Goal: Task Accomplishment & Management: Complete application form

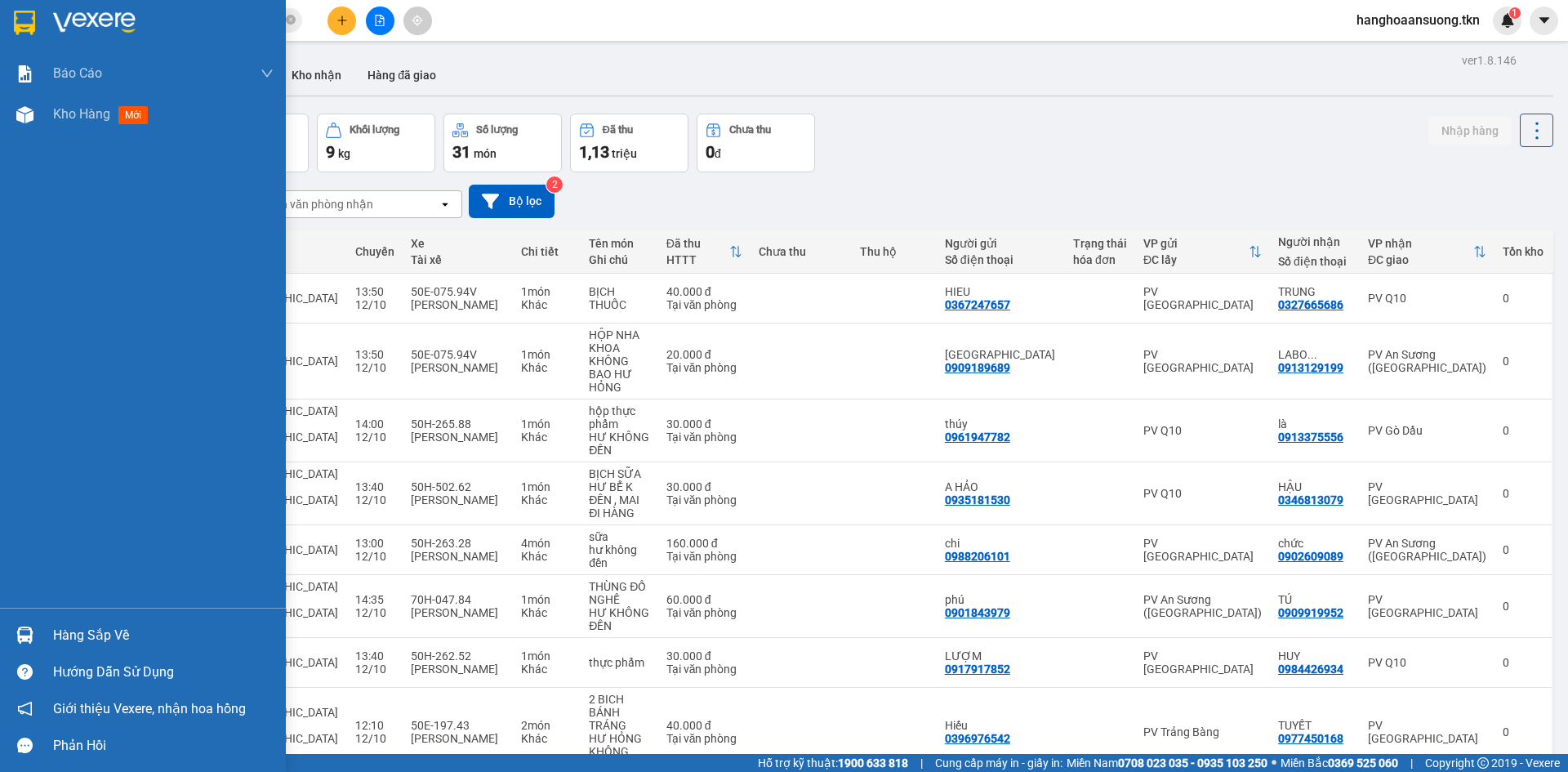
click at [28, 639] on img at bounding box center [25, 635] width 17 height 17
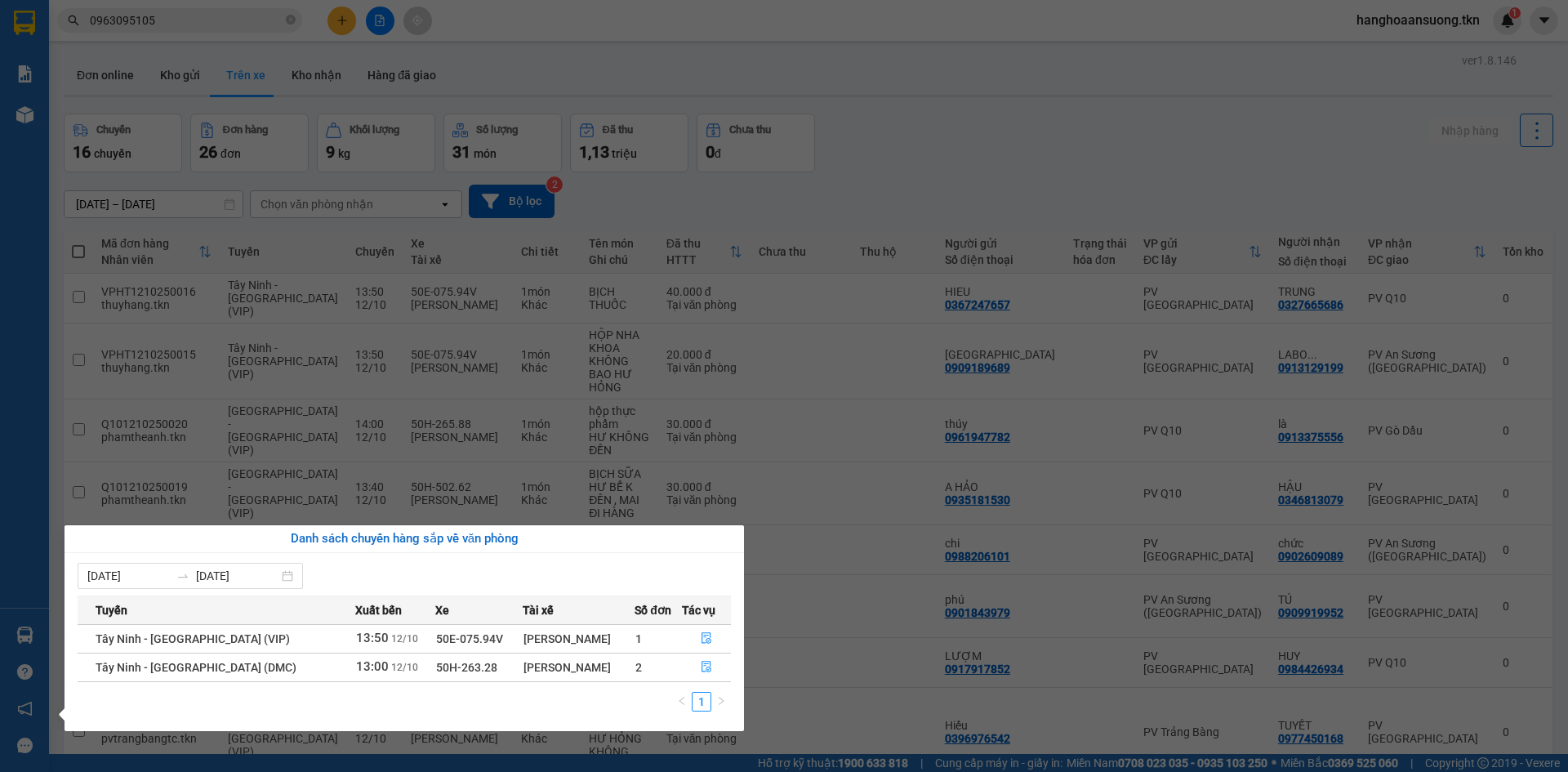
click at [708, 72] on section "Kết quả tìm kiếm ( 2 ) Bộ lọc Mã ĐH Trạng thái Món hàng Thu hộ Tổng cước Chưa c…" at bounding box center [784, 386] width 1568 height 772
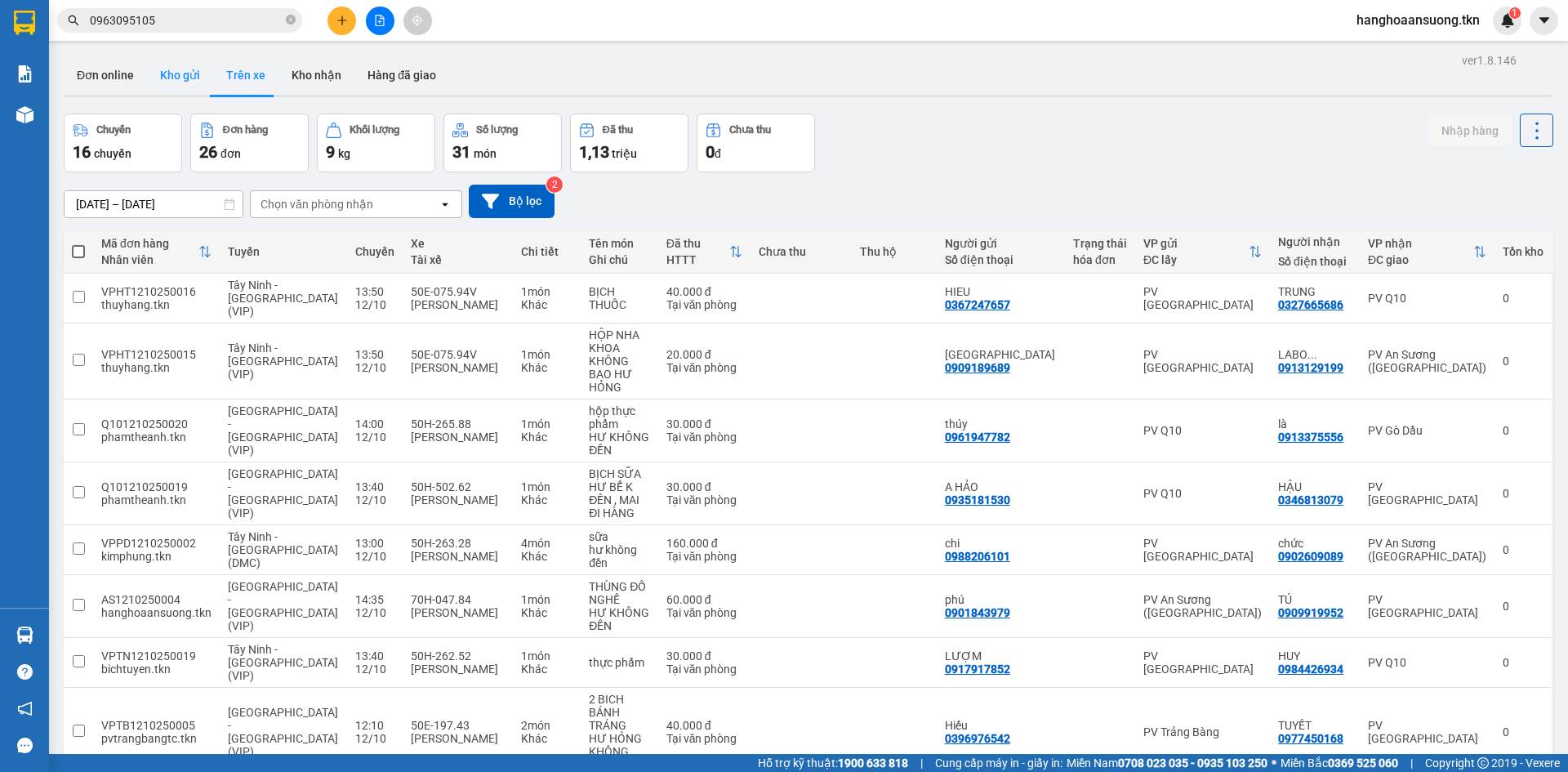
click at [175, 80] on button "Kho gửi" at bounding box center [181, 75] width 66 height 39
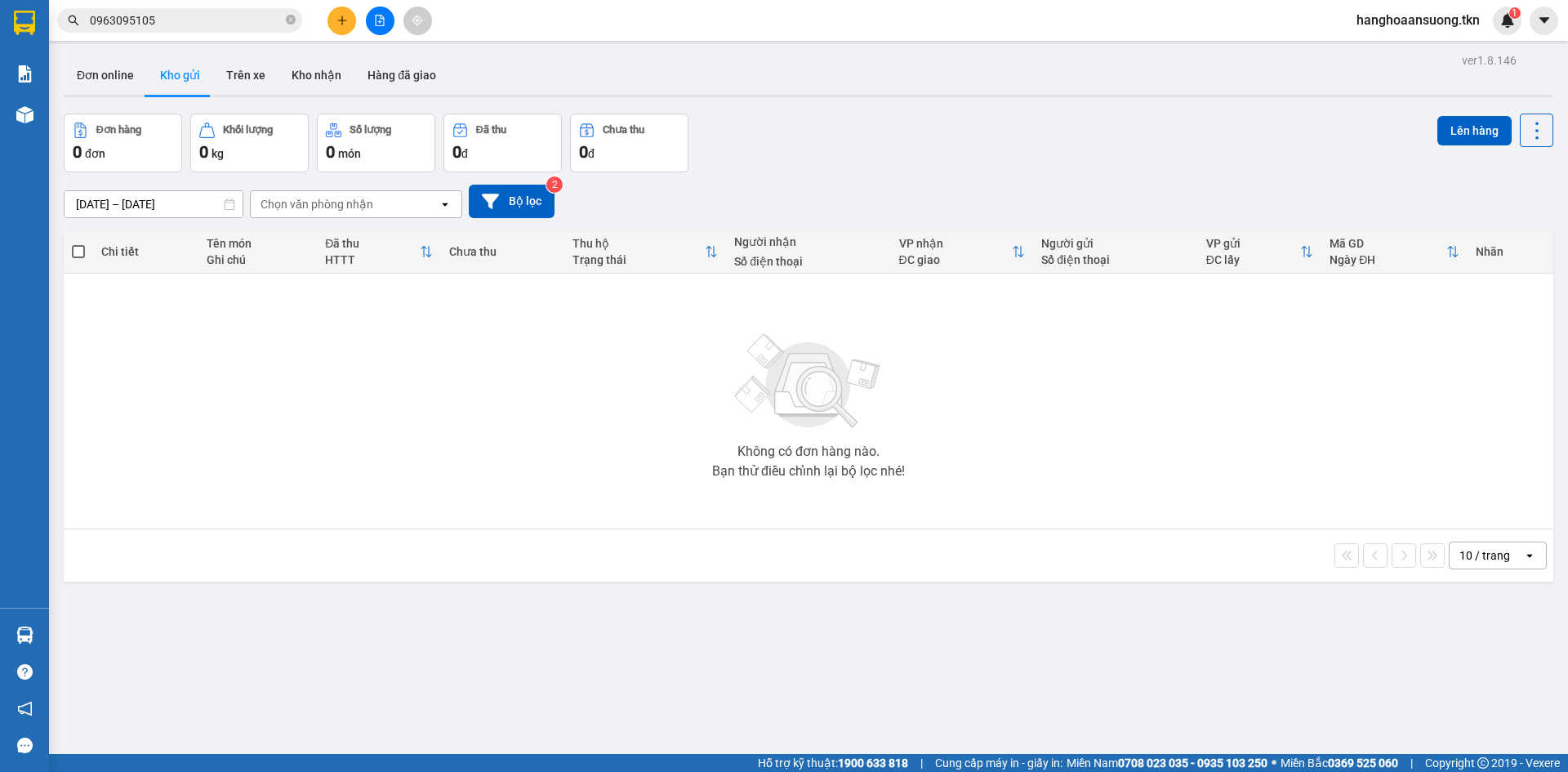
click at [239, 14] on input "0963095105" at bounding box center [186, 20] width 193 height 18
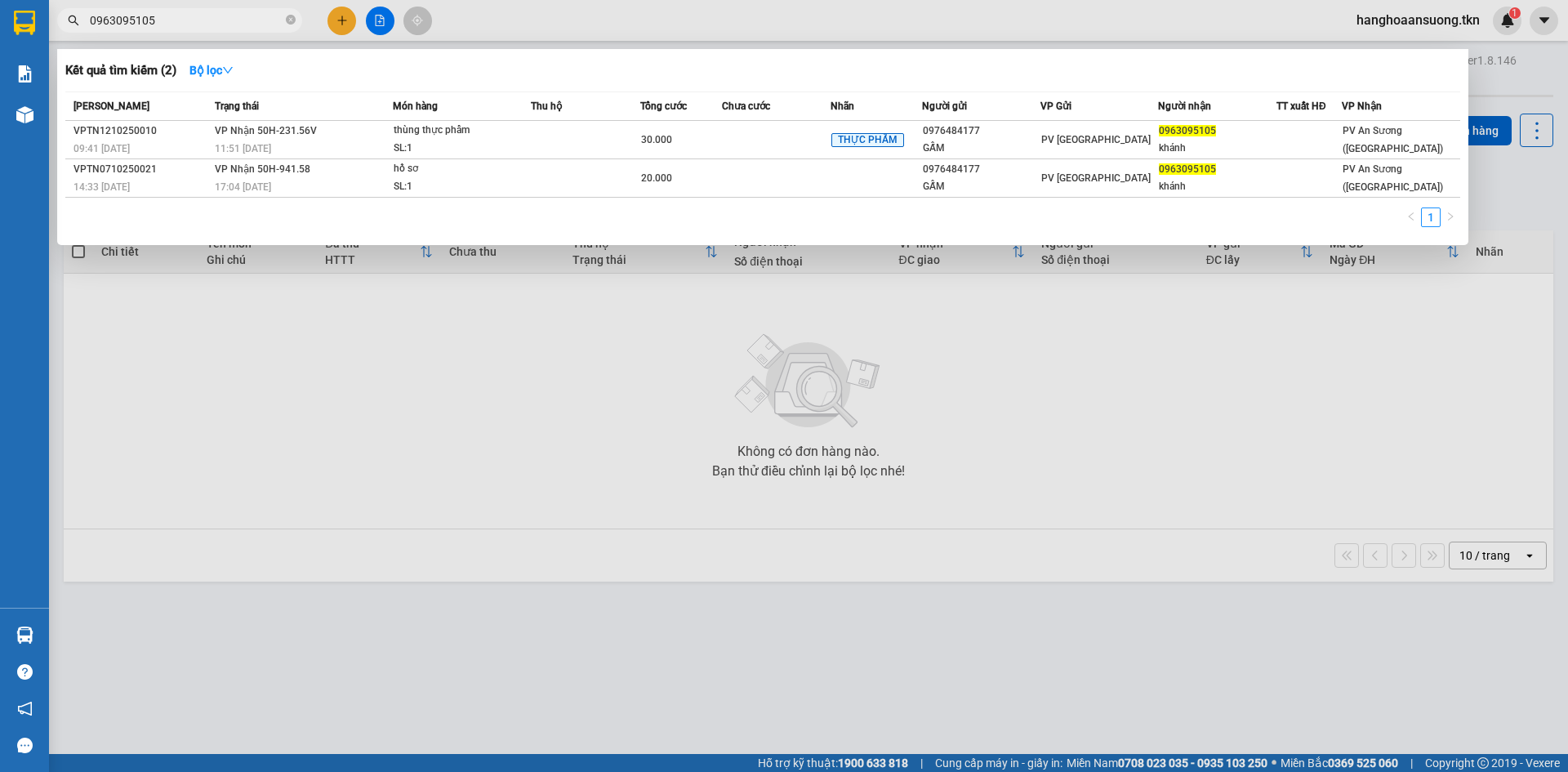
click at [239, 14] on input "0963095105" at bounding box center [186, 20] width 193 height 18
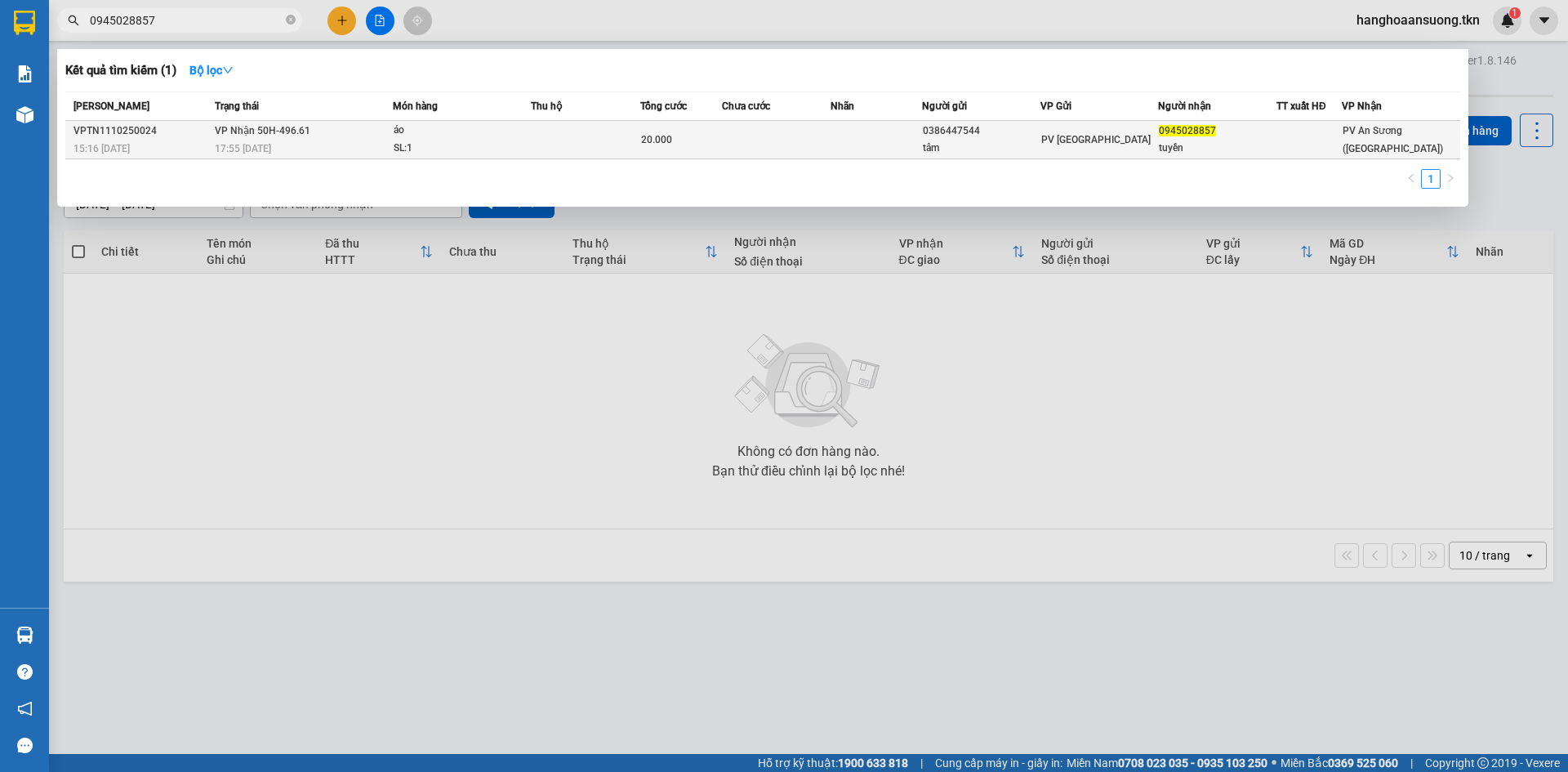
type input "0945028857"
click at [377, 135] on td "VP Nhận 50H-496.61 17:55 [DATE]" at bounding box center [302, 140] width 182 height 38
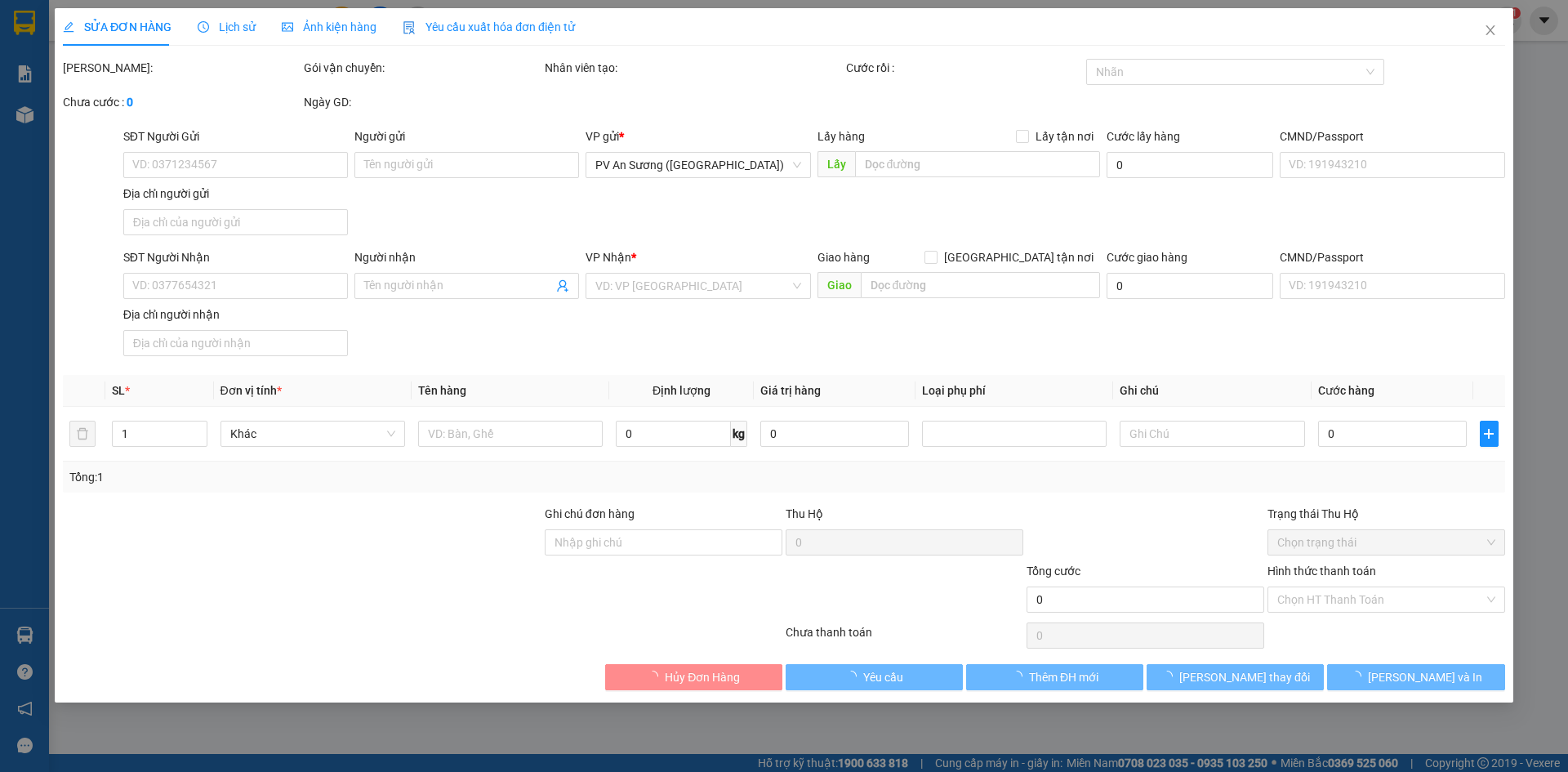
type input "0386447544"
type input "tâm"
type input "0945028857"
type input "tuyền"
type input "20.000"
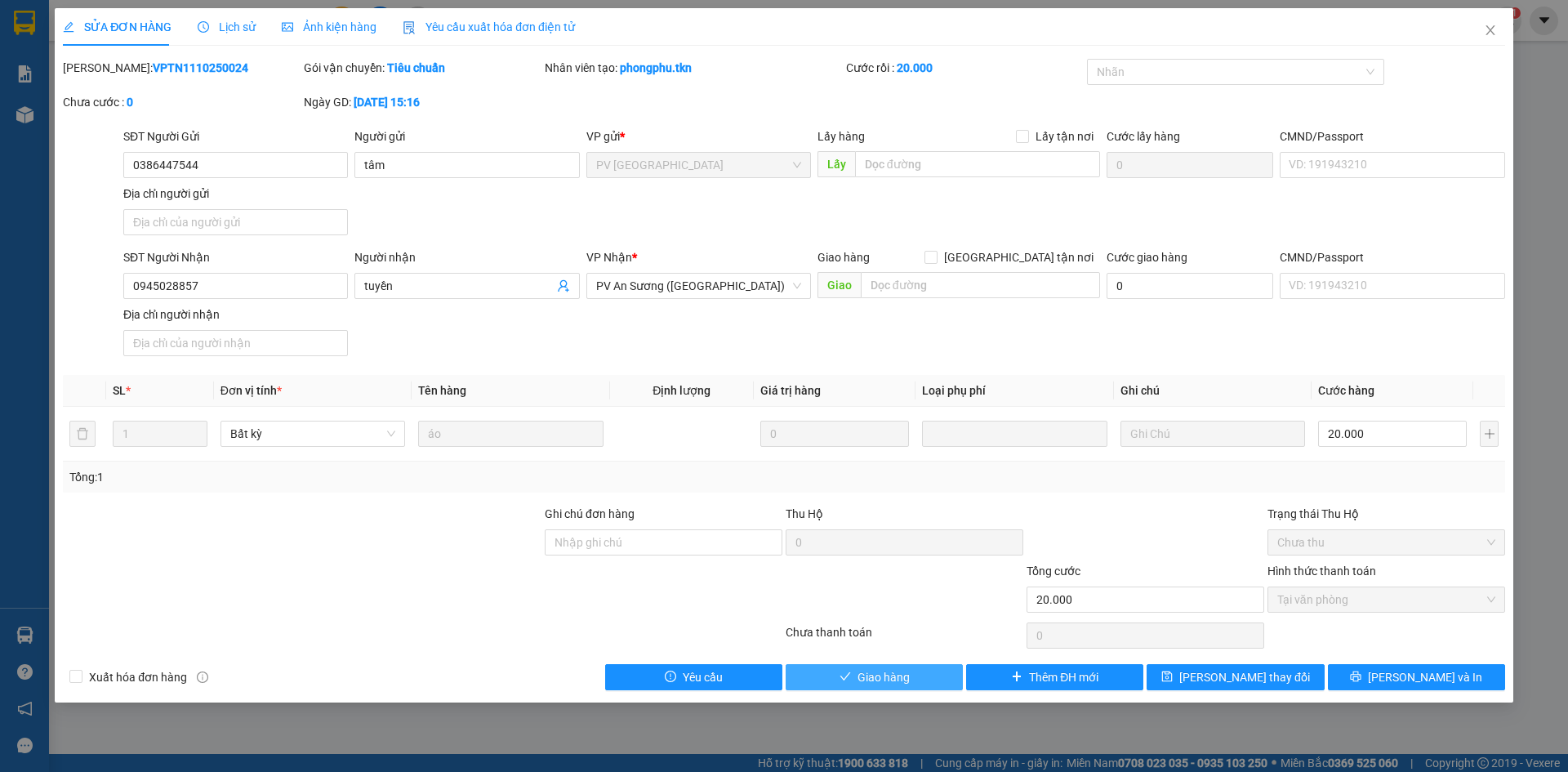
click at [833, 672] on button "Giao hàng" at bounding box center [874, 678] width 177 height 26
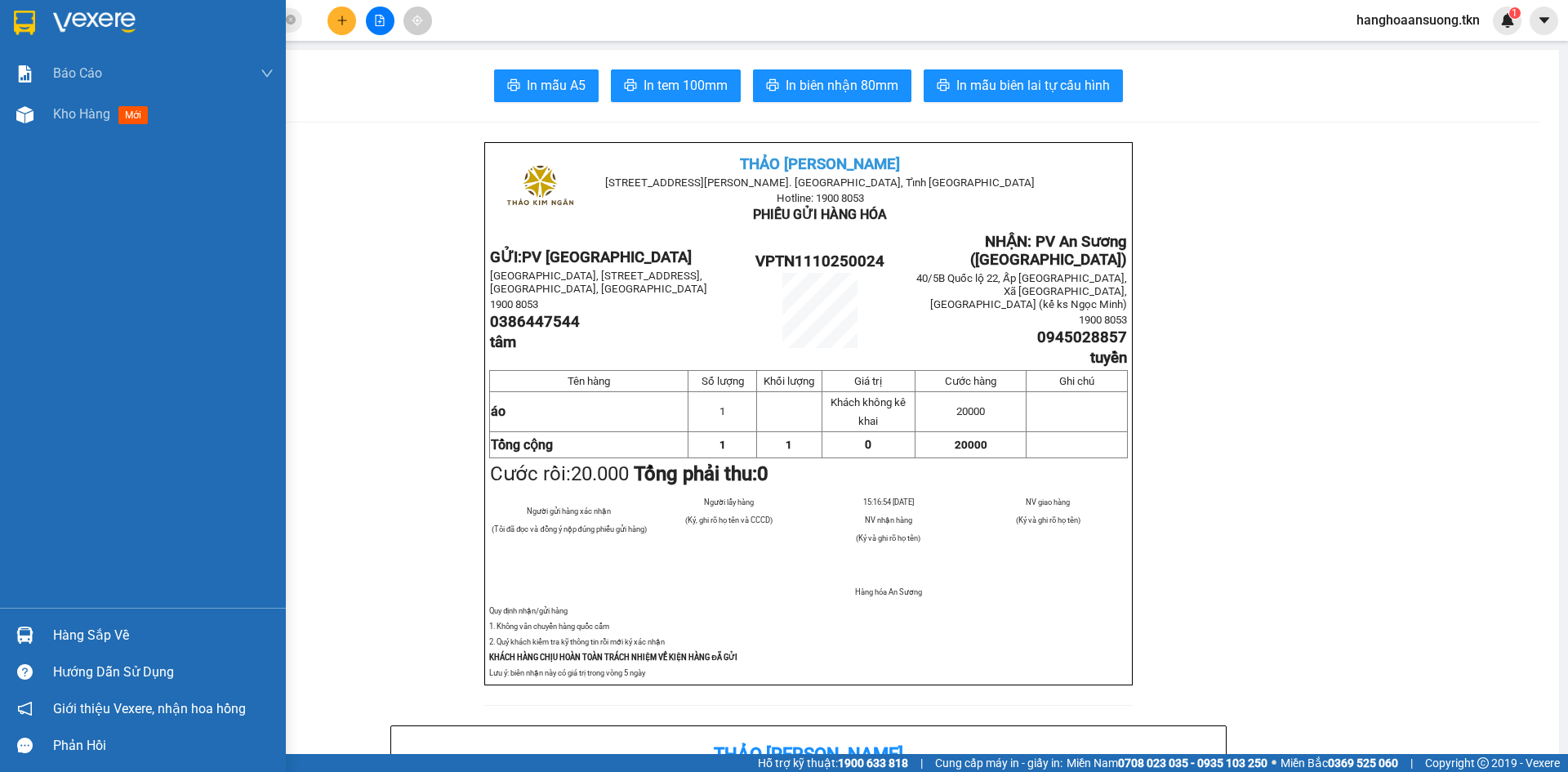
click at [19, 31] on img at bounding box center [24, 23] width 21 height 24
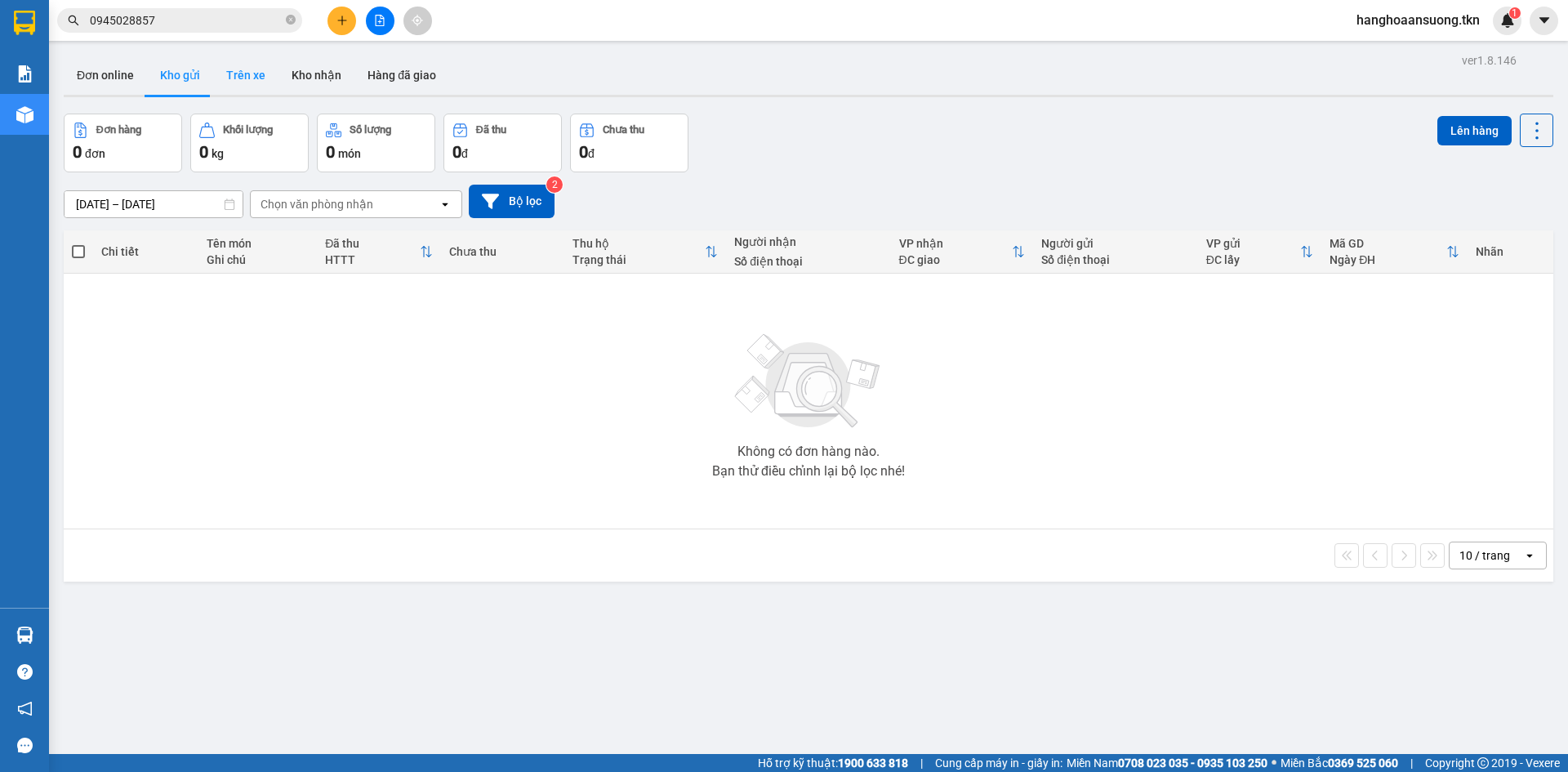
click at [239, 80] on button "Trên xe" at bounding box center [245, 75] width 65 height 39
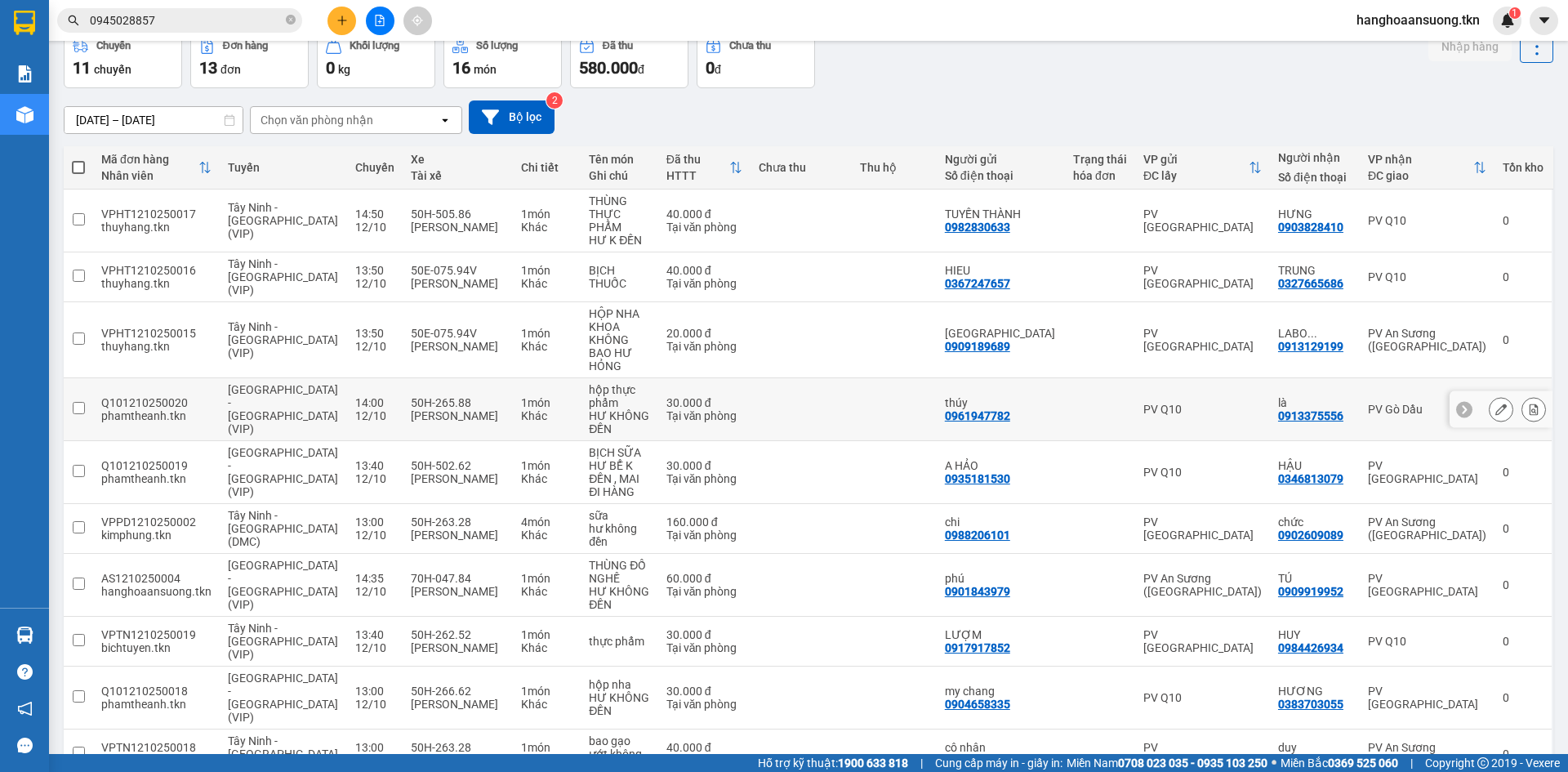
scroll to position [85, 0]
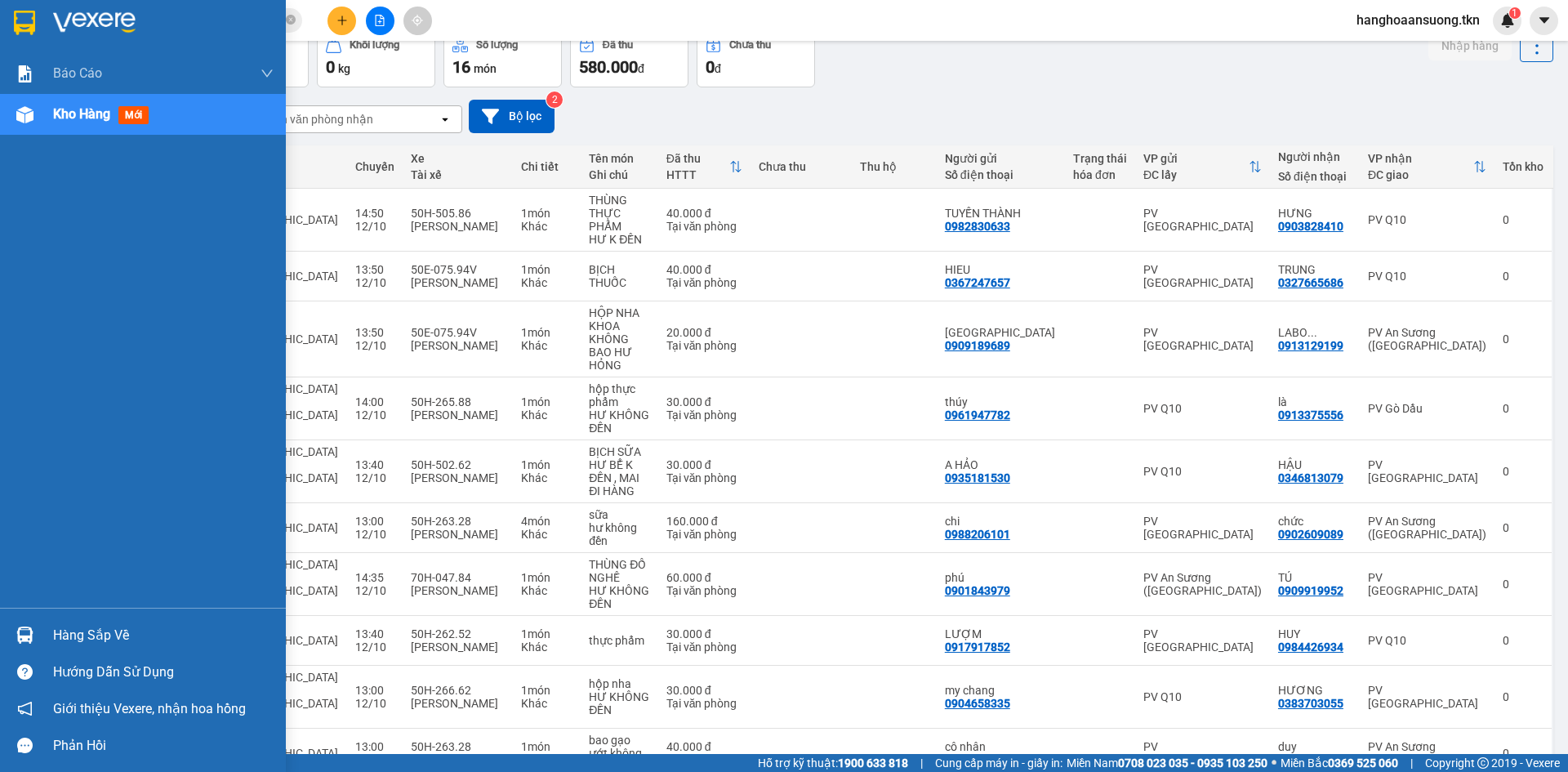
click at [43, 618] on div "Hàng sắp về" at bounding box center [143, 635] width 286 height 37
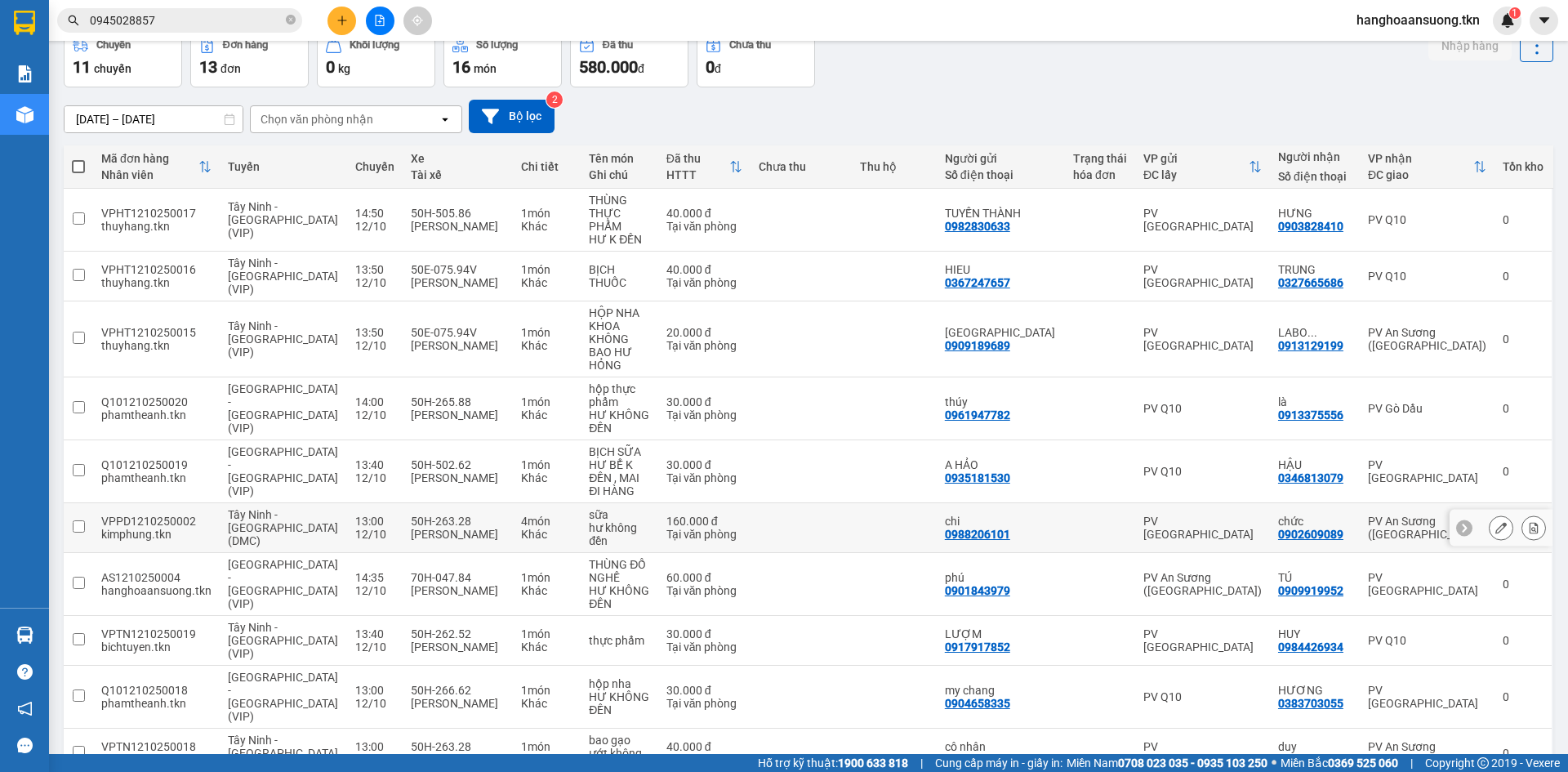
click at [433, 455] on section "Kết quả tìm kiếm ( 1 ) Bộ lọc Mã ĐH Trạng thái Món hàng Thu hộ Tổng cước Chưa c…" at bounding box center [784, 386] width 1568 height 772
click at [227, 24] on input "0945028857" at bounding box center [186, 20] width 193 height 18
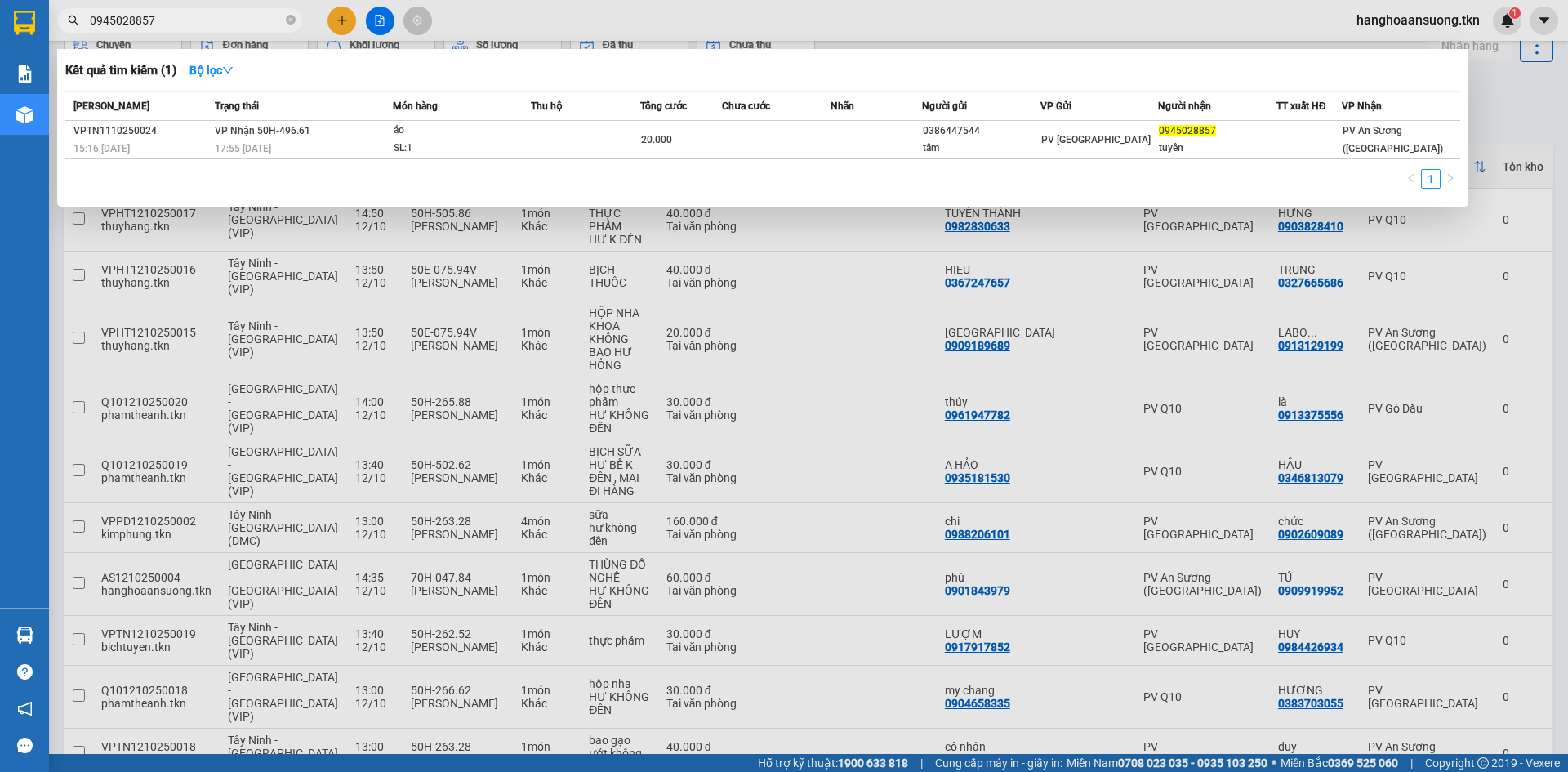
click at [227, 24] on input "0945028857" at bounding box center [186, 20] width 193 height 18
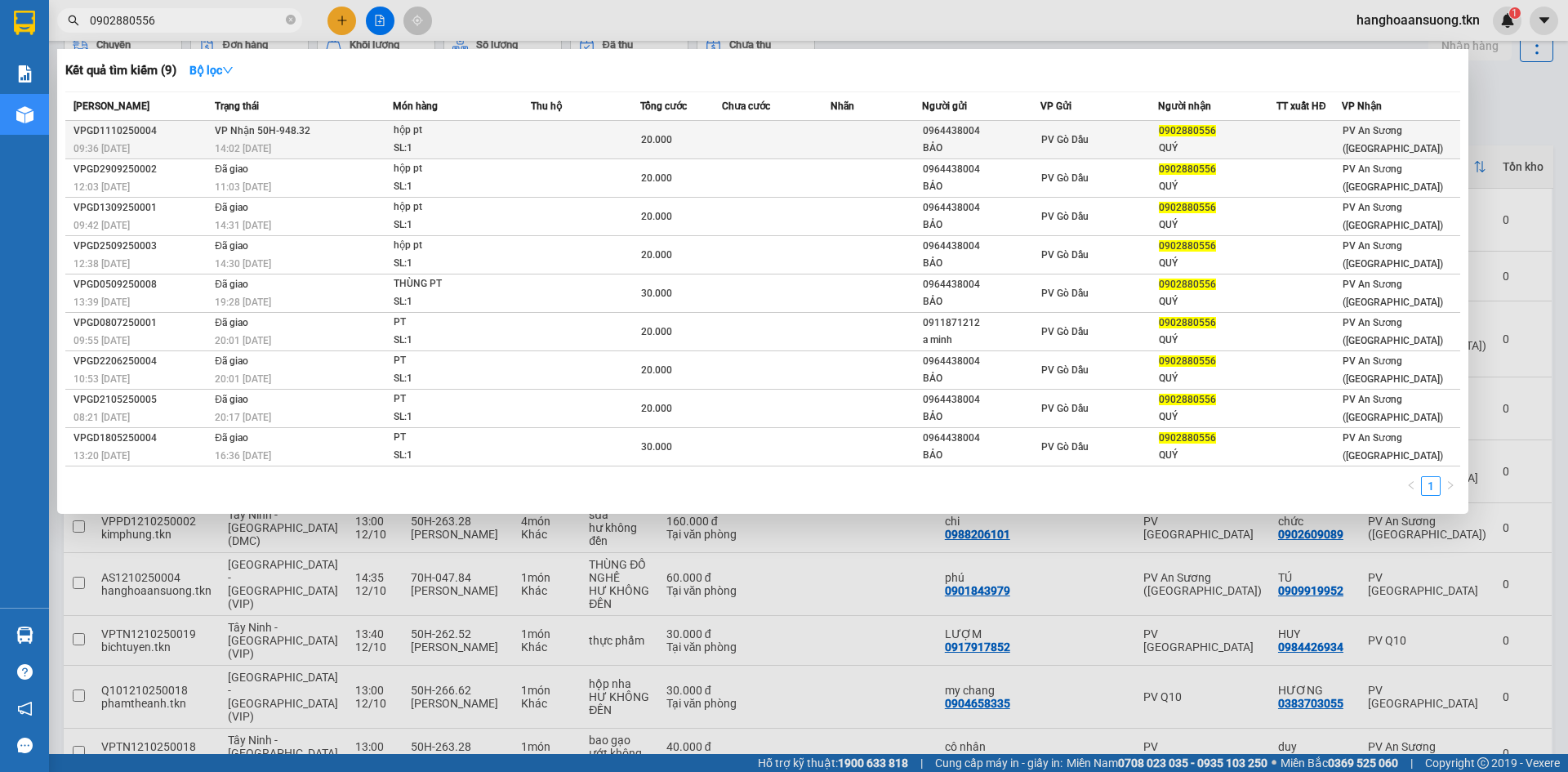
type input "0902880556"
click at [400, 135] on div "hộp pt" at bounding box center [454, 131] width 123 height 18
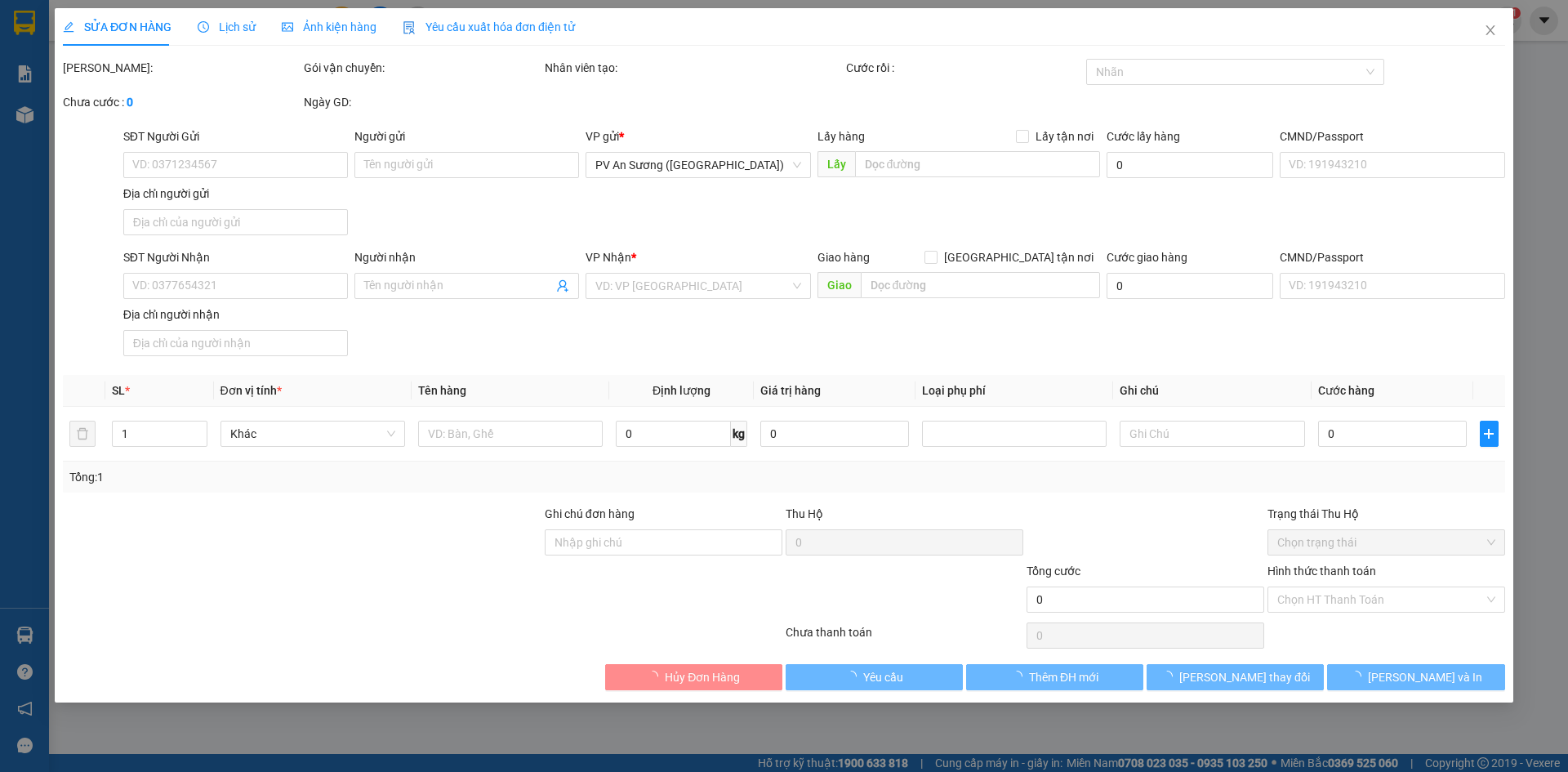
type input "0964438004"
type input "BẢO"
type input "0902880556"
type input "QUÝ"
type input "20.000"
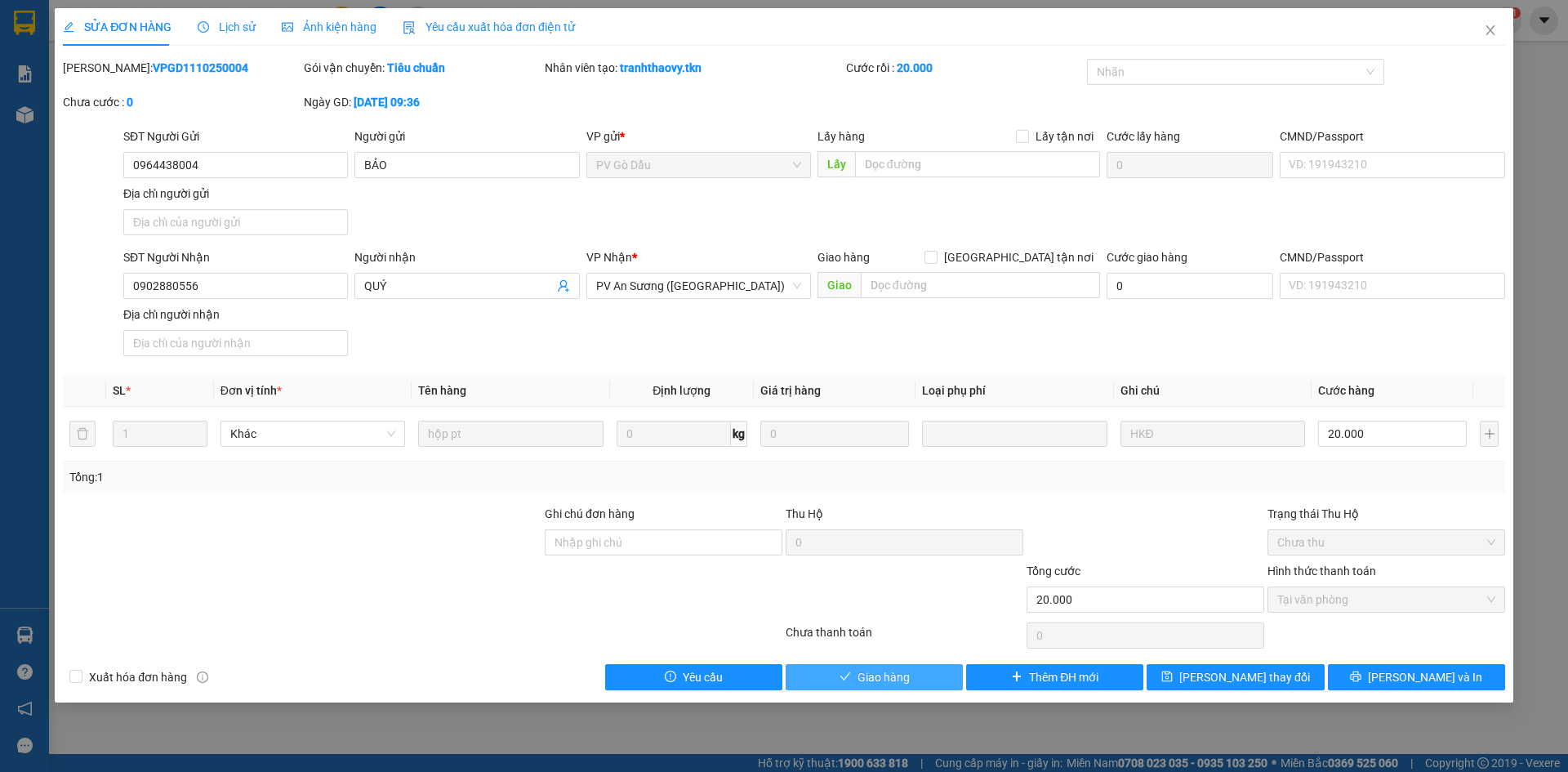
click at [876, 687] on button "Giao hàng" at bounding box center [874, 678] width 177 height 26
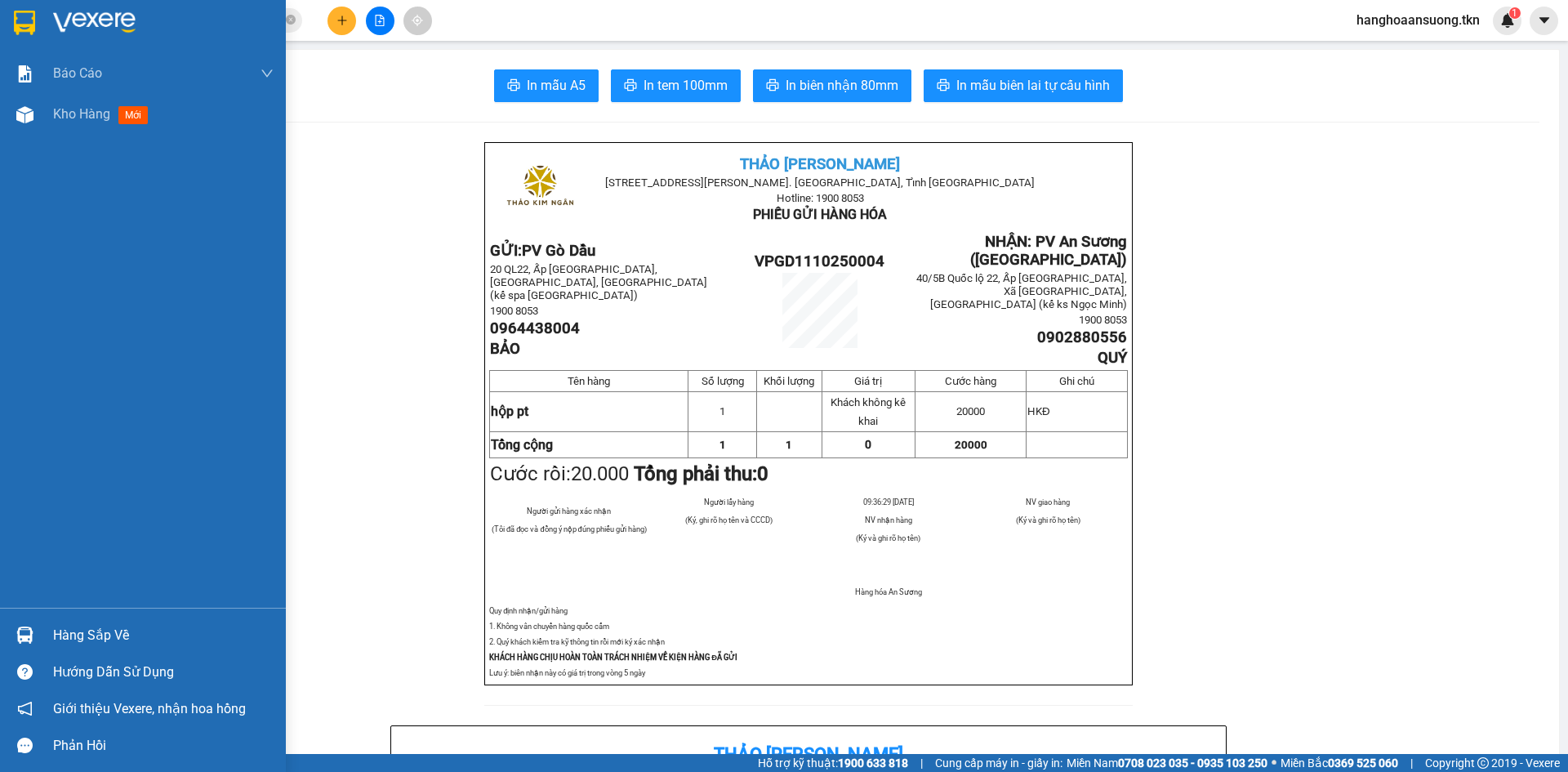
click at [27, 636] on img at bounding box center [25, 635] width 17 height 17
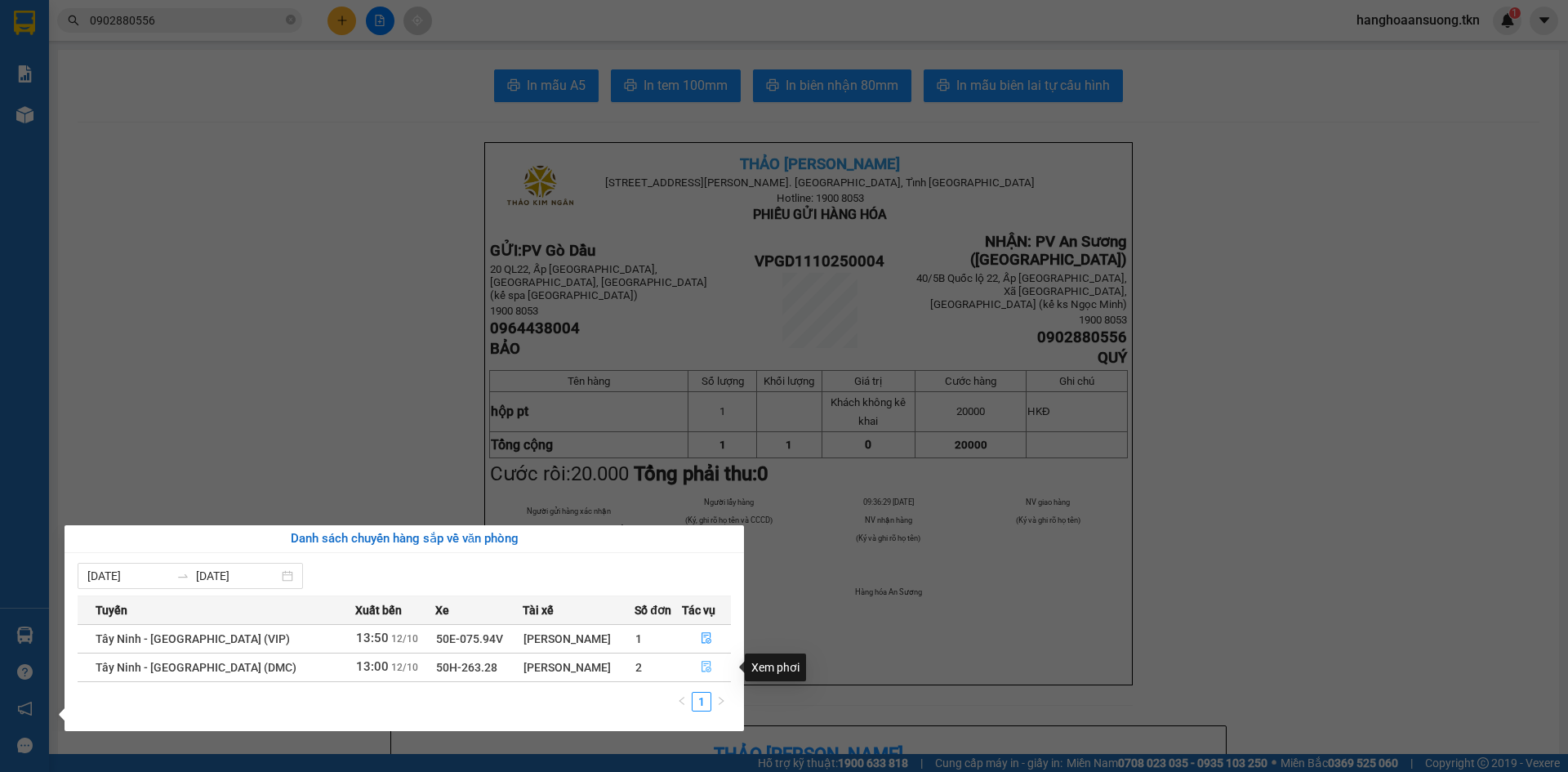
click at [704, 665] on icon "file-done" at bounding box center [706, 666] width 11 height 11
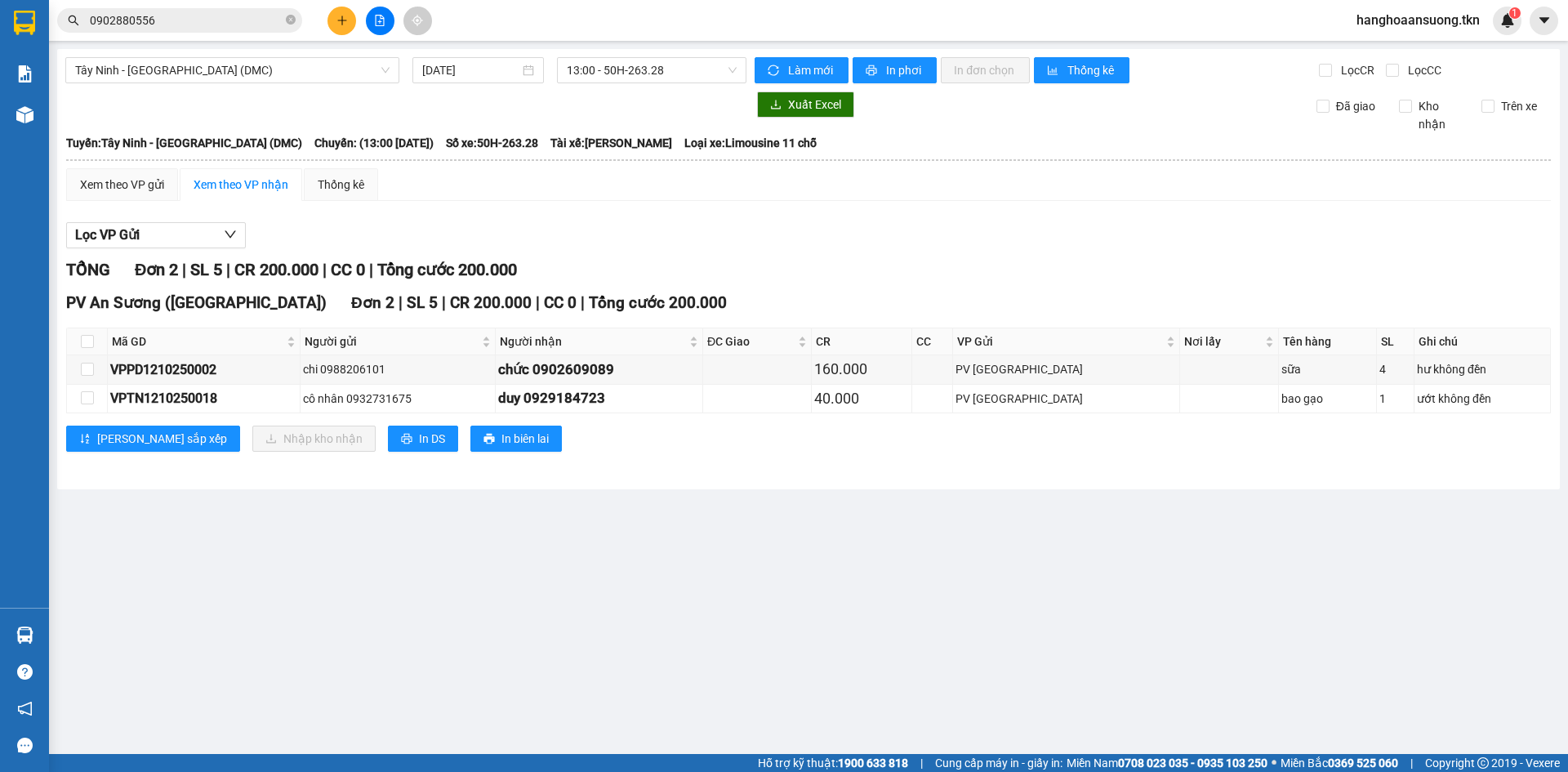
click at [342, 12] on button at bounding box center [342, 20] width 29 height 29
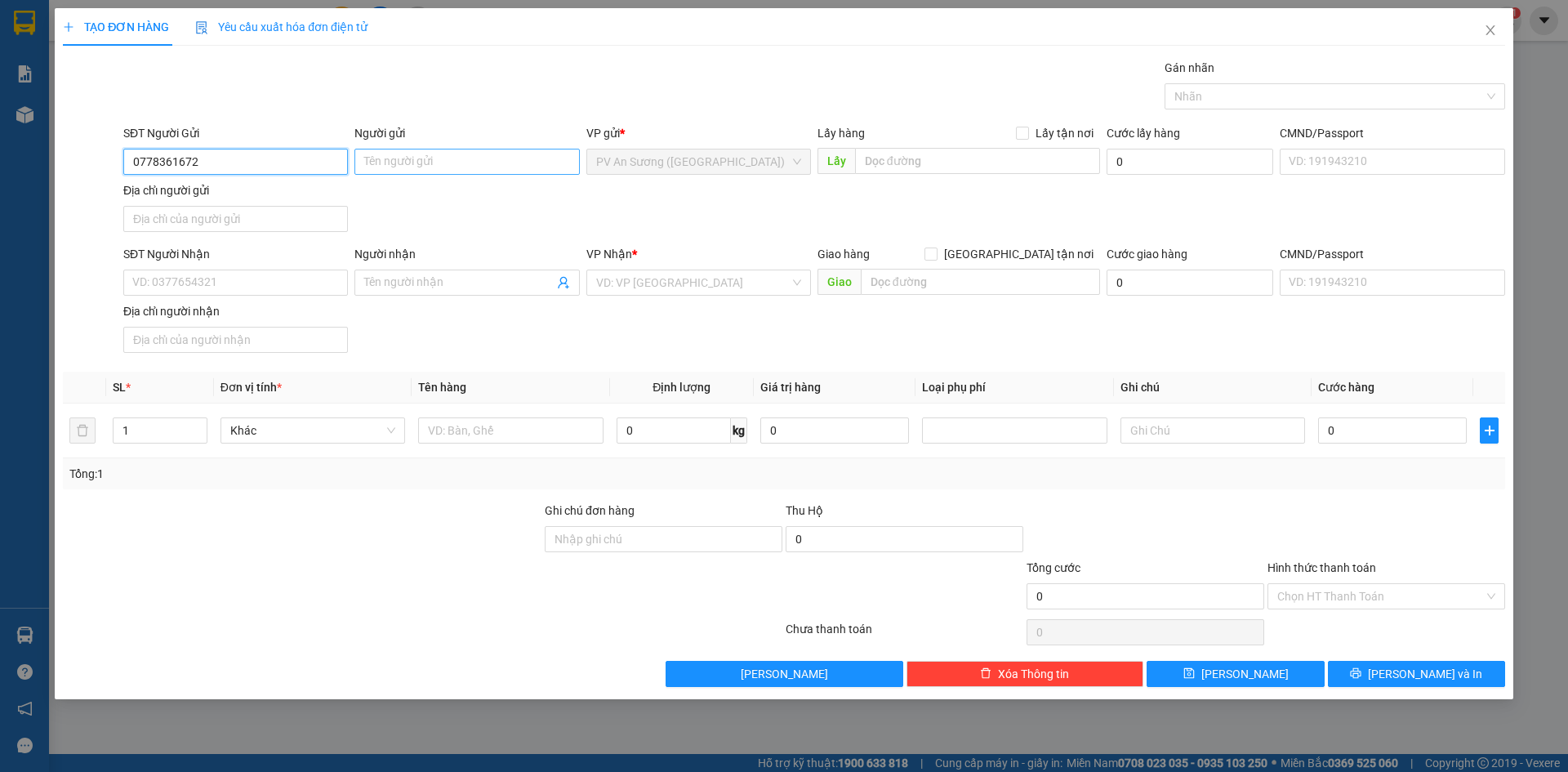
type input "0778361672"
click at [385, 164] on input "Người gửi" at bounding box center [467, 161] width 225 height 26
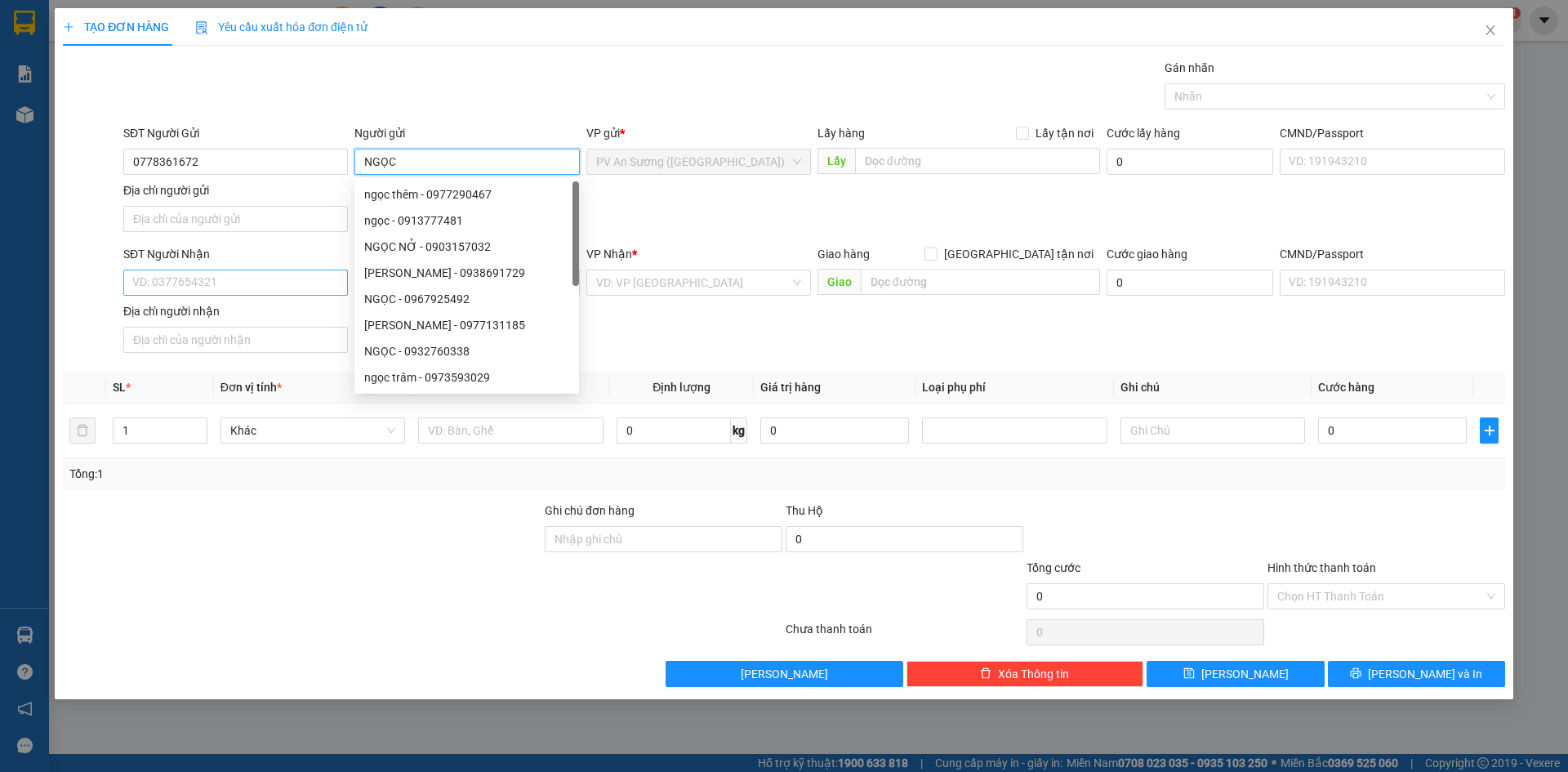
type input "NGỌC"
click at [174, 283] on input "SĐT Người Nhận" at bounding box center [235, 283] width 225 height 26
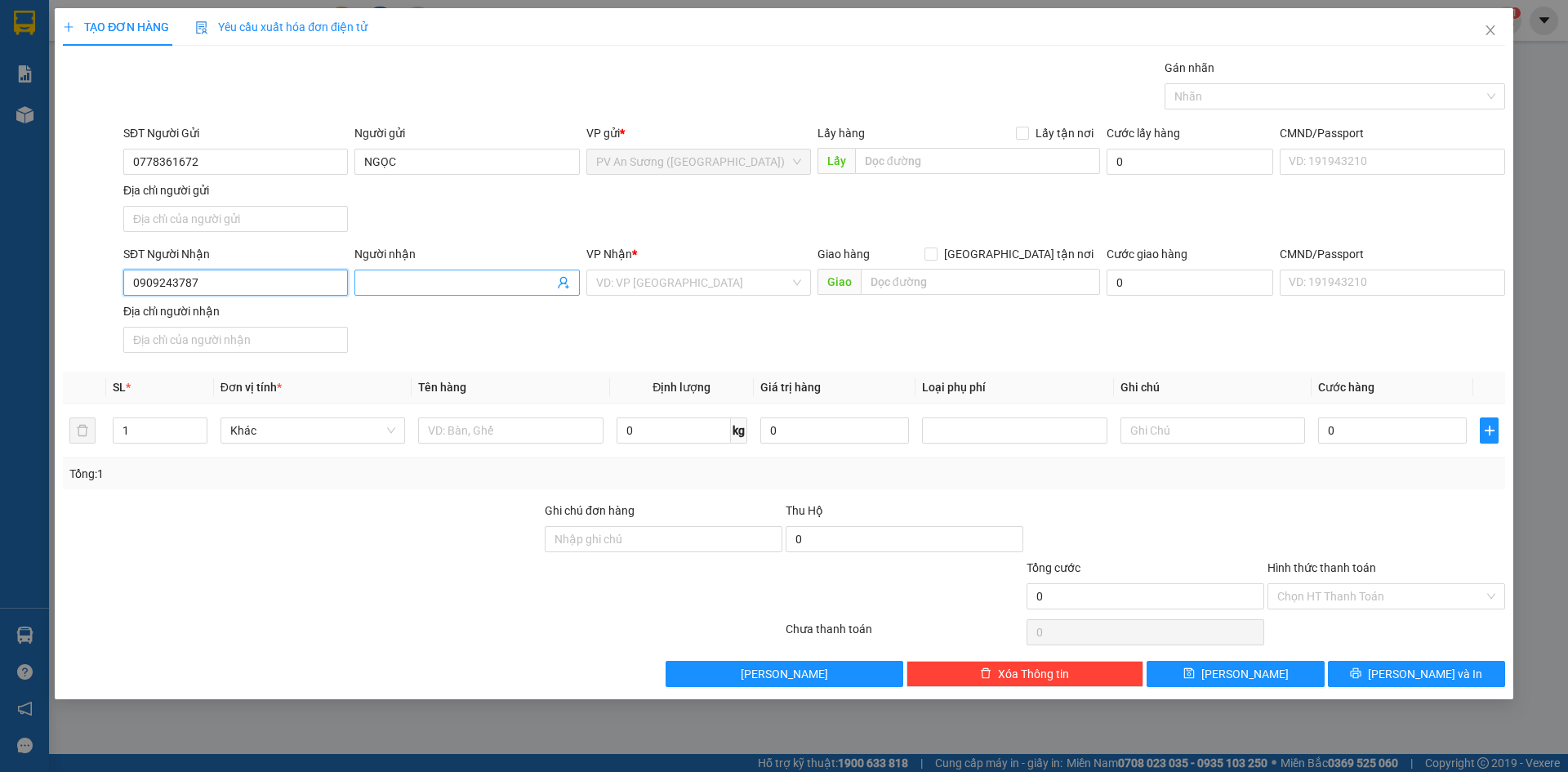
type input "0909243787"
click at [404, 284] on input "Người nhận" at bounding box center [459, 283] width 188 height 18
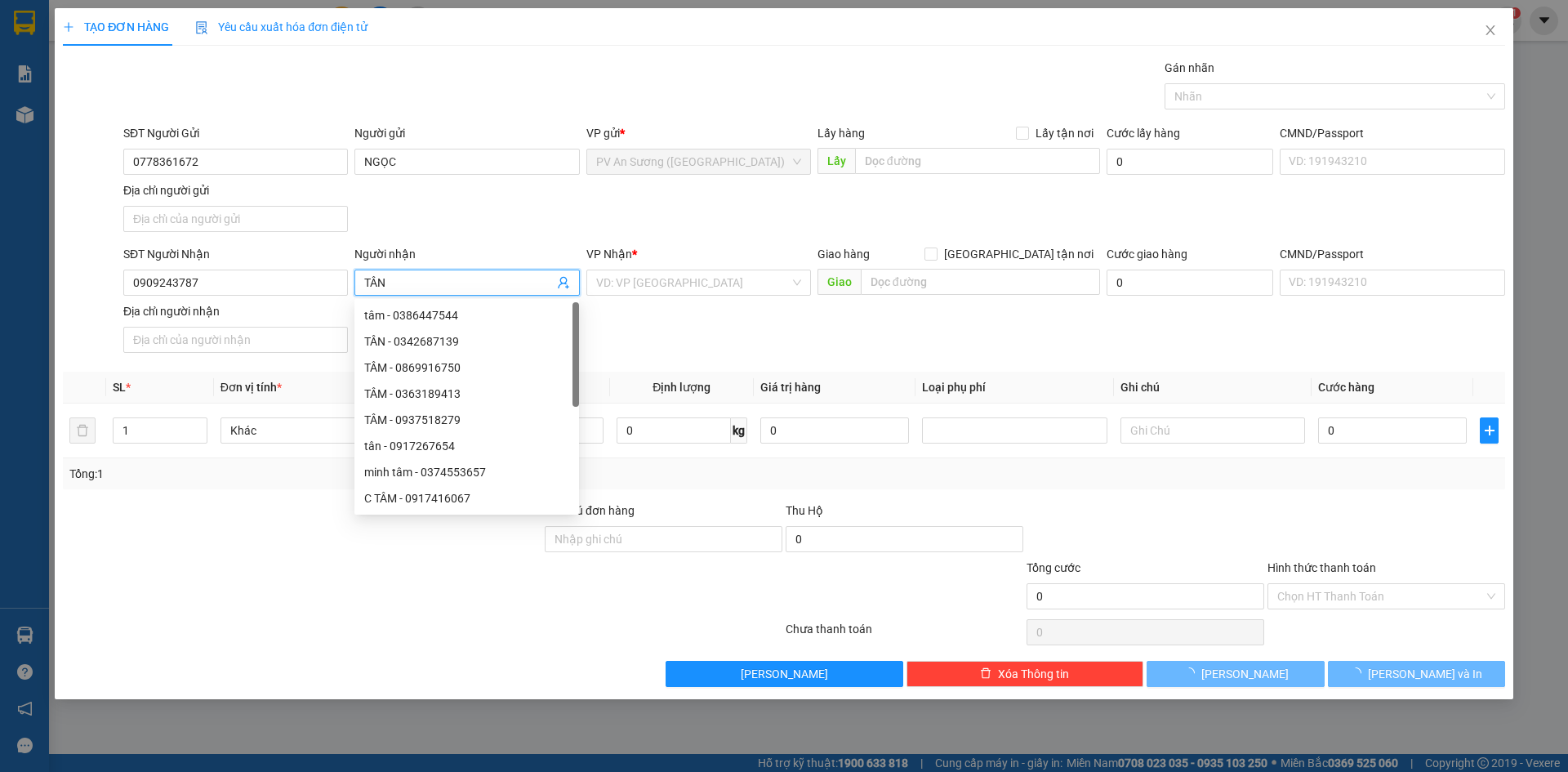
type input "TÂN"
click at [648, 345] on div "SĐT Người Nhận 0909243787 Người nhận TÂN VP Nhận * VD: VP [GEOGRAPHIC_DATA] Gia…" at bounding box center [815, 302] width 1388 height 114
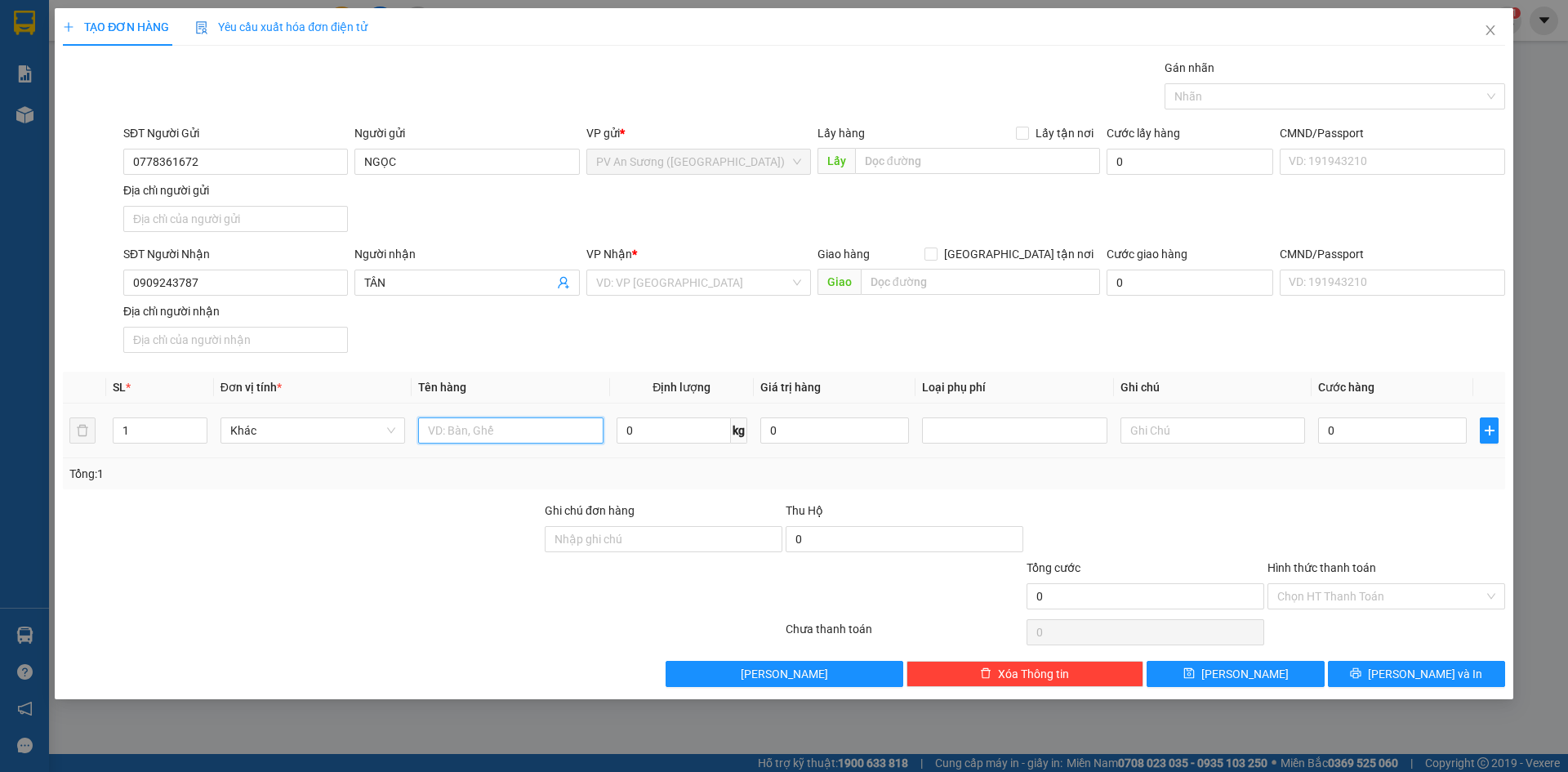
click at [565, 433] on input "text" at bounding box center [511, 431] width 185 height 26
click at [452, 436] on input "THUNG SÂM" at bounding box center [511, 431] width 185 height 26
type input "THÙNG SÂM"
click at [1346, 434] on input "0" at bounding box center [1393, 431] width 148 height 26
type input "5"
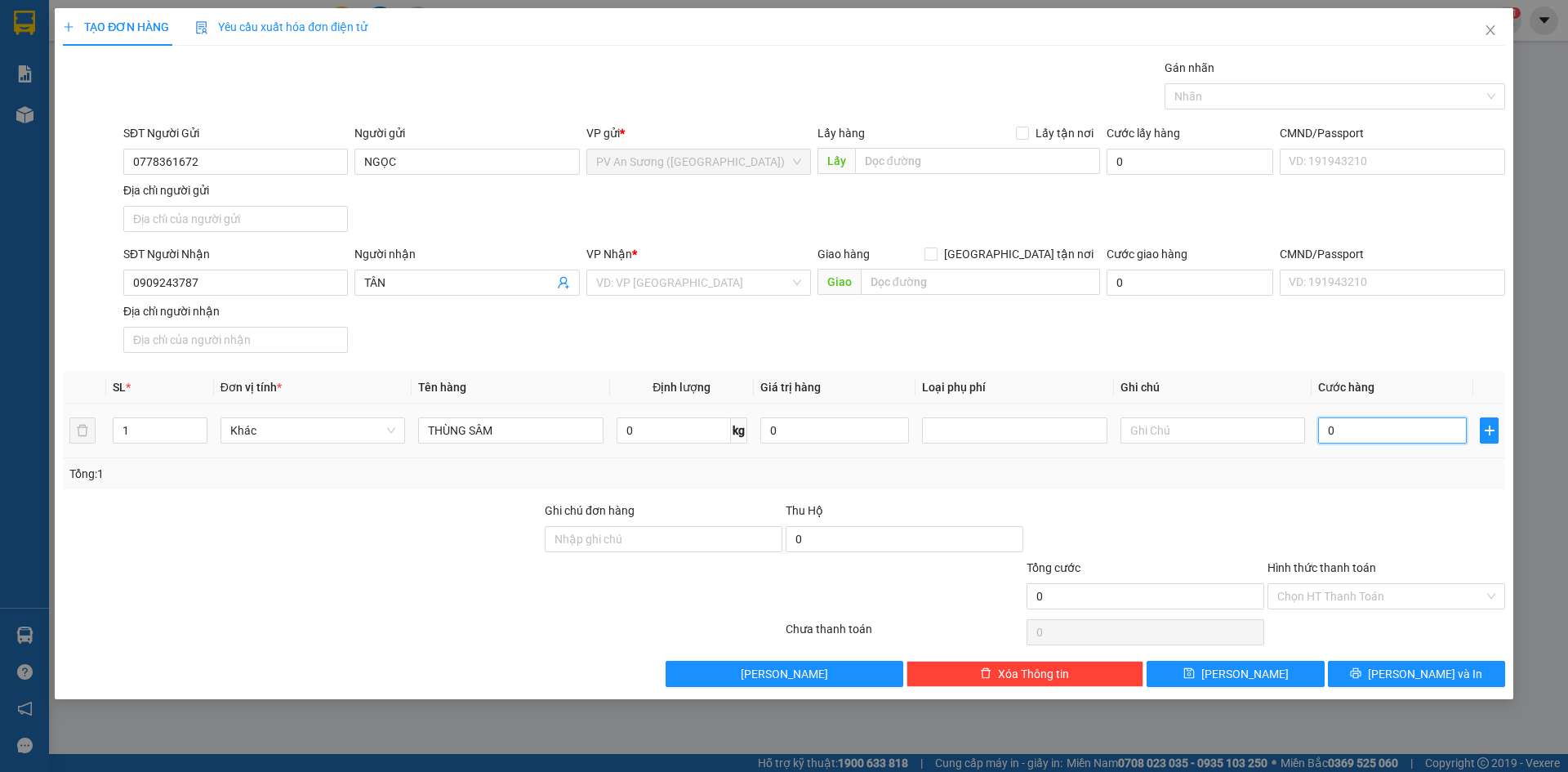
type input "5"
type input "50"
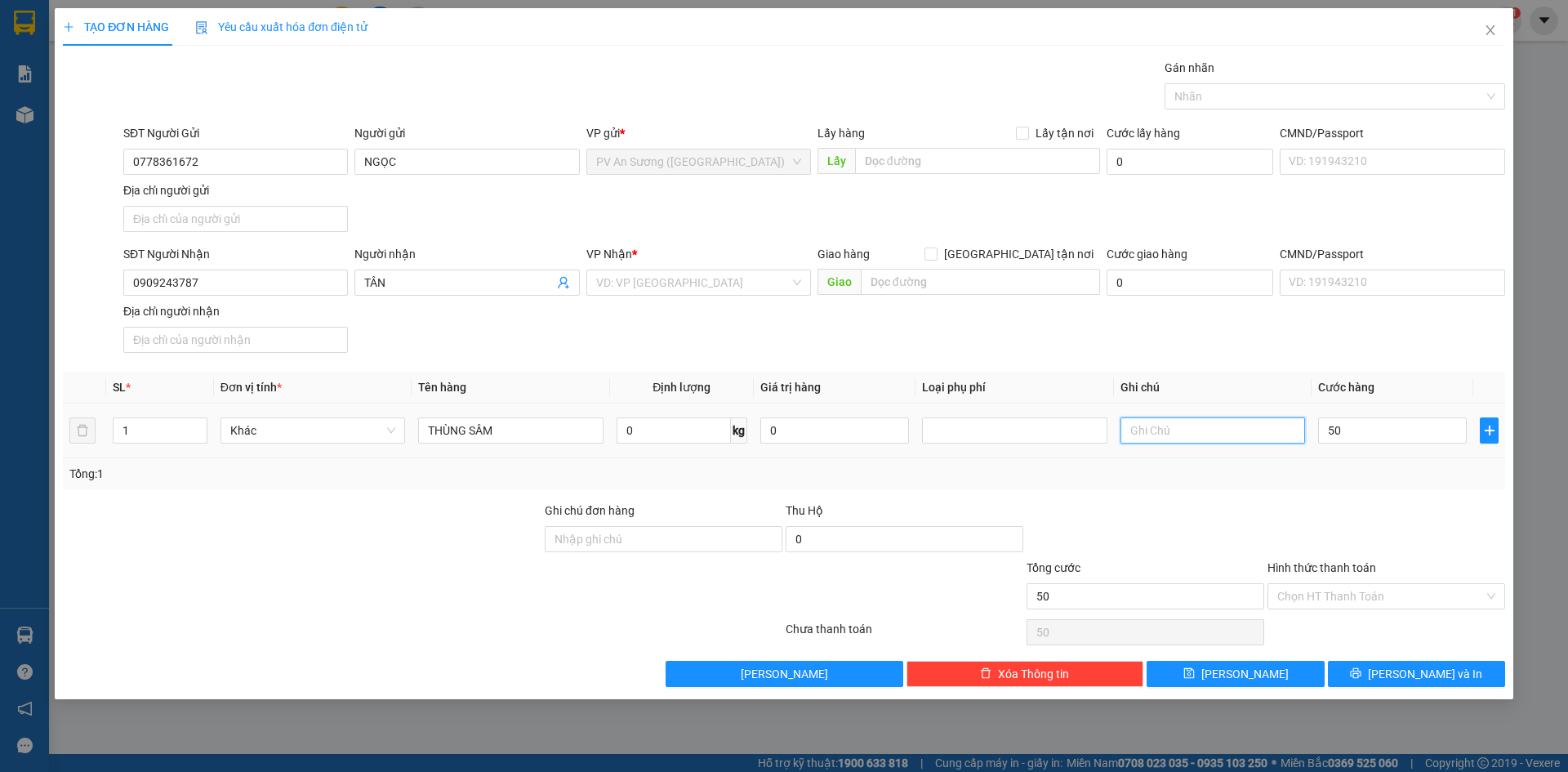
type input "50.000"
click at [1205, 440] on input "text" at bounding box center [1213, 431] width 185 height 26
click at [1235, 89] on div at bounding box center [1326, 96] width 316 height 19
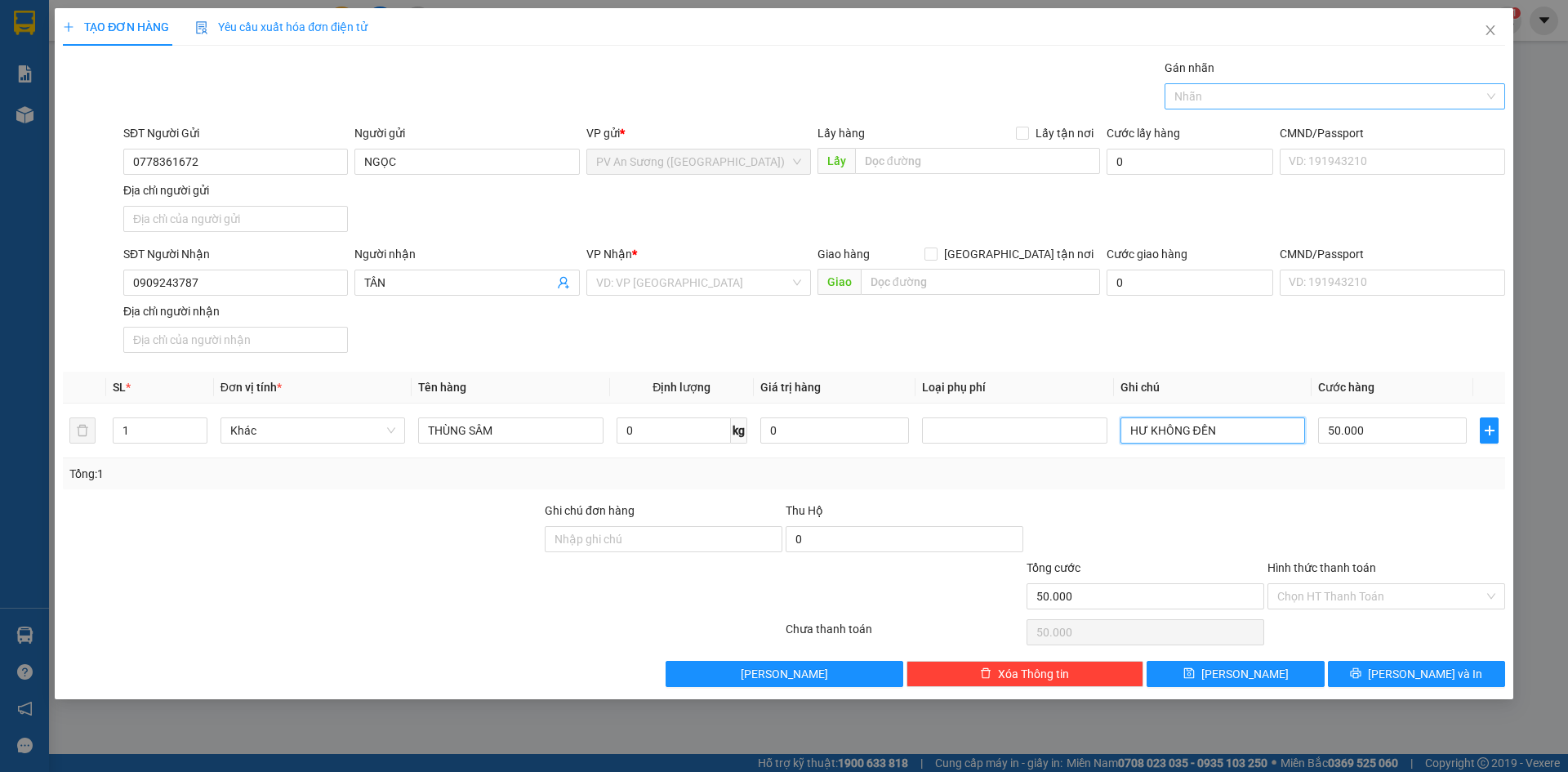
type input "HƯ KHÔNG ĐỀN"
click at [1273, 567] on label "Hình thức thanh toán" at bounding box center [1322, 567] width 109 height 13
click at [1278, 584] on input "Hình thức thanh toán" at bounding box center [1381, 597] width 207 height 24
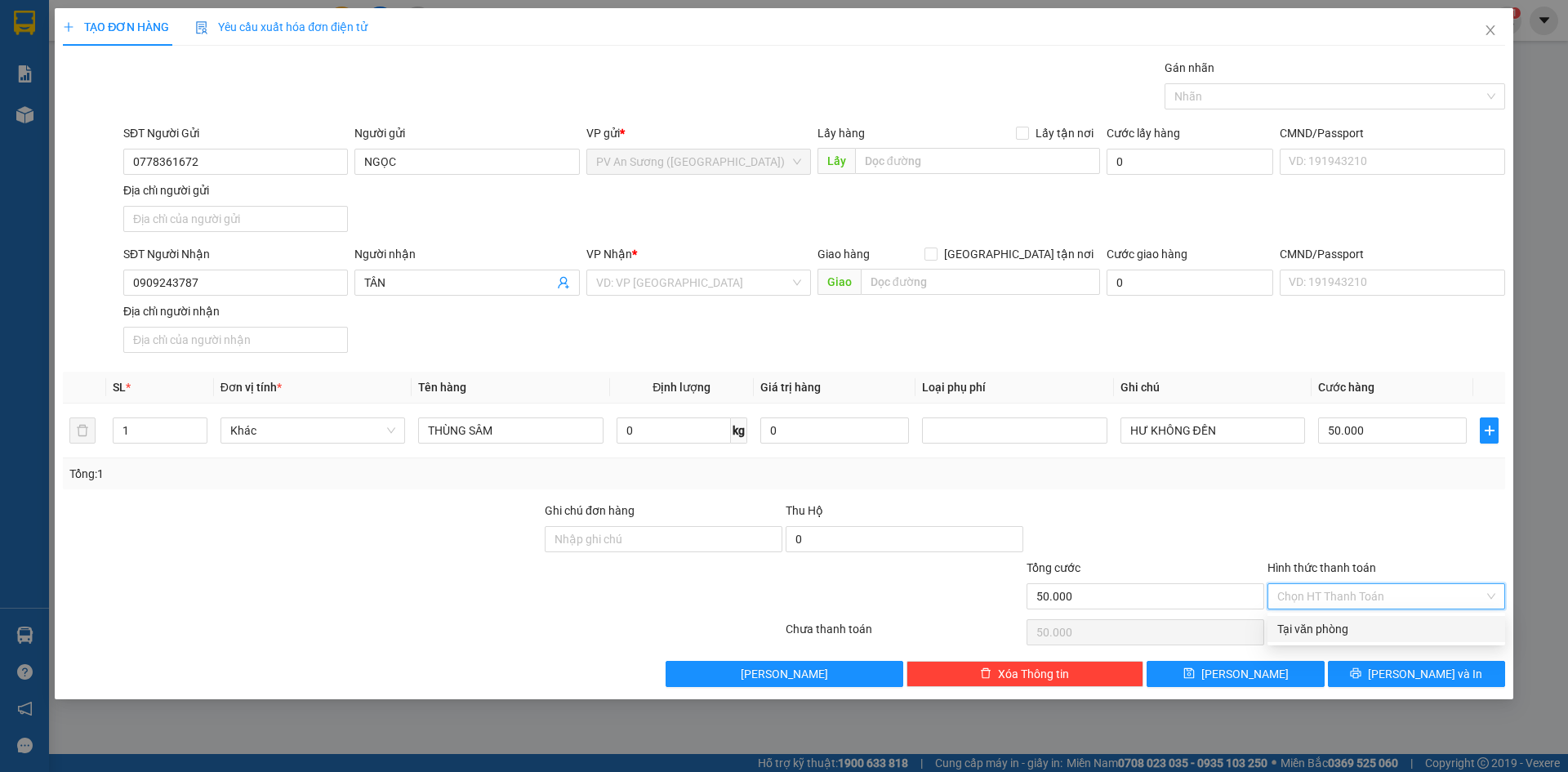
click at [1288, 591] on input "Hình thức thanh toán" at bounding box center [1381, 597] width 207 height 24
click at [1304, 623] on div "Tại văn phòng" at bounding box center [1387, 629] width 218 height 18
type input "0"
click at [1374, 673] on button "[PERSON_NAME] và In" at bounding box center [1416, 674] width 177 height 26
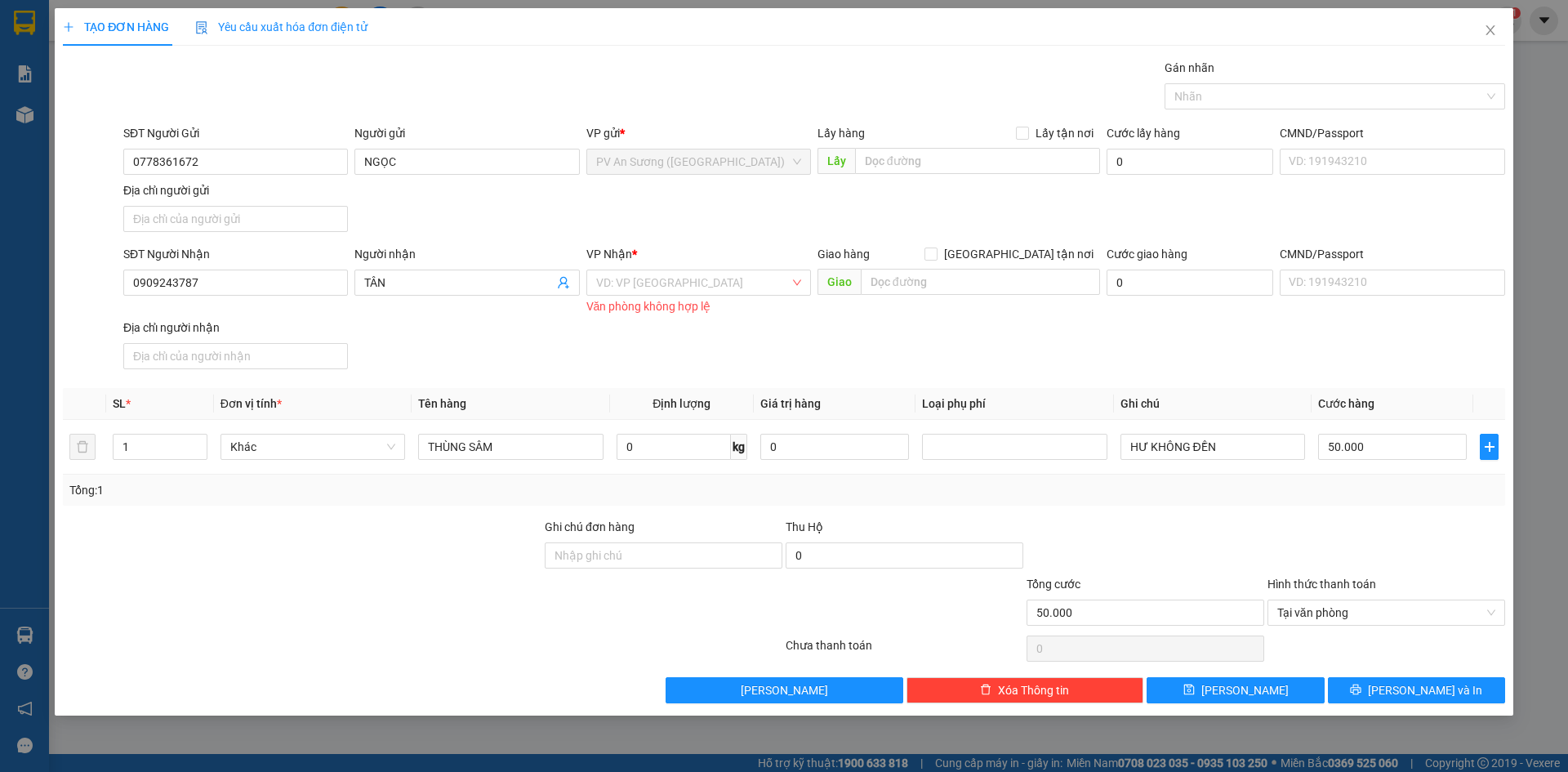
click at [718, 265] on div "VP Nhận *" at bounding box center [699, 257] width 225 height 24
click at [712, 277] on input "search" at bounding box center [693, 283] width 194 height 24
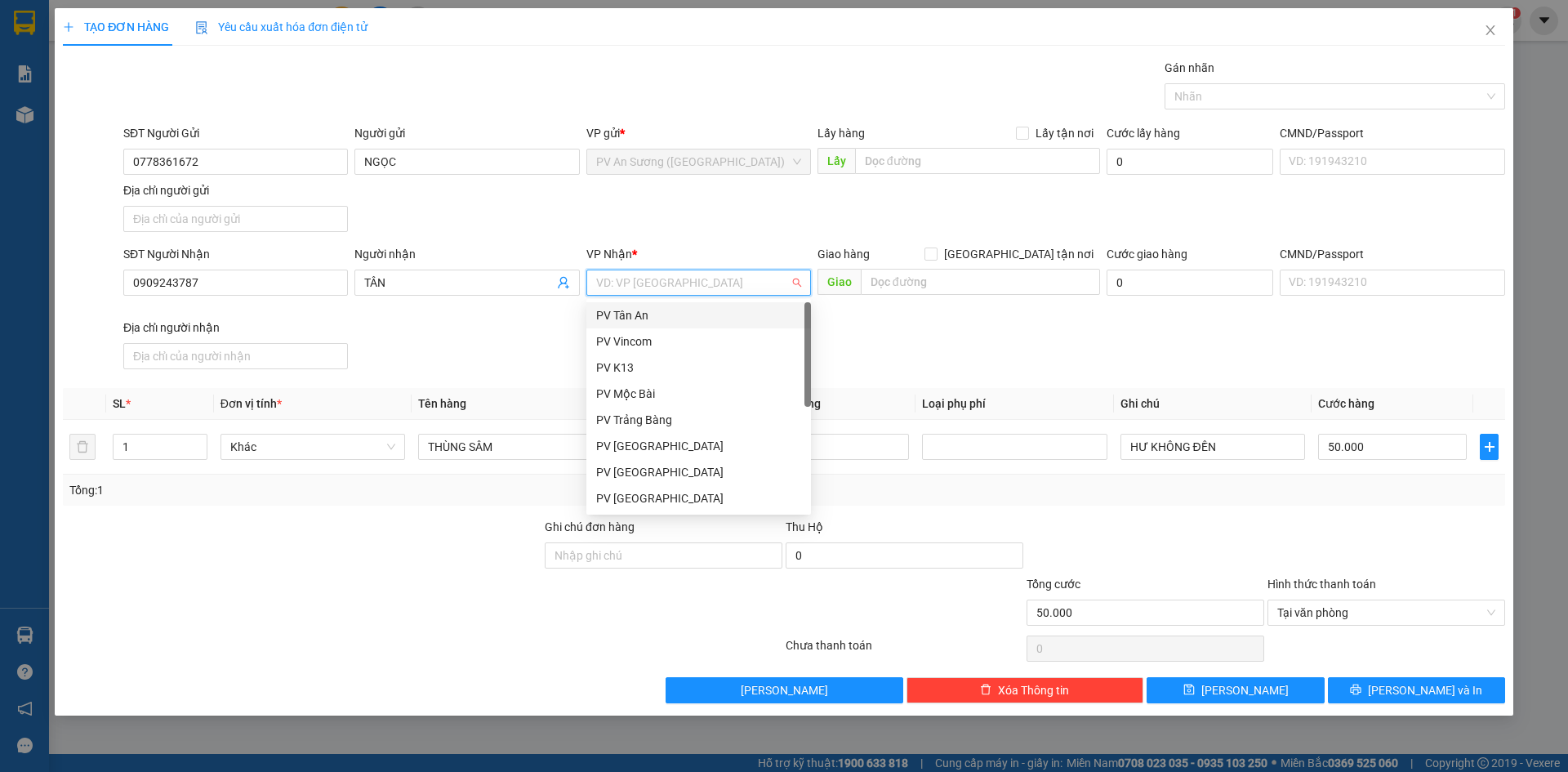
type input "H"
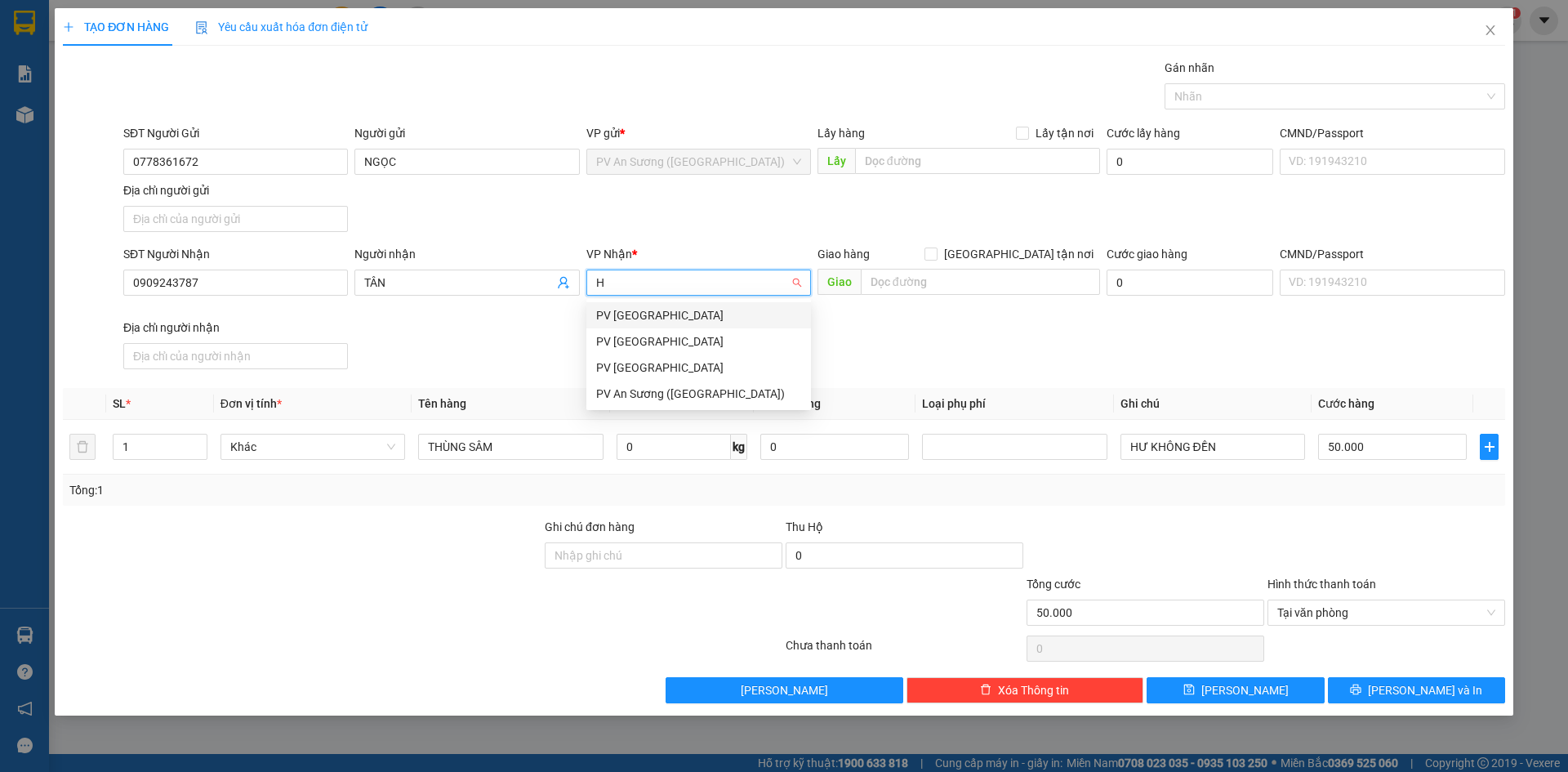
click at [703, 315] on div "PV [GEOGRAPHIC_DATA]" at bounding box center [699, 315] width 205 height 18
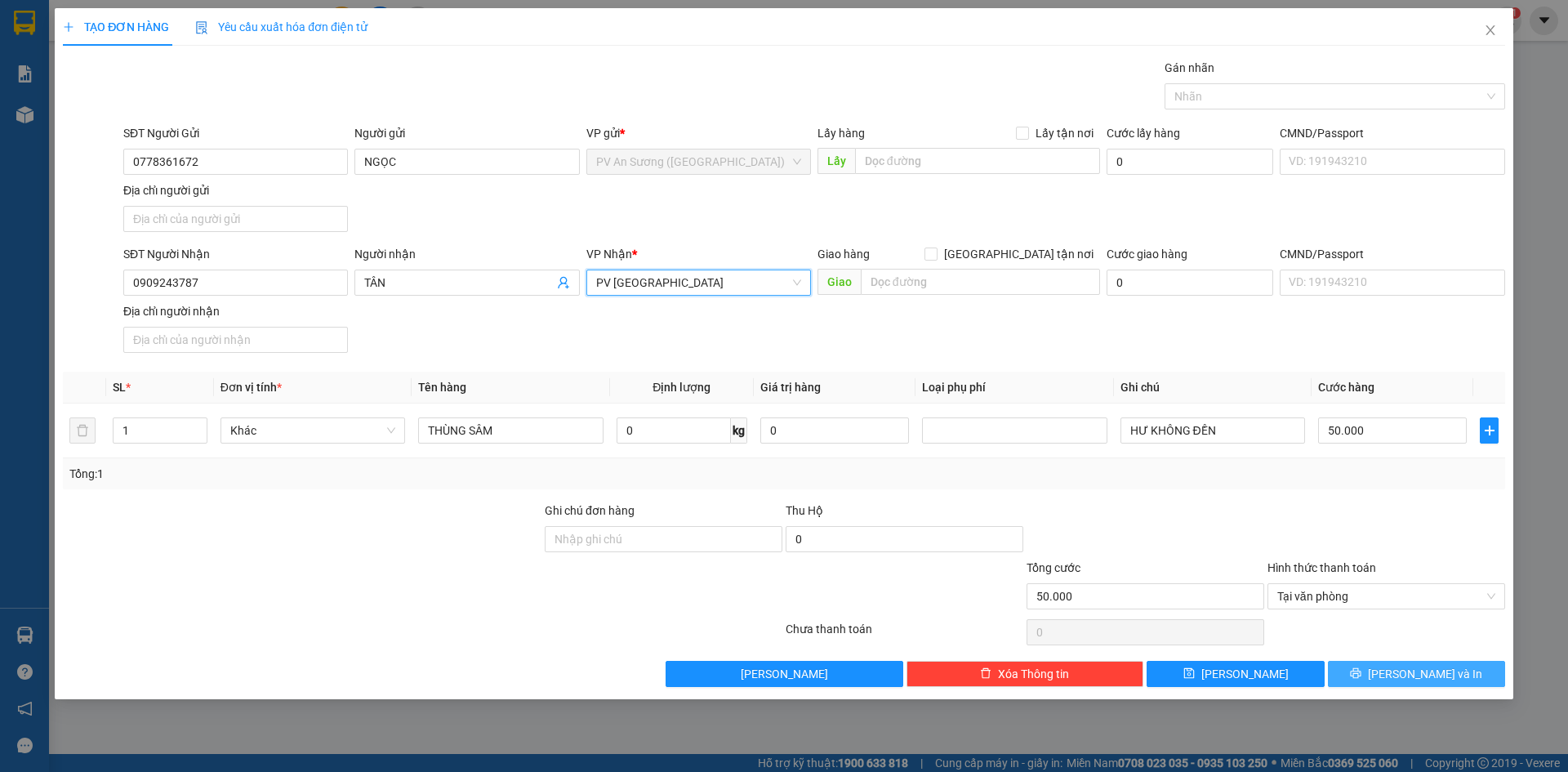
click at [1377, 668] on button "[PERSON_NAME] và In" at bounding box center [1416, 674] width 177 height 26
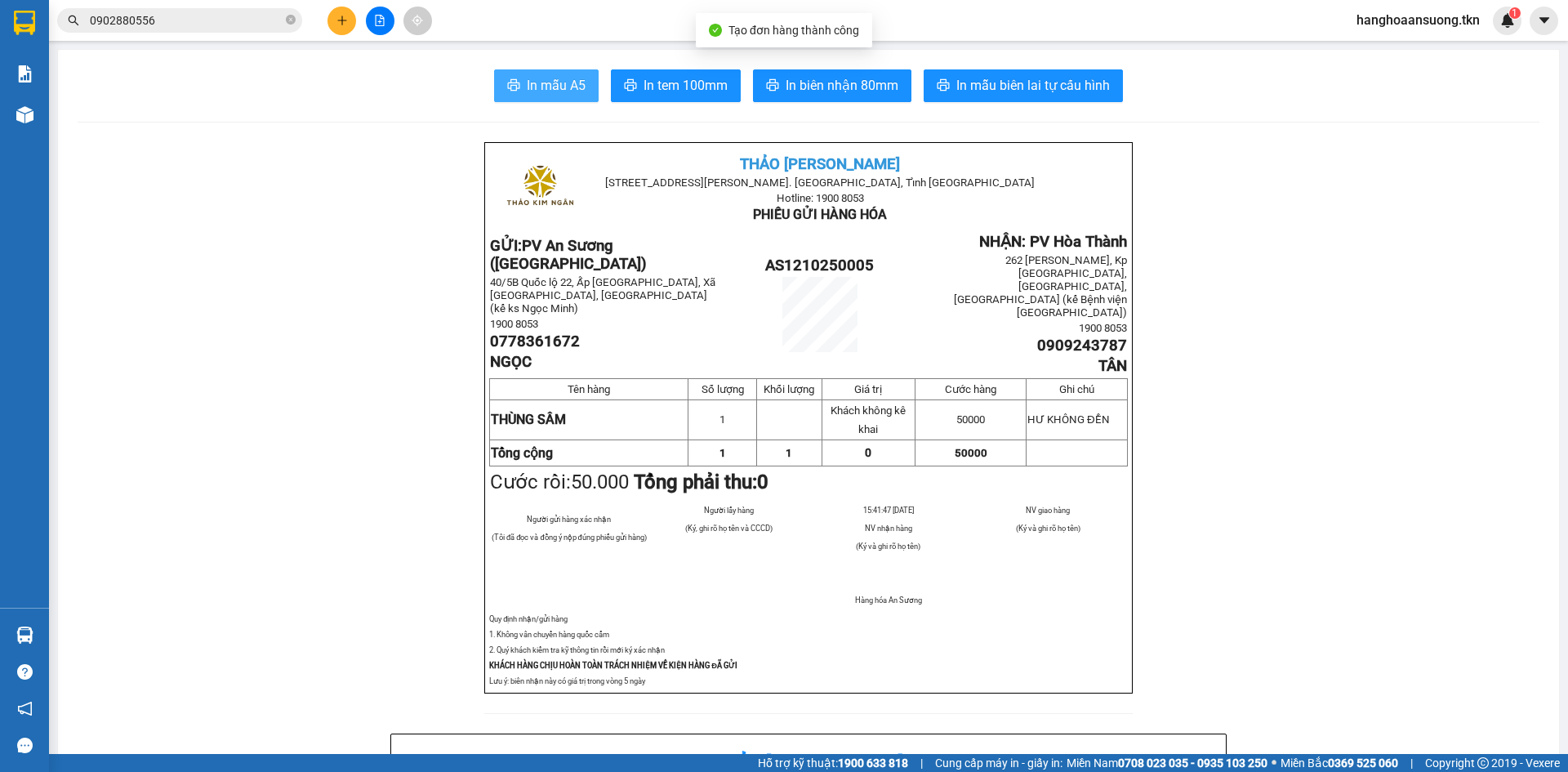
click at [567, 88] on span "In mẫu A5" at bounding box center [556, 85] width 58 height 20
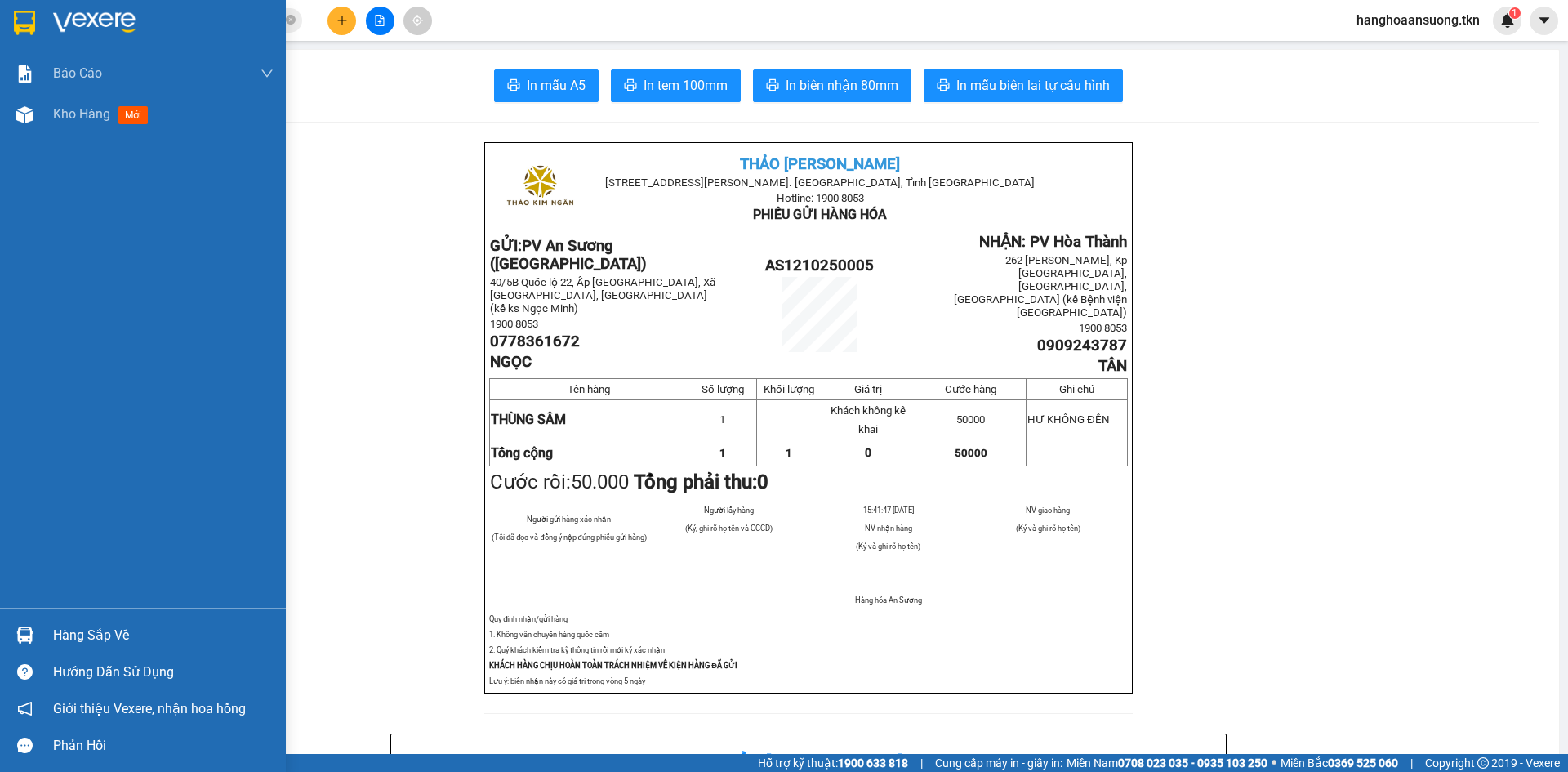
click at [45, 24] on div at bounding box center [143, 26] width 286 height 53
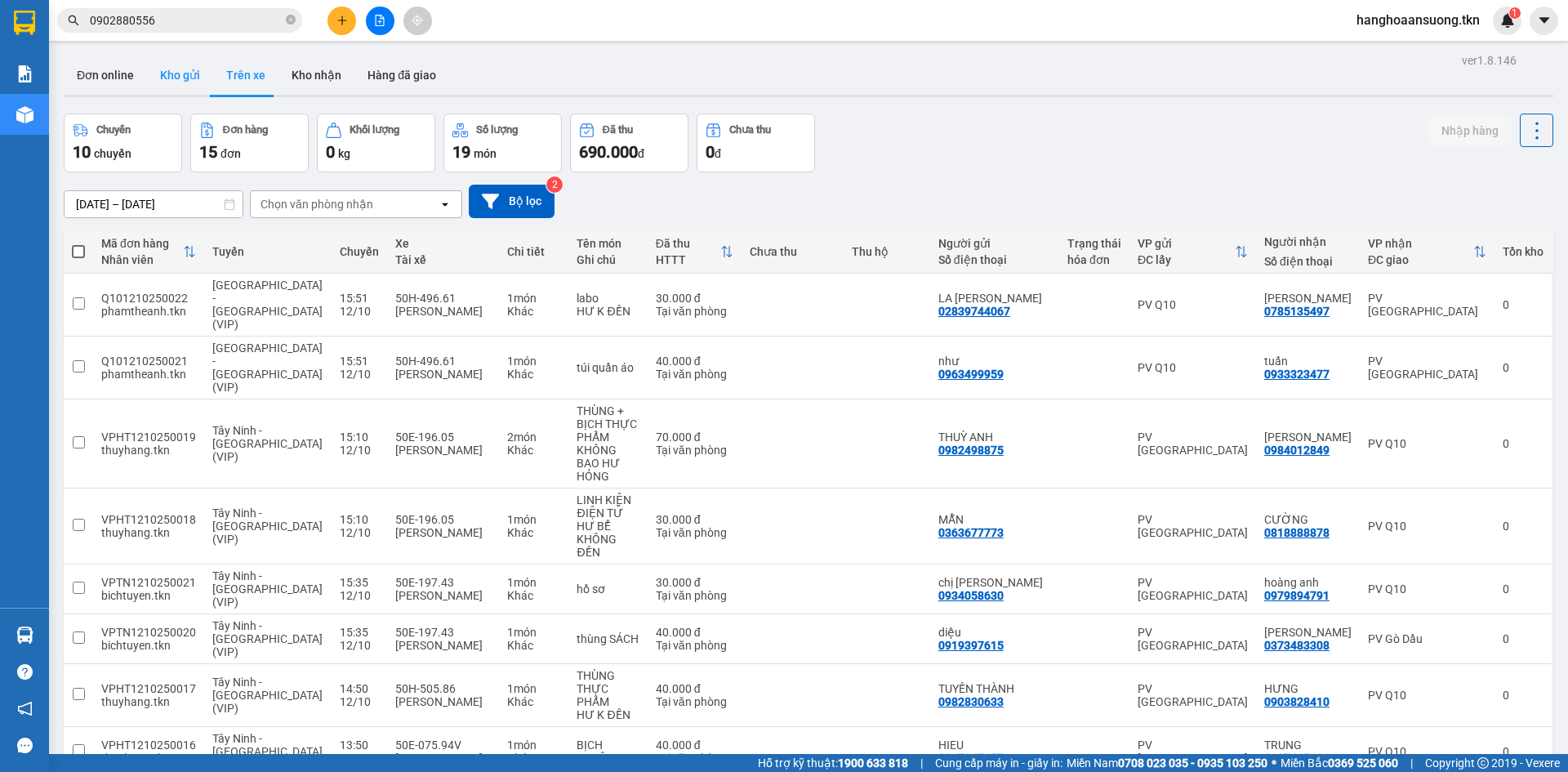
click at [202, 58] on button "Kho gửi" at bounding box center [181, 75] width 66 height 39
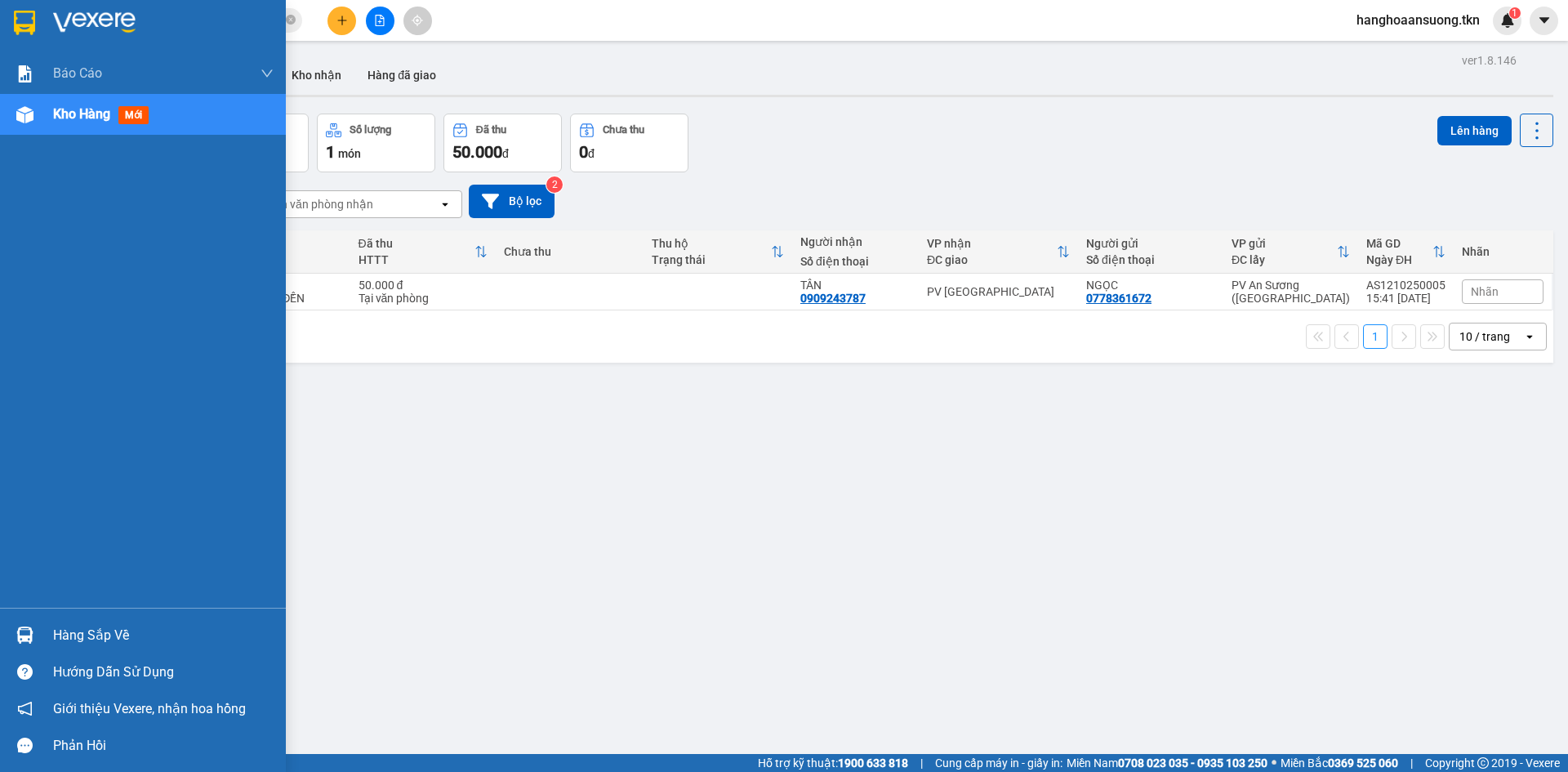
click at [30, 629] on img at bounding box center [25, 635] width 17 height 17
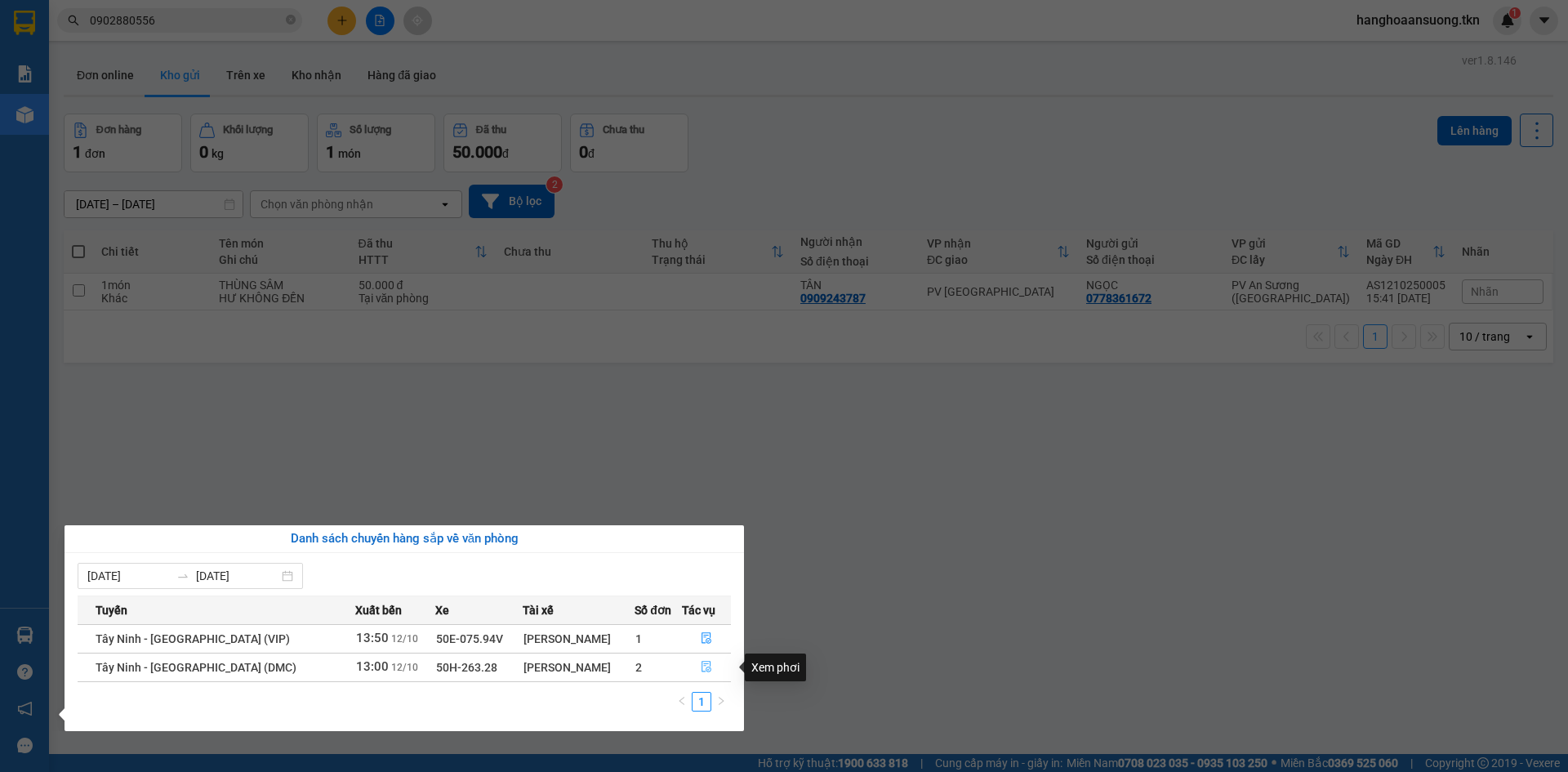
click at [706, 667] on icon "file-done" at bounding box center [706, 667] width 10 height 11
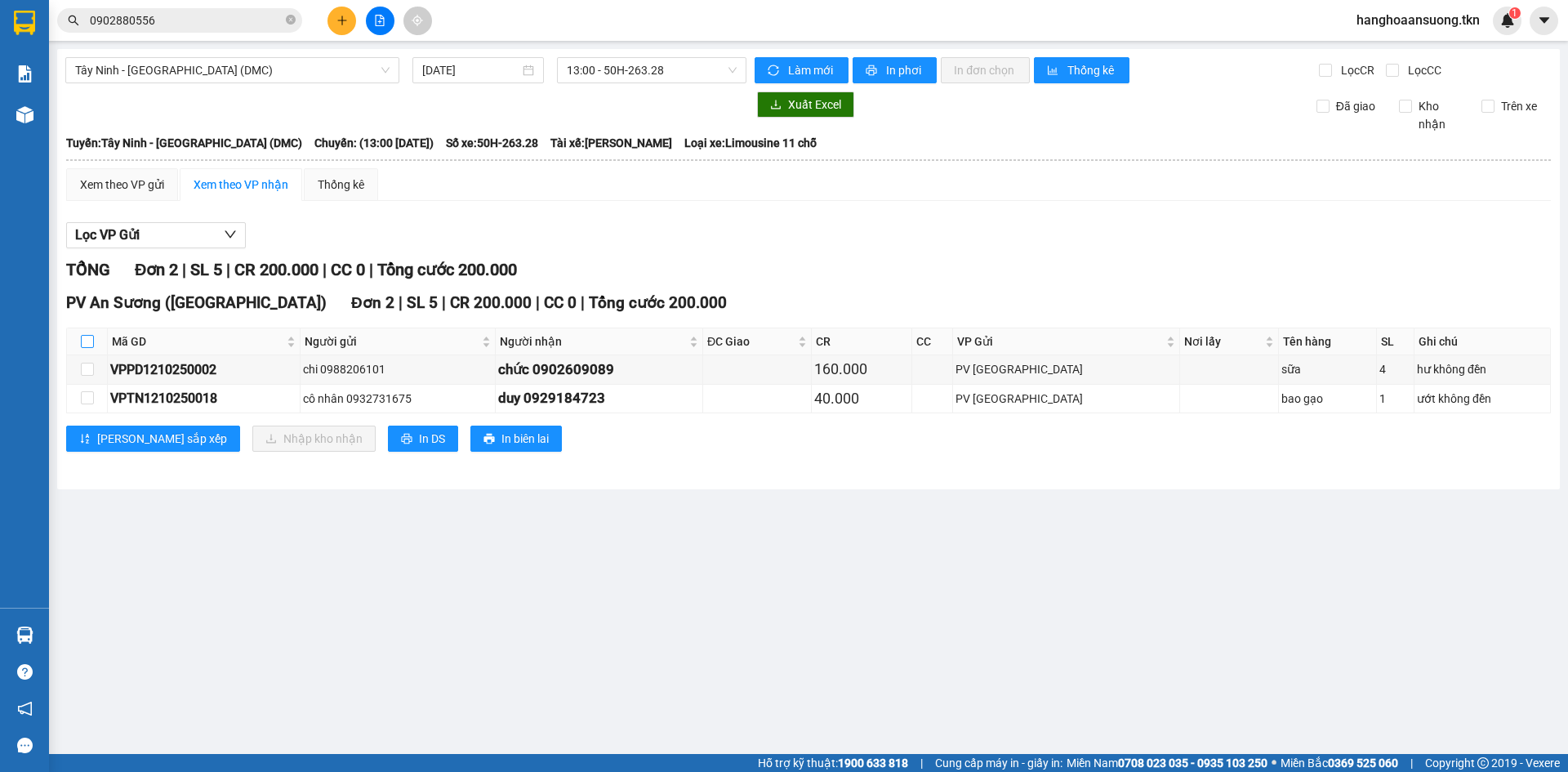
drag, startPoint x: 87, startPoint y: 342, endPoint x: 106, endPoint y: 345, distance: 19.2
click at [88, 342] on input "checkbox" at bounding box center [87, 341] width 13 height 13
checkbox input "true"
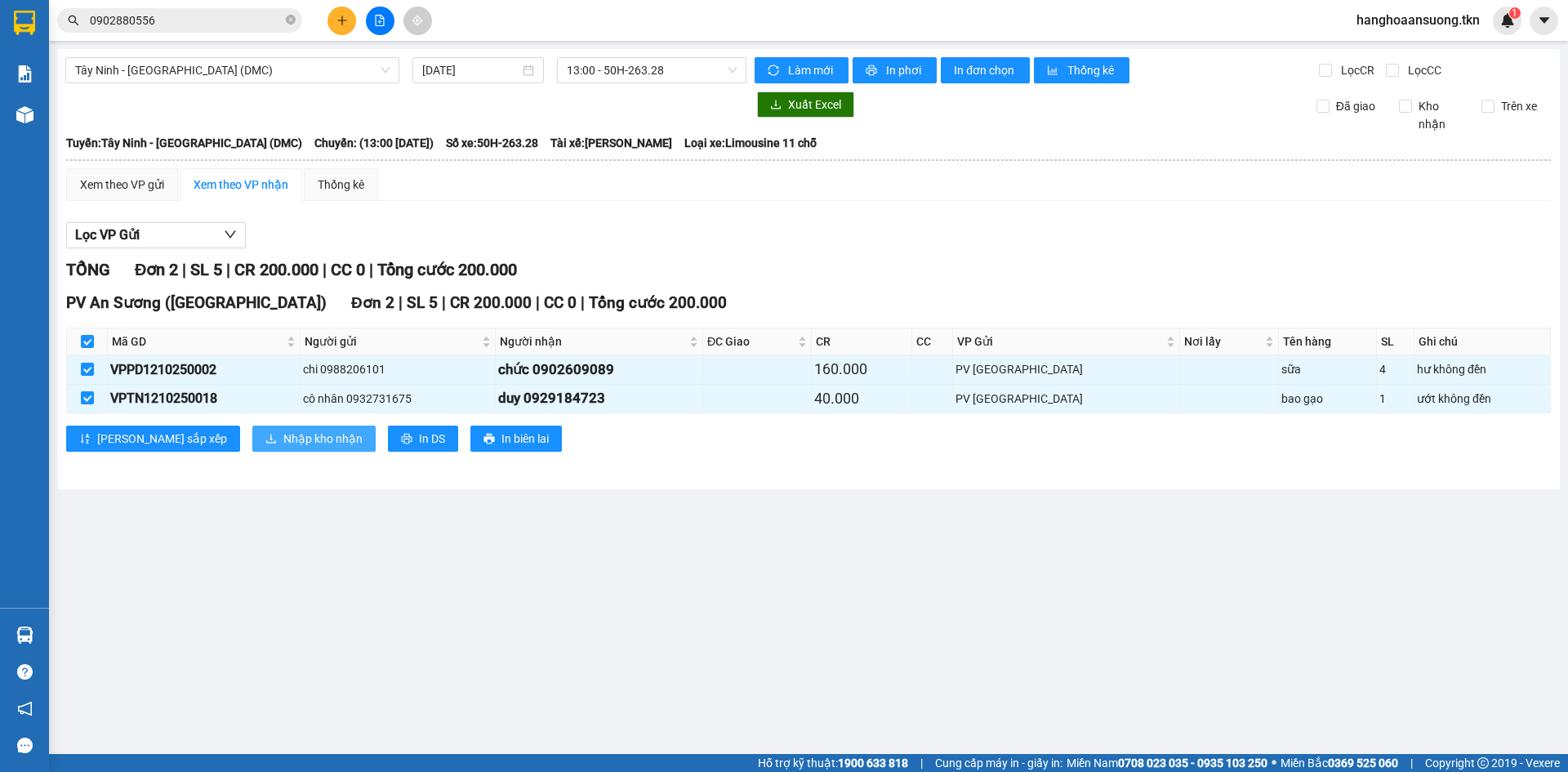
click at [283, 443] on span "Nhập kho nhận" at bounding box center [323, 439] width 79 height 18
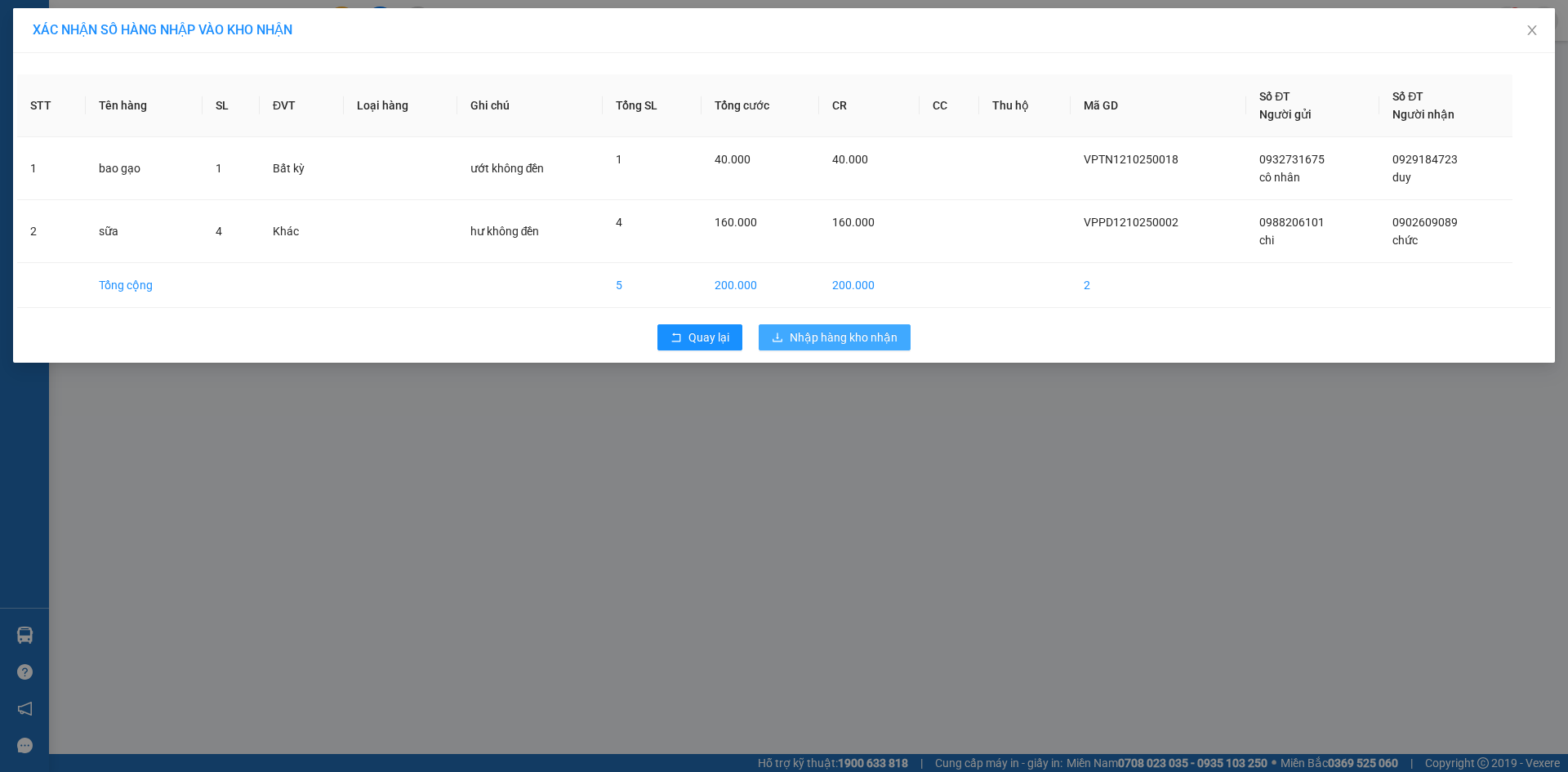
click at [878, 335] on span "Nhập hàng kho nhận" at bounding box center [844, 338] width 108 height 18
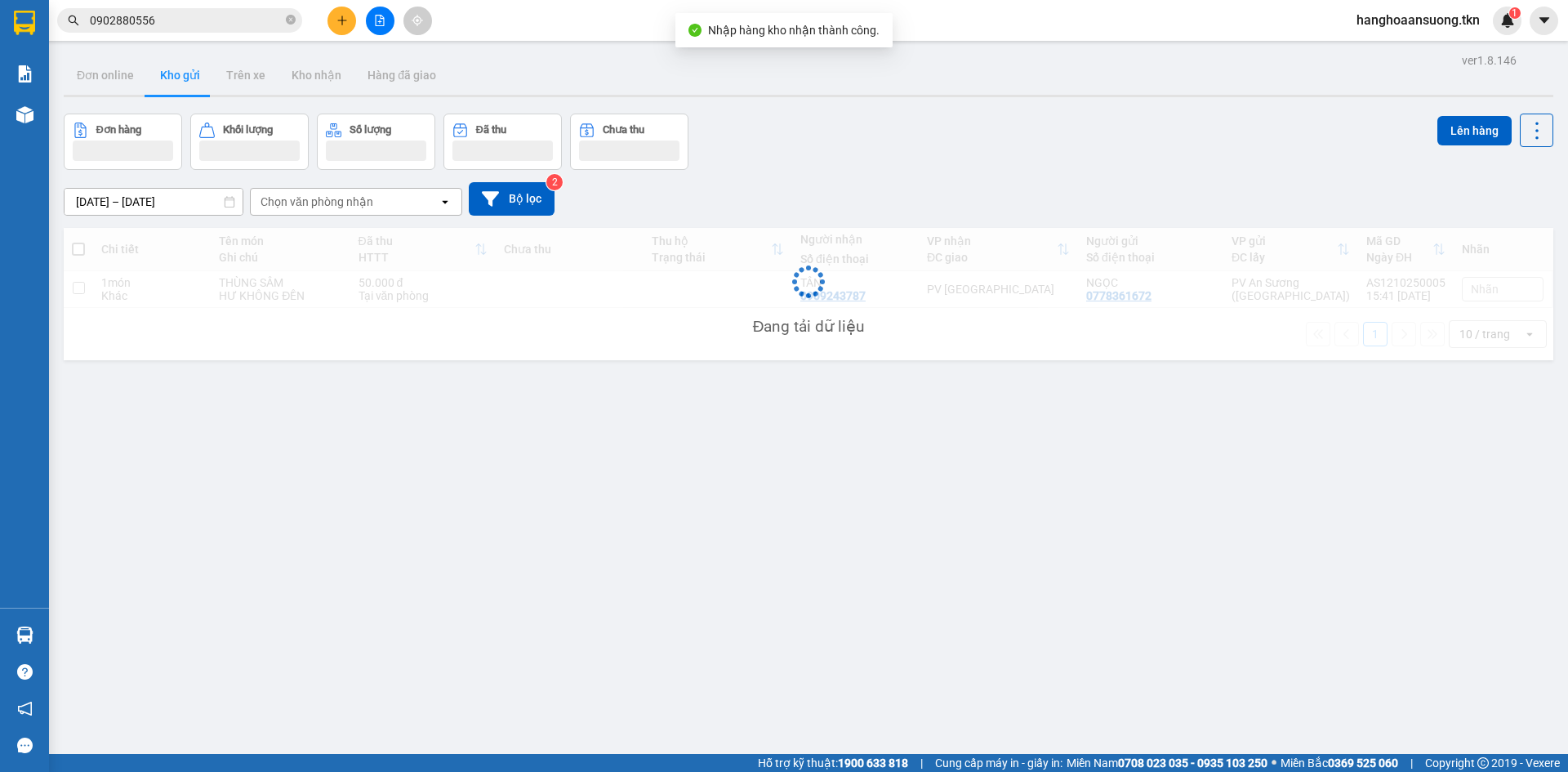
click at [35, 641] on div at bounding box center [24, 635] width 29 height 29
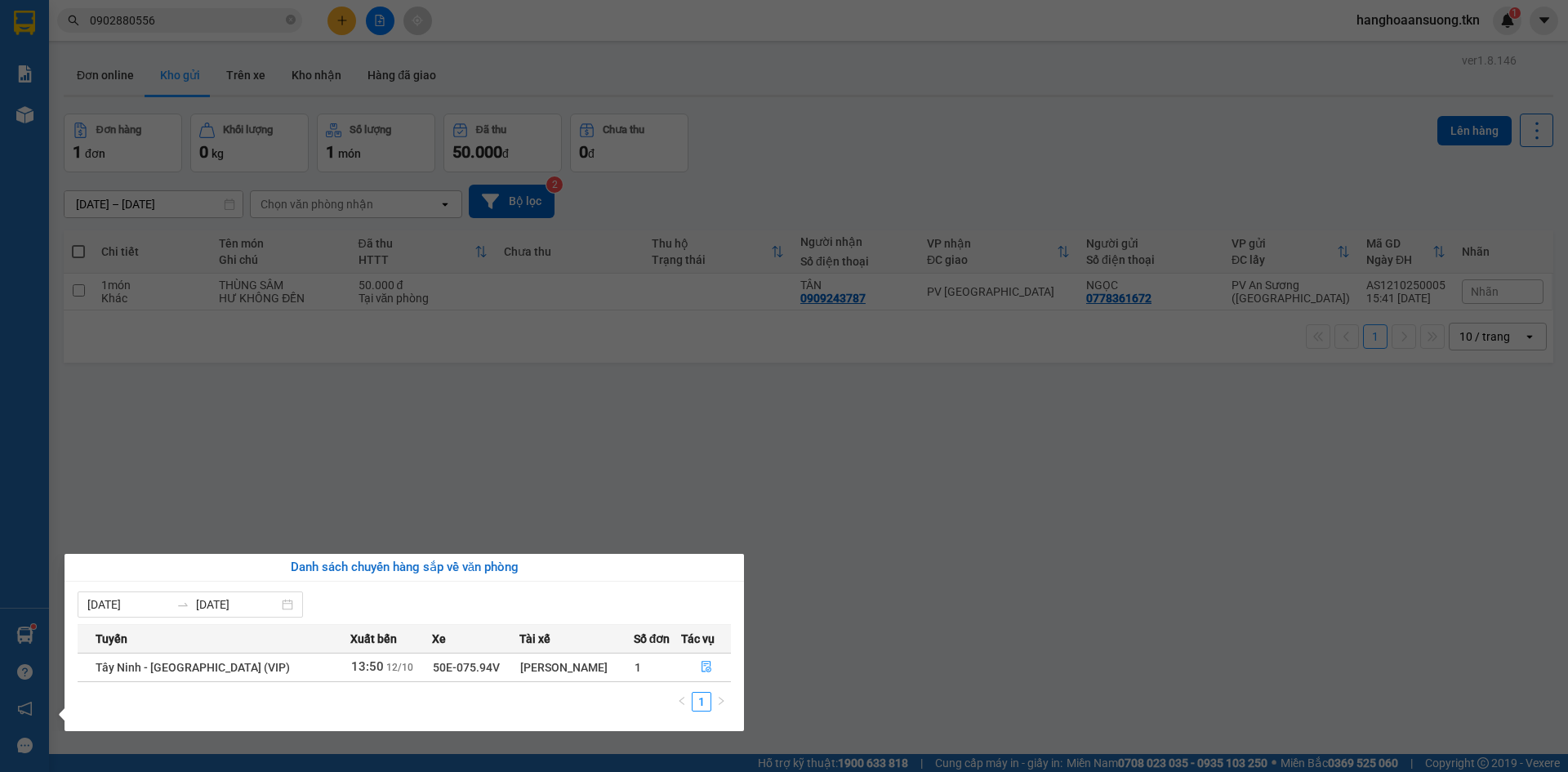
click at [672, 509] on section "Kết quả tìm kiếm ( 9 ) Bộ lọc Mã ĐH Trạng thái Món hàng Thu hộ Tổng cước Chưa c…" at bounding box center [784, 386] width 1568 height 772
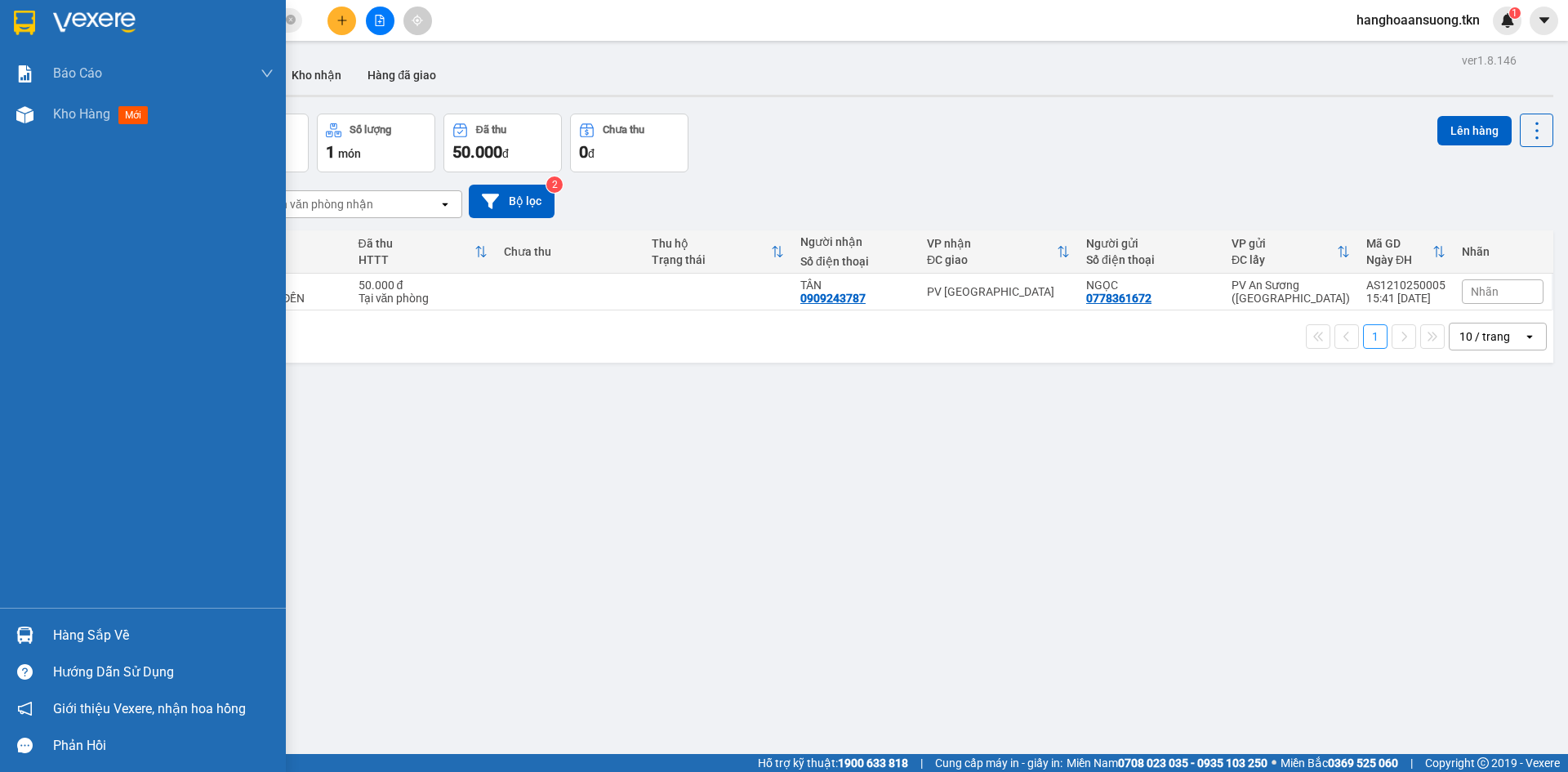
click at [69, 644] on div "Hàng sắp về" at bounding box center [163, 636] width 221 height 24
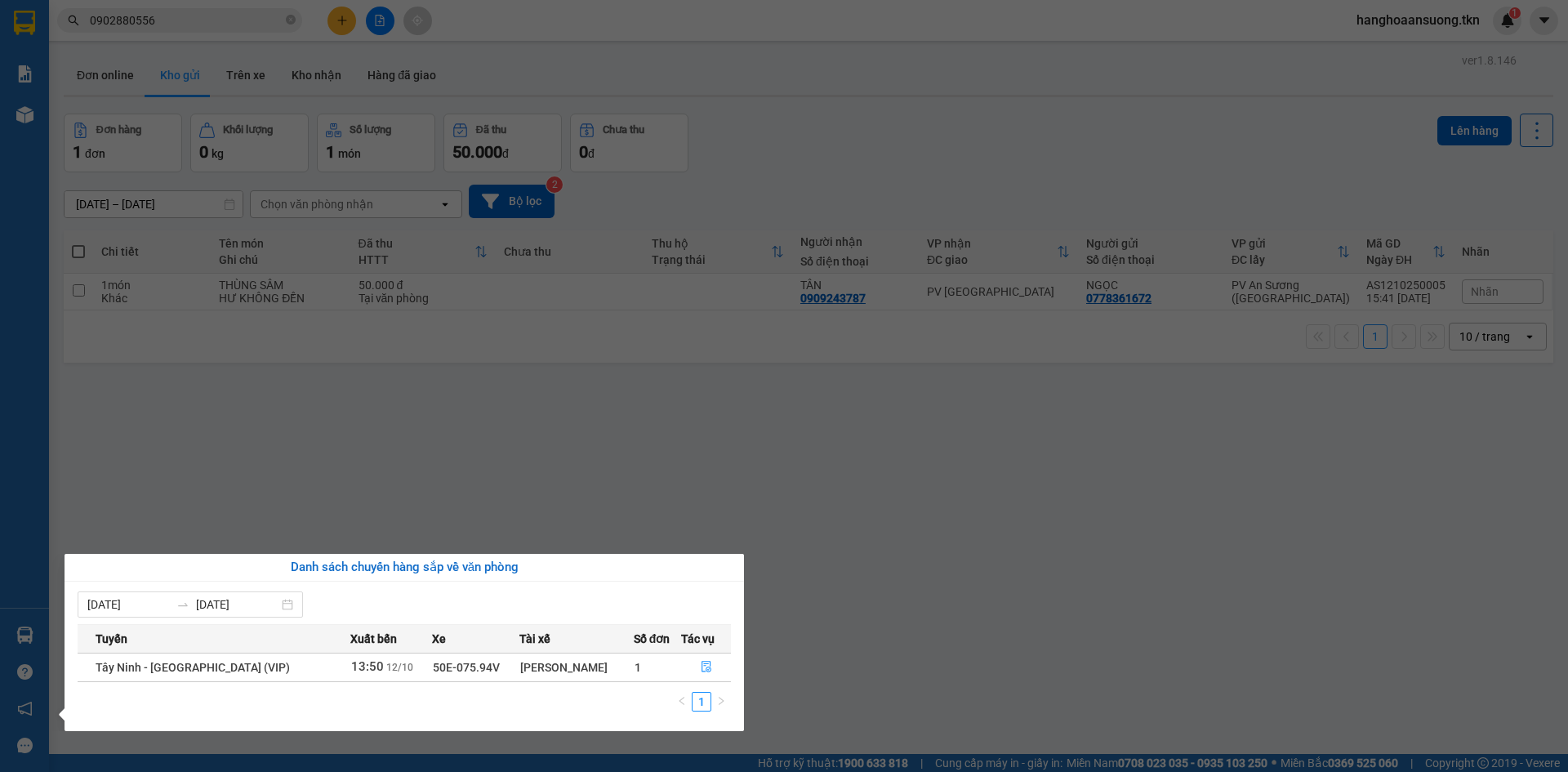
click at [397, 441] on section "Kết quả tìm kiếm ( 9 ) Bộ lọc Mã ĐH Trạng thái Món hàng Thu hộ Tổng cước Chưa c…" at bounding box center [784, 386] width 1568 height 772
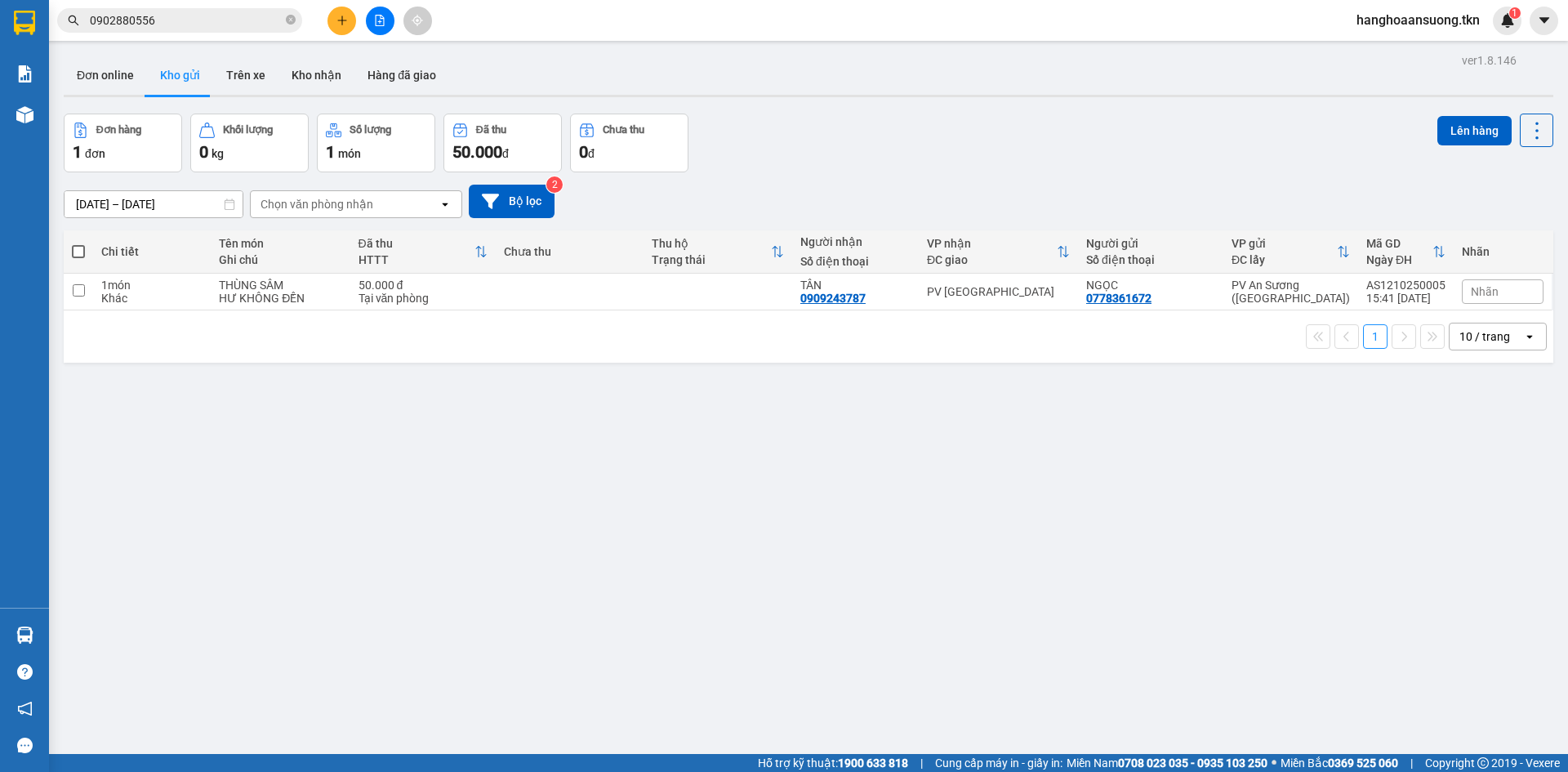
click at [219, 5] on div "Kết quả tìm kiếm ( 9 ) Bộ lọc Mã ĐH Trạng thái Món hàng Thu hộ Tổng cước Chưa c…" at bounding box center [784, 20] width 1568 height 41
click at [216, 15] on input "0902880556" at bounding box center [186, 20] width 193 height 18
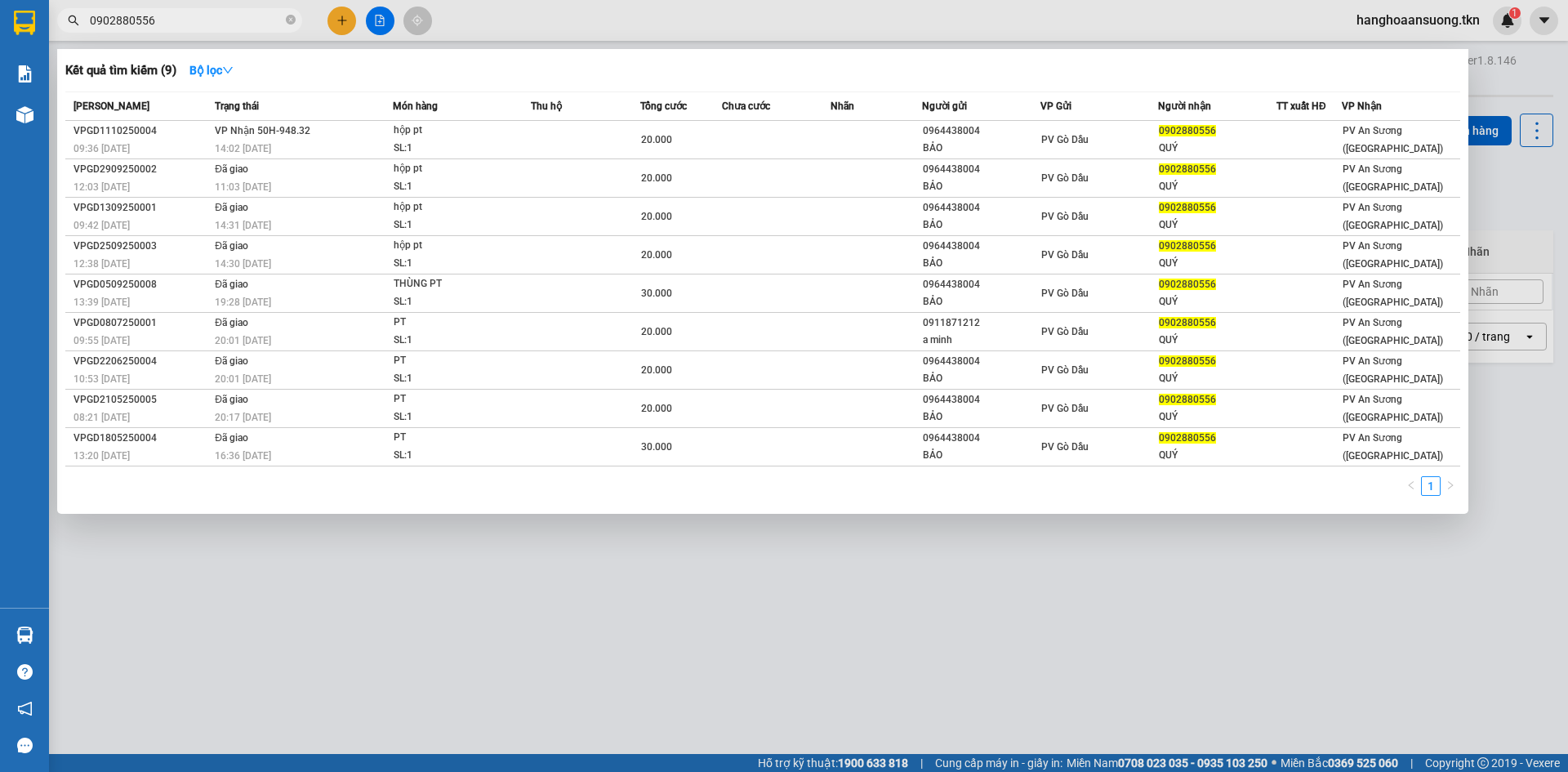
click at [215, 17] on input "0902880556" at bounding box center [186, 20] width 193 height 18
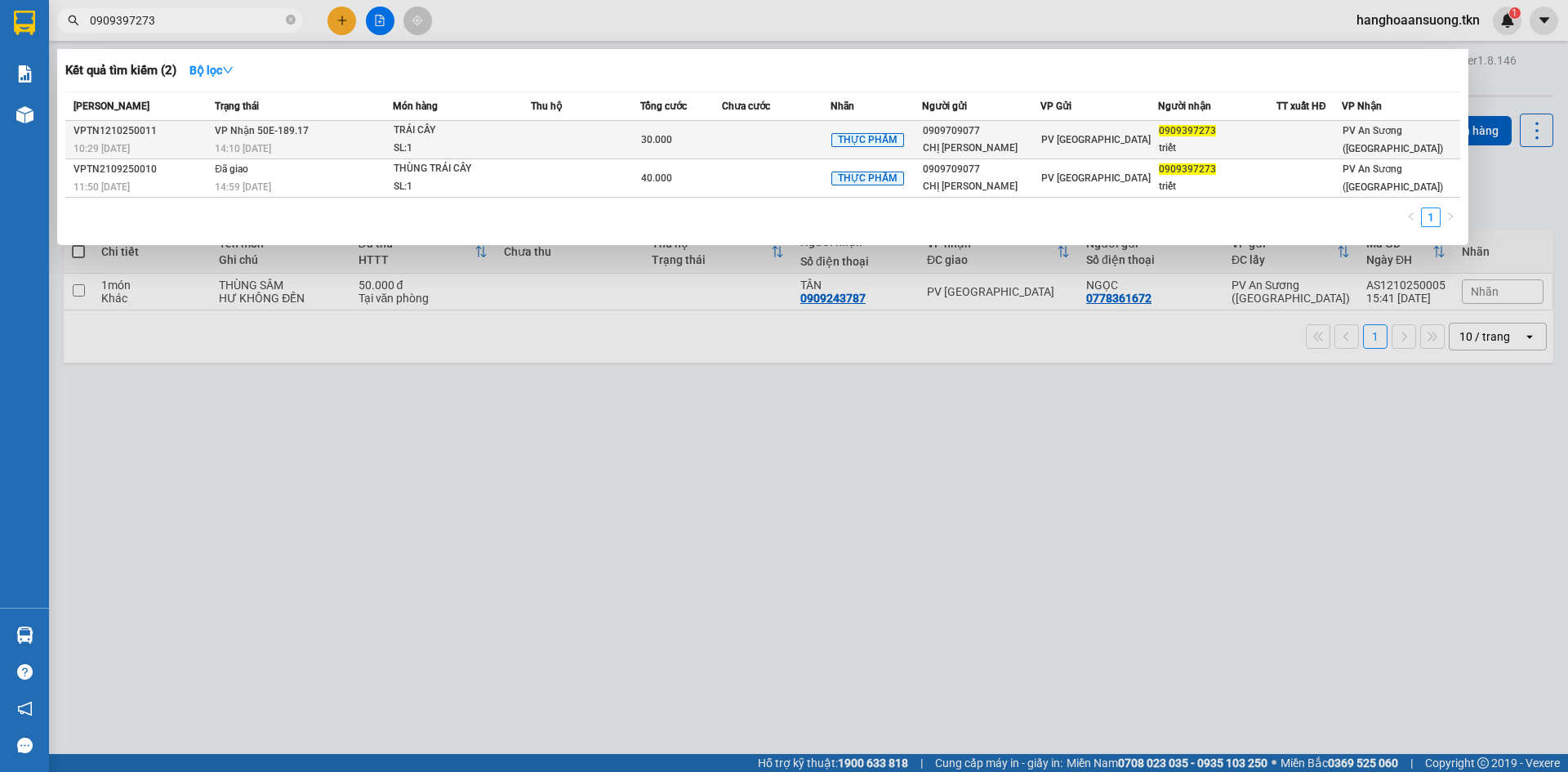
type input "0909397273"
click at [321, 127] on td "VP Nhận 50E-189.17 14:10 [DATE]" at bounding box center [302, 140] width 182 height 38
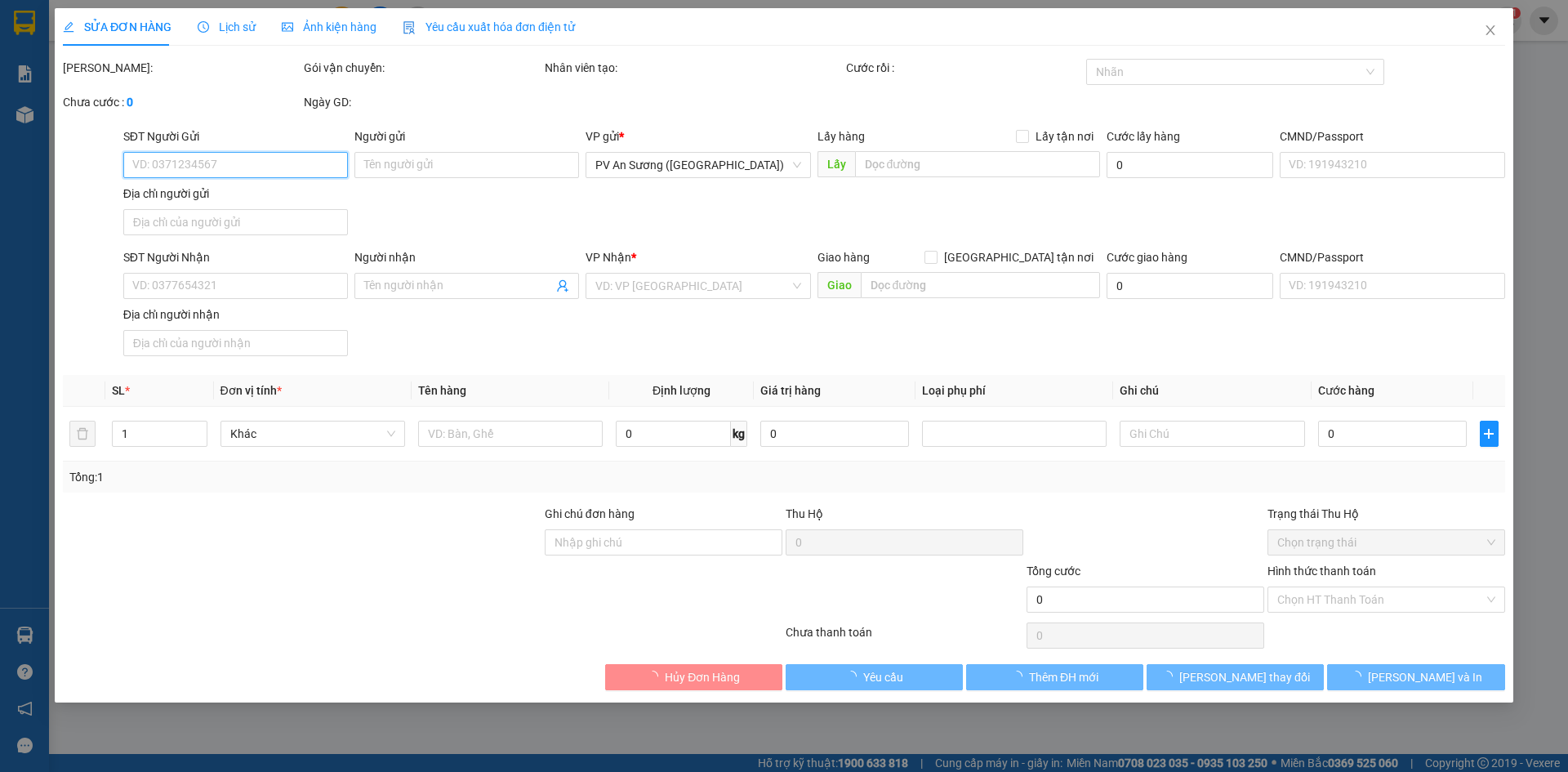
type input "0909709077"
type input "CHỊ [PERSON_NAME]"
type input "0909397273"
type input "triết"
type input "30.000"
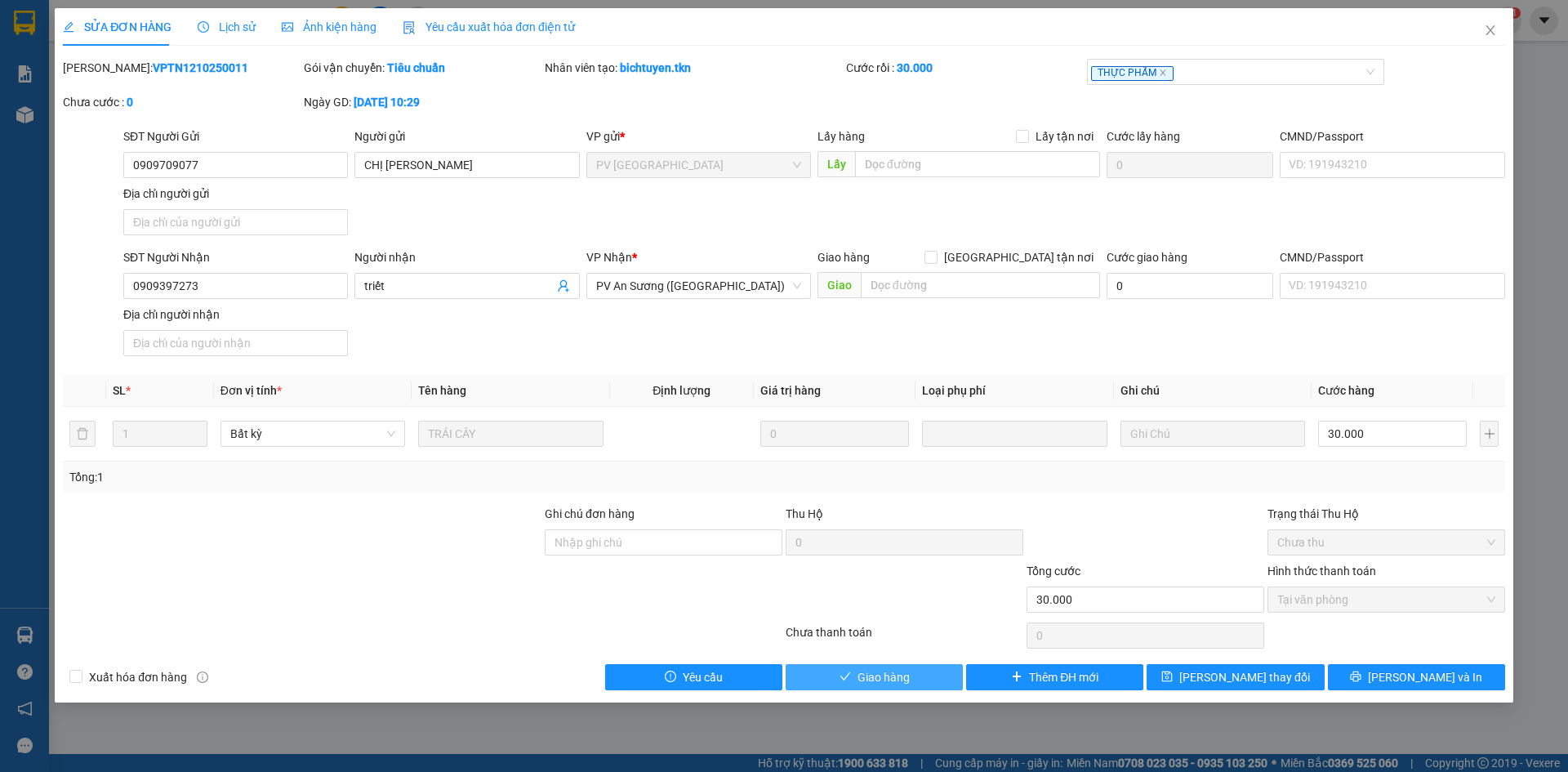
click at [816, 676] on button "Giao hàng" at bounding box center [874, 678] width 177 height 26
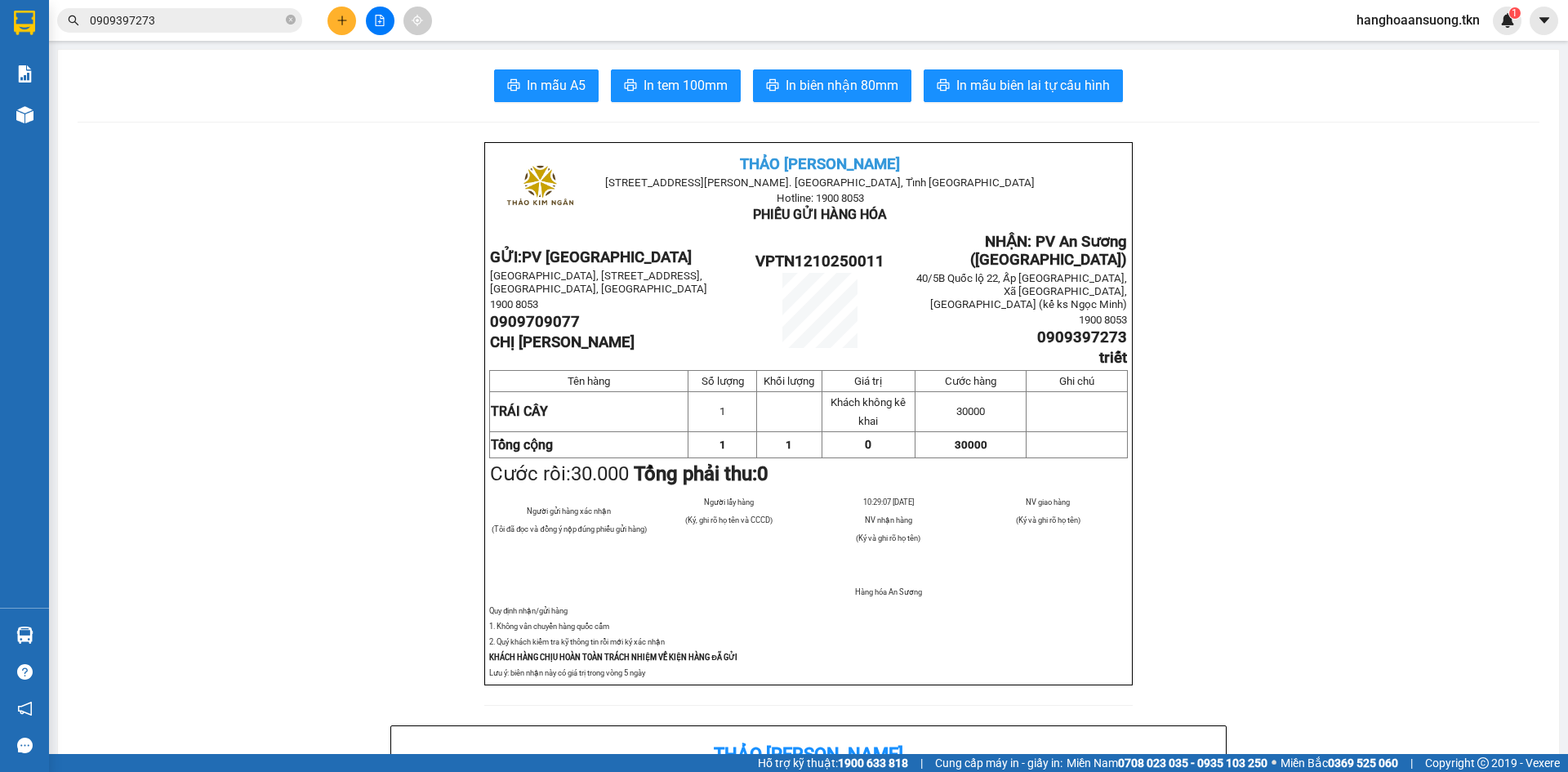
click at [32, 34] on img at bounding box center [24, 23] width 21 height 24
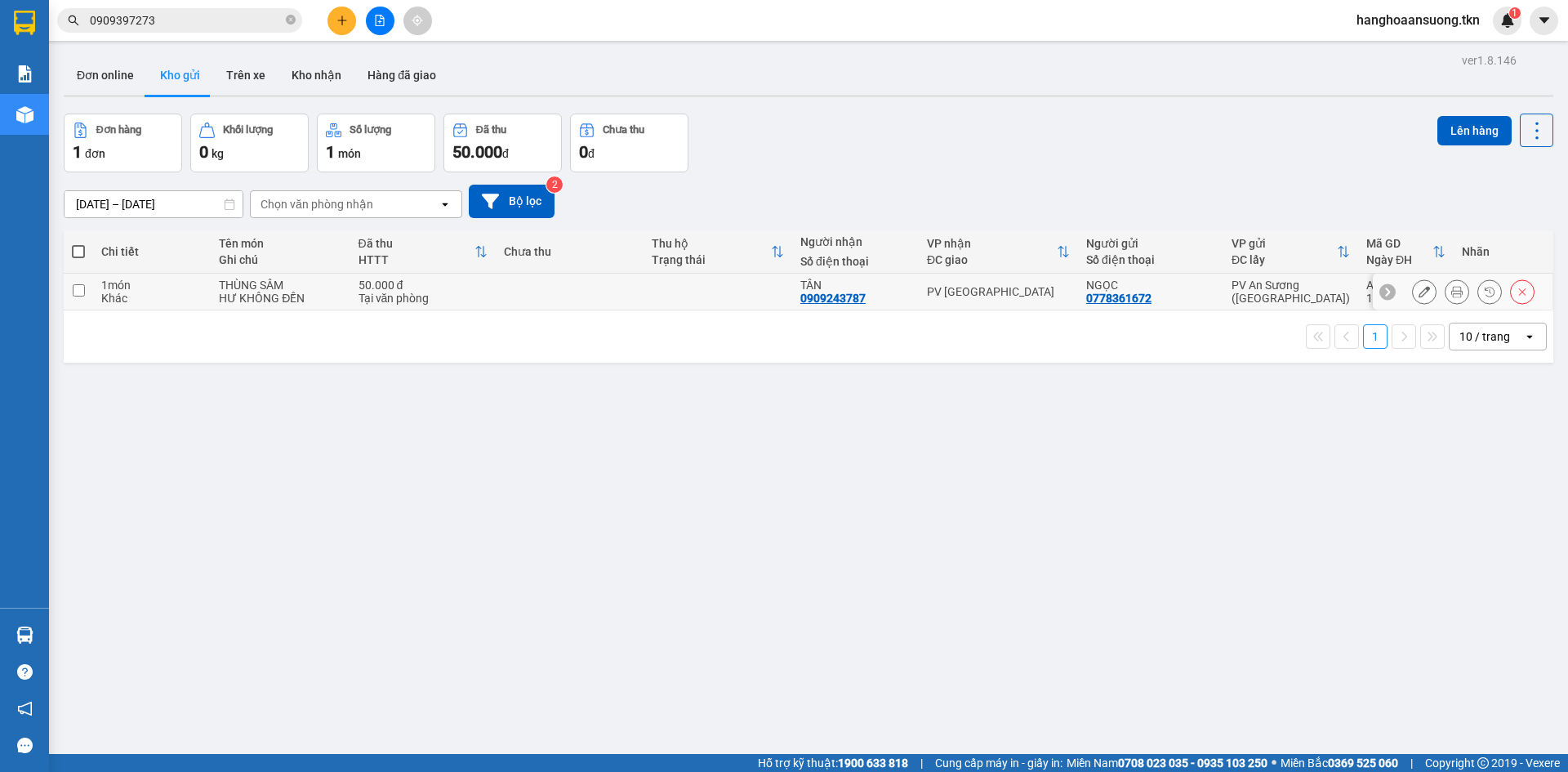
click at [153, 291] on div "Khác" at bounding box center [152, 297] width 101 height 13
checkbox input "true"
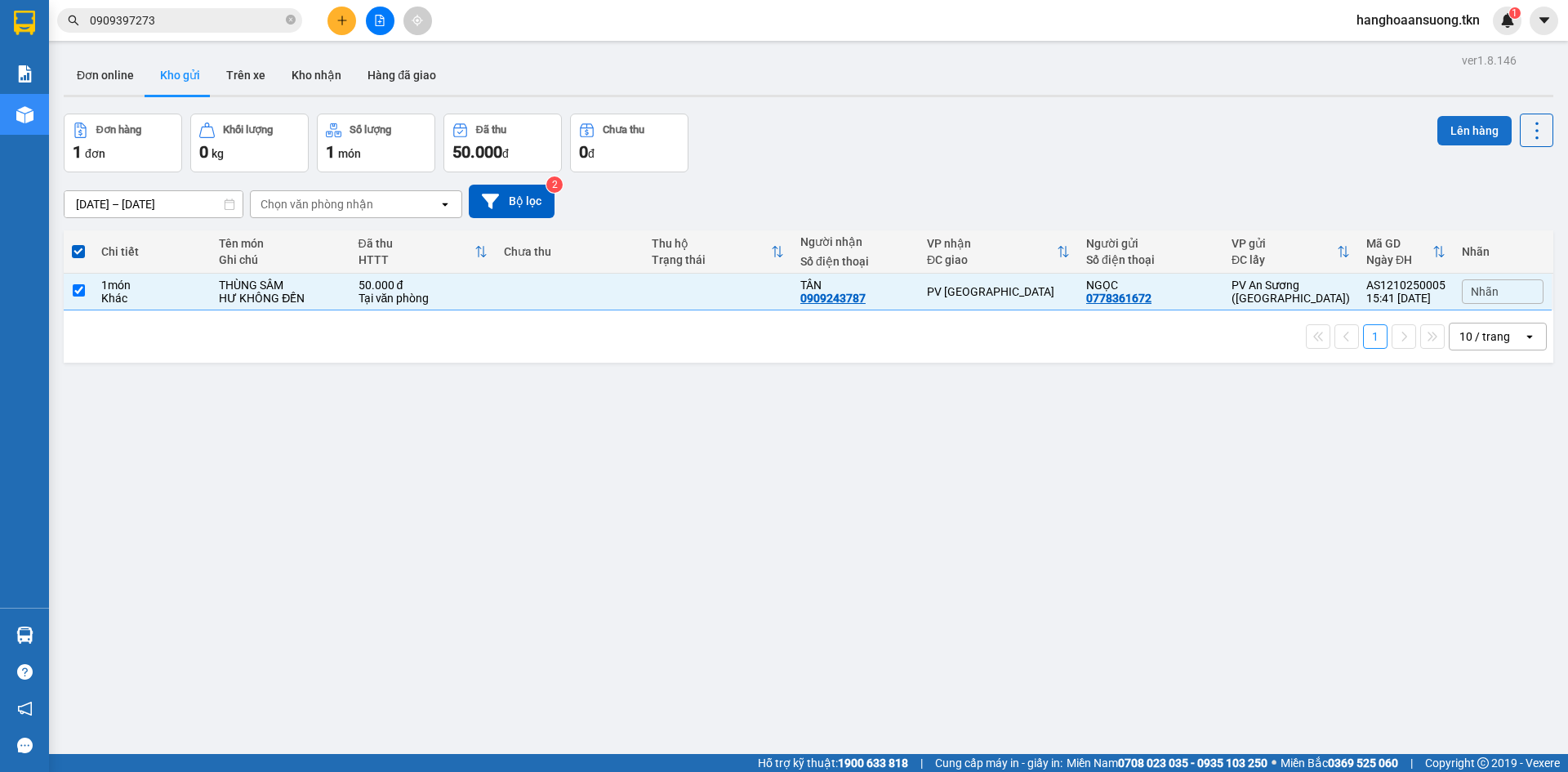
click at [1475, 128] on button "Lên hàng" at bounding box center [1475, 131] width 74 height 30
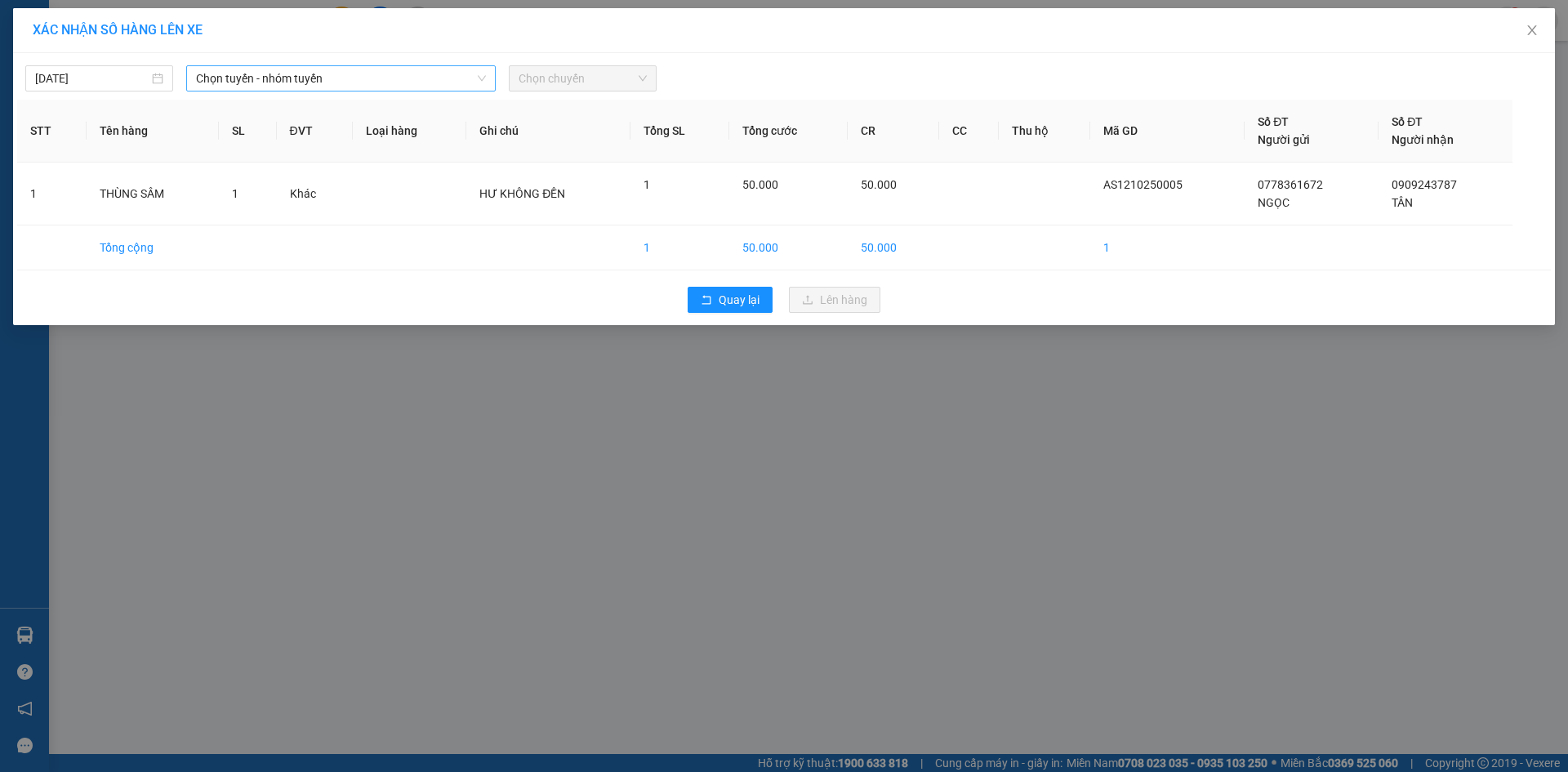
click at [380, 74] on span "Chọn tuyến - nhóm tuyến" at bounding box center [341, 79] width 290 height 24
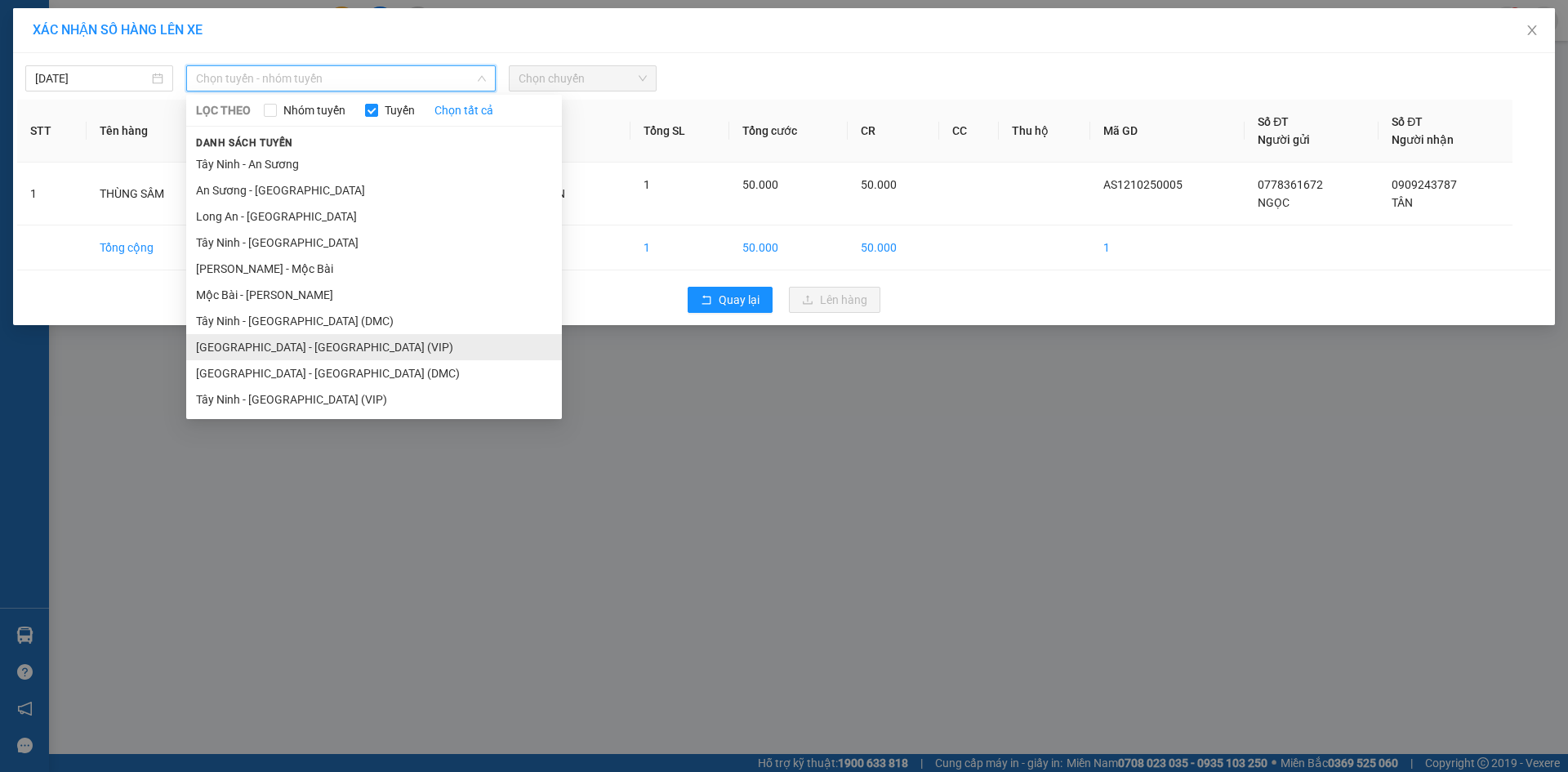
click at [308, 352] on li "[GEOGRAPHIC_DATA] - [GEOGRAPHIC_DATA] (VIP)" at bounding box center [374, 347] width 376 height 26
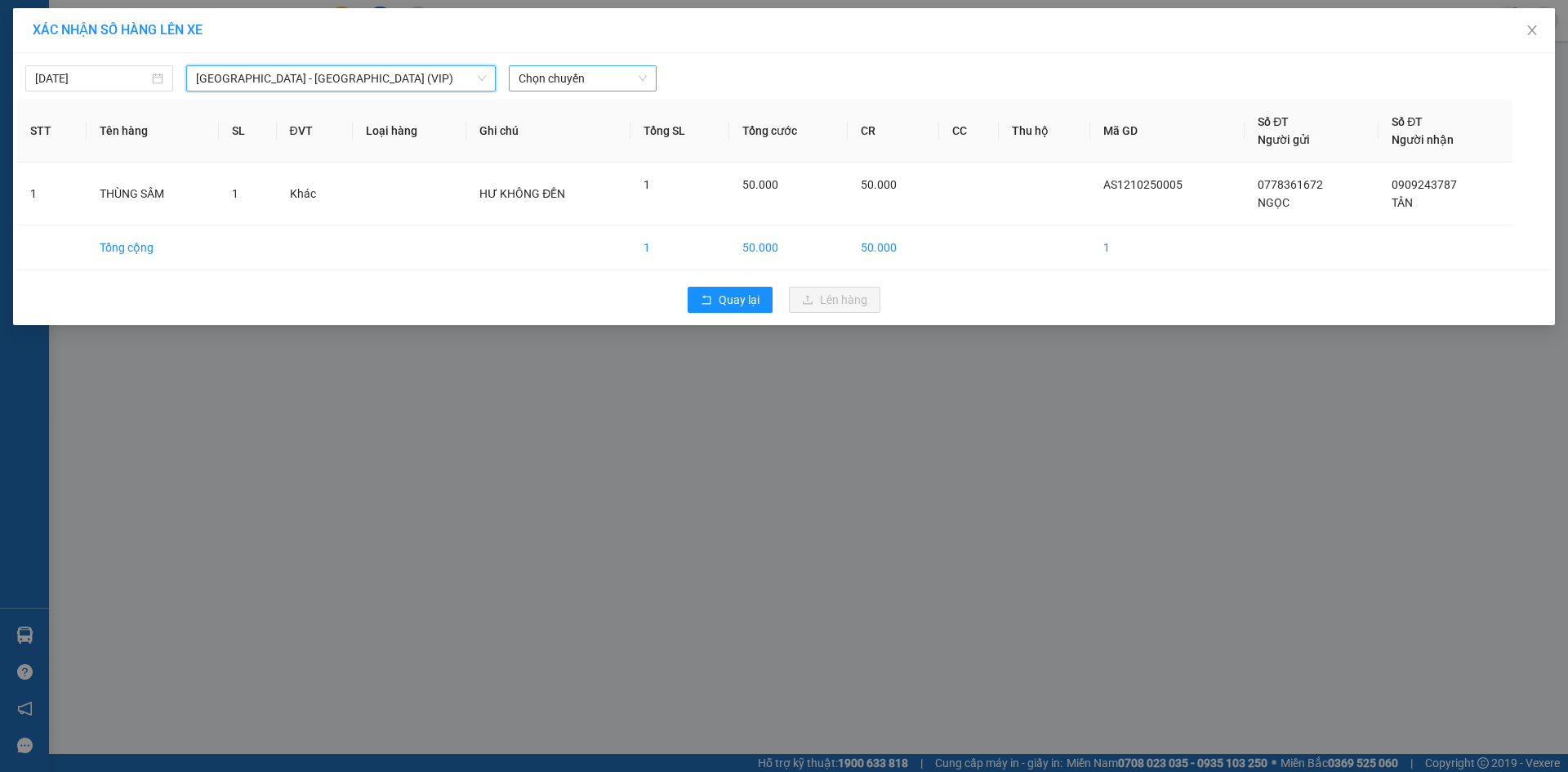
click at [540, 76] on span "Chọn chuyến" at bounding box center [583, 79] width 128 height 24
type input "5862"
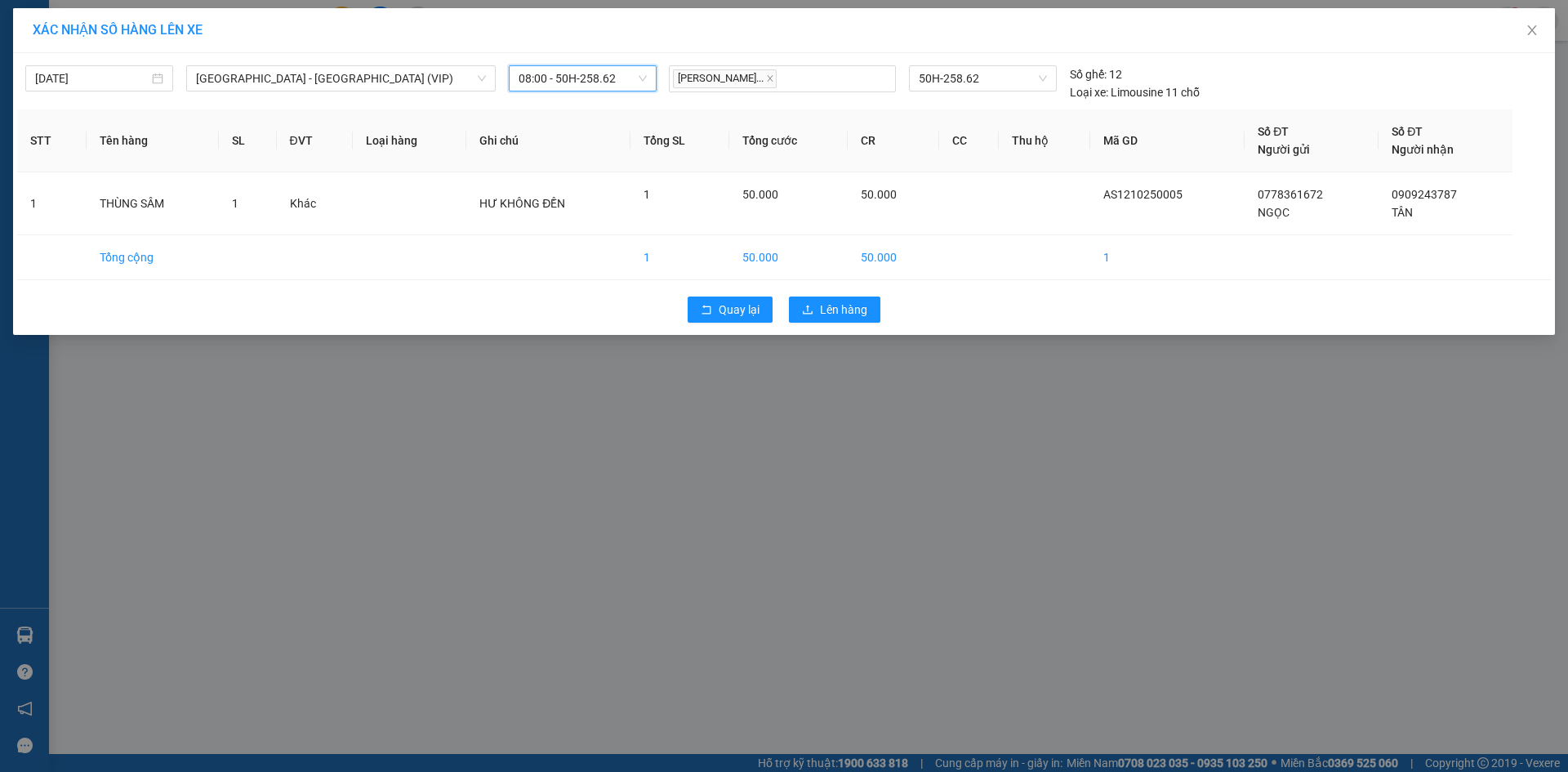
click at [549, 80] on span "08:00 - 50H-258.62" at bounding box center [583, 79] width 128 height 24
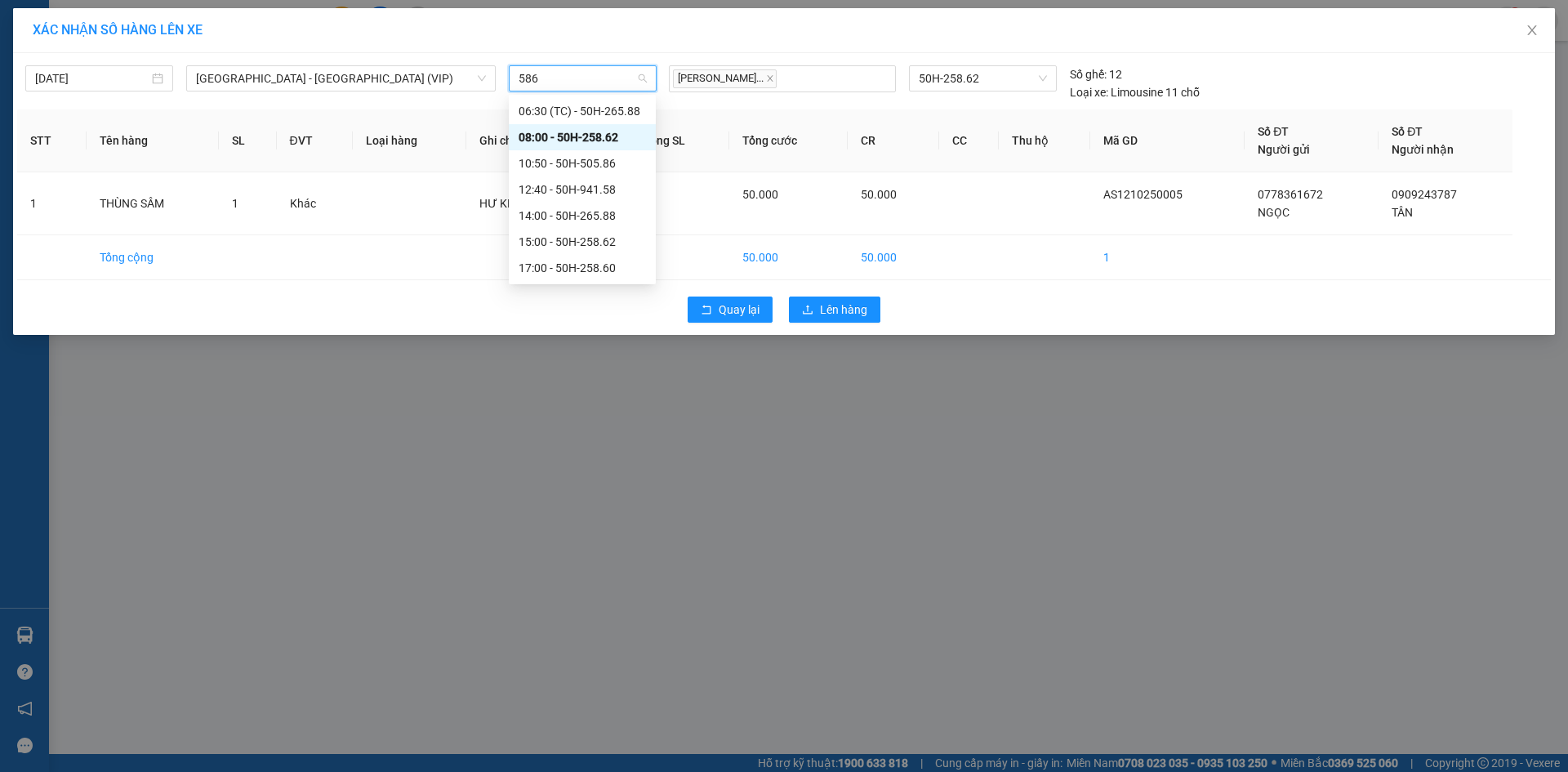
type input "5862"
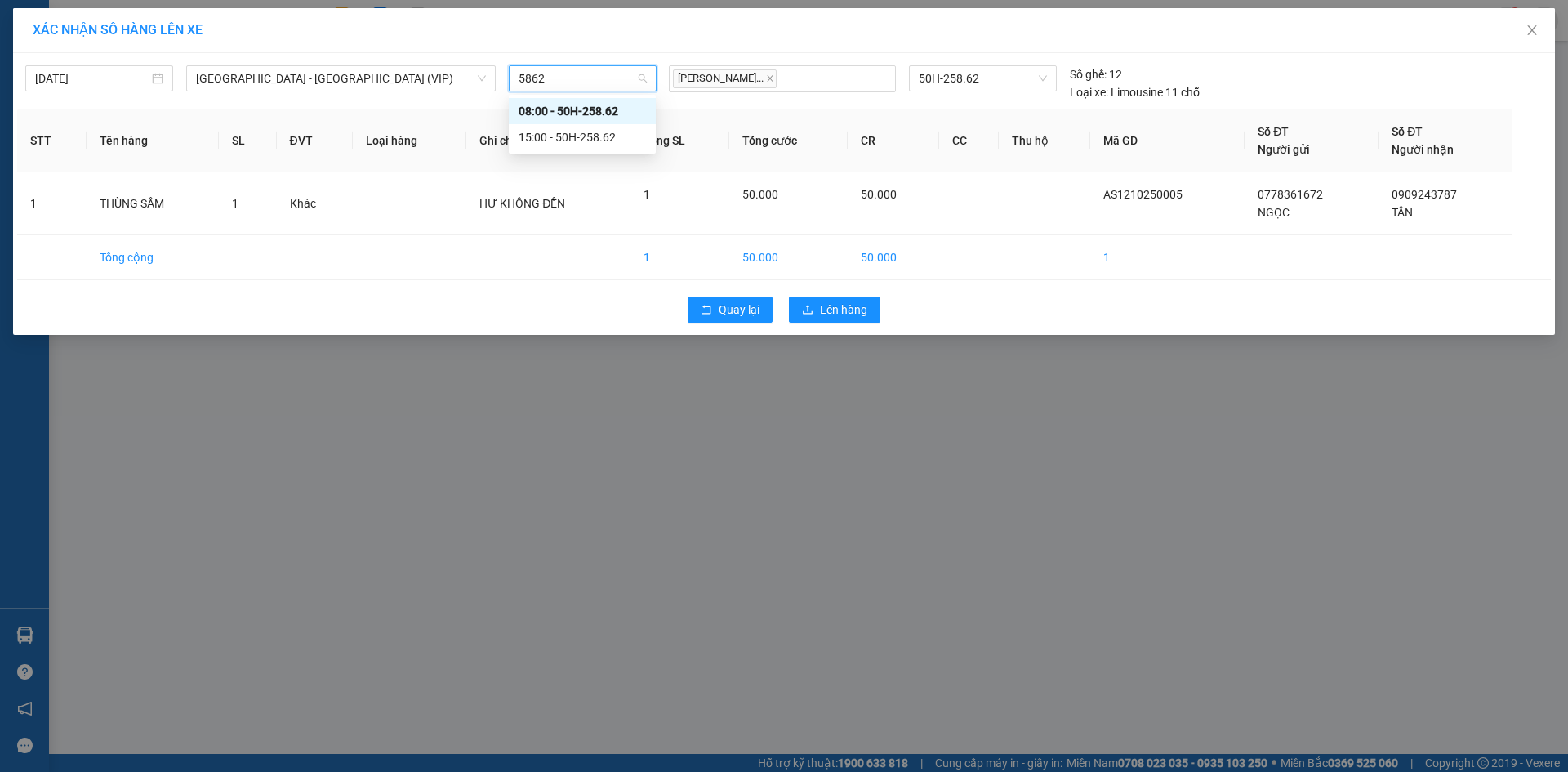
click at [549, 129] on div "15:00 - 50H-258.62" at bounding box center [583, 137] width 127 height 18
click at [813, 309] on icon "upload" at bounding box center [808, 309] width 11 height 11
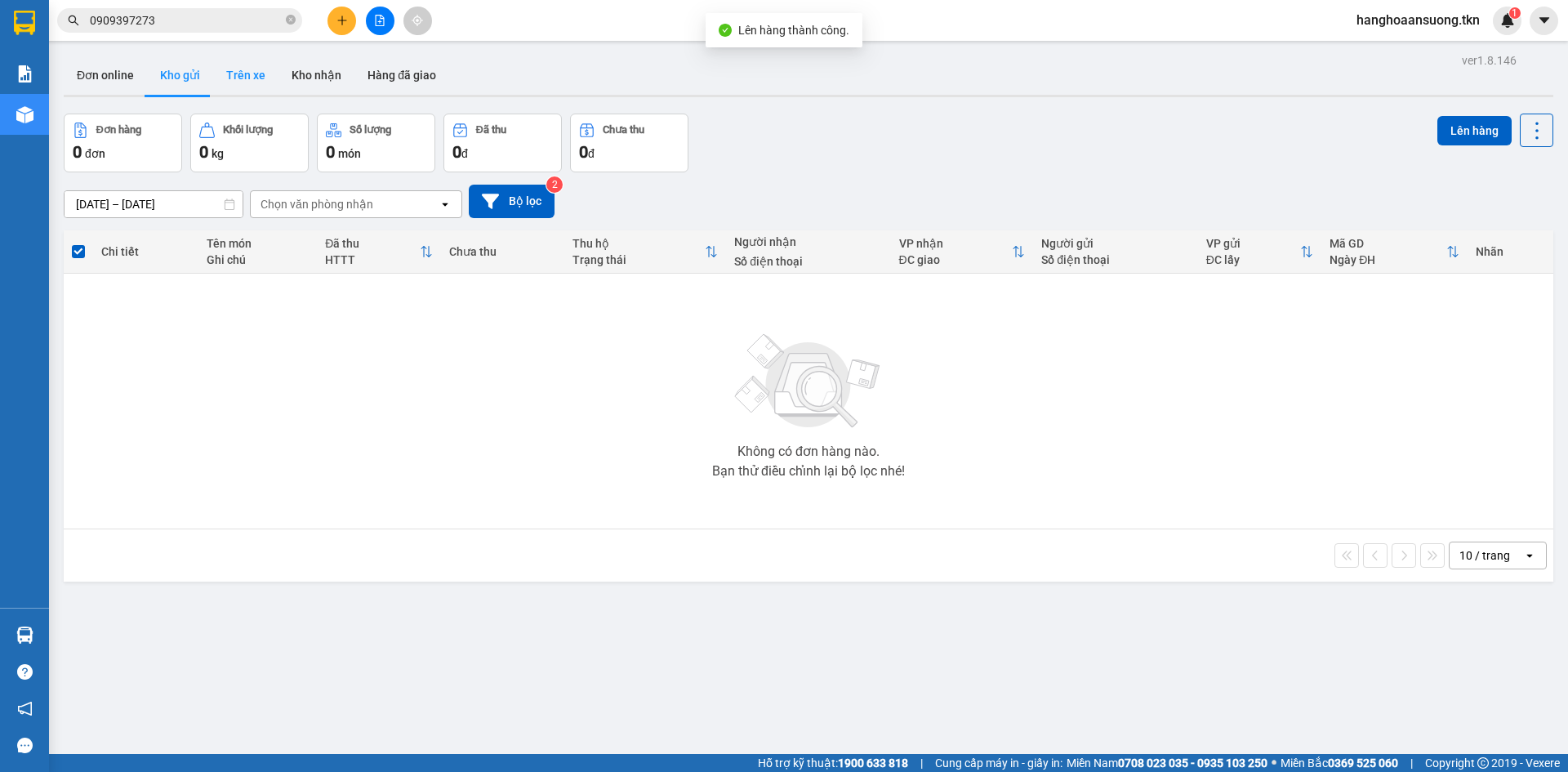
click at [250, 89] on button "Trên xe" at bounding box center [245, 75] width 65 height 39
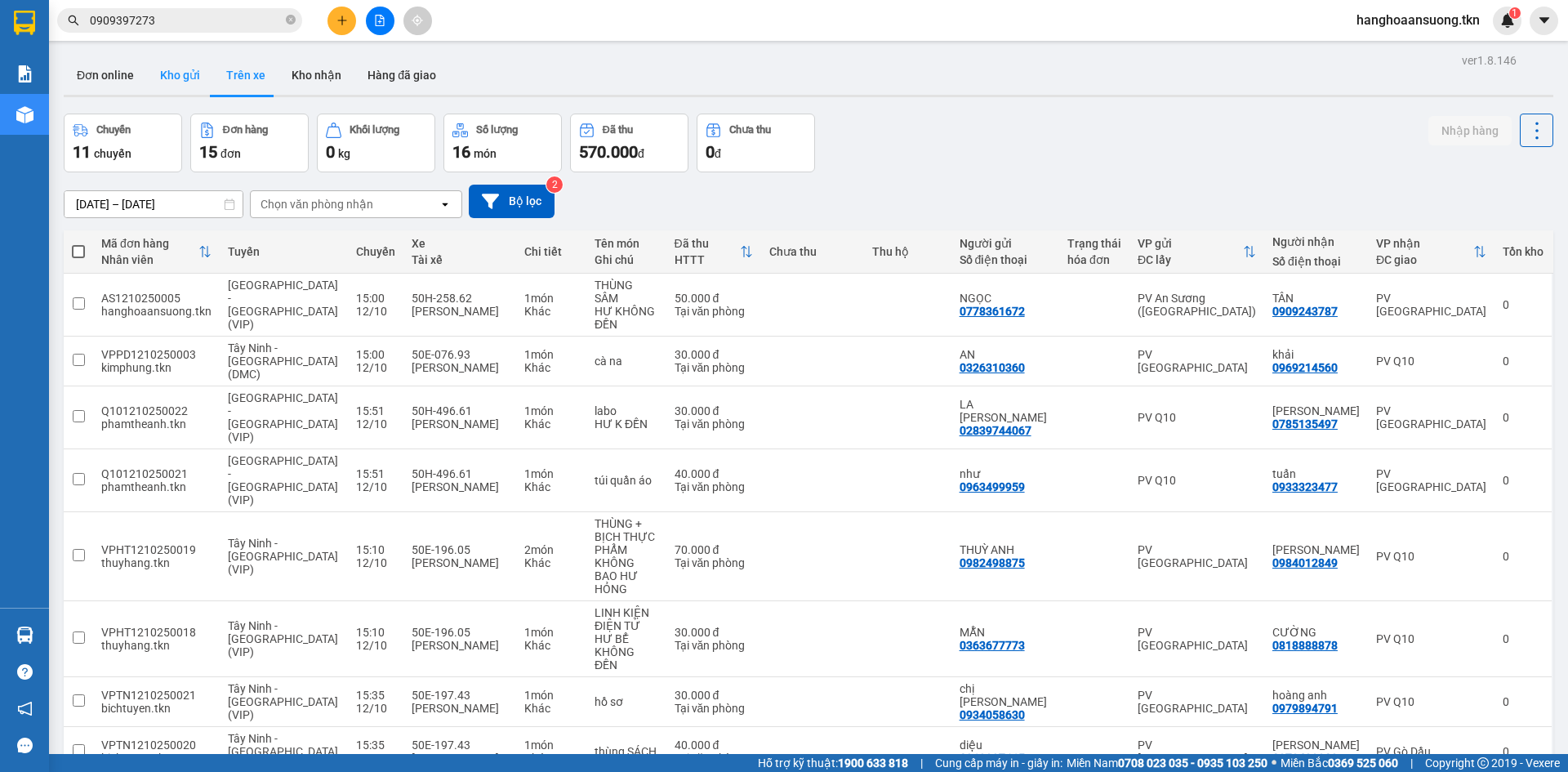
click at [174, 76] on button "Kho gửi" at bounding box center [181, 75] width 66 height 39
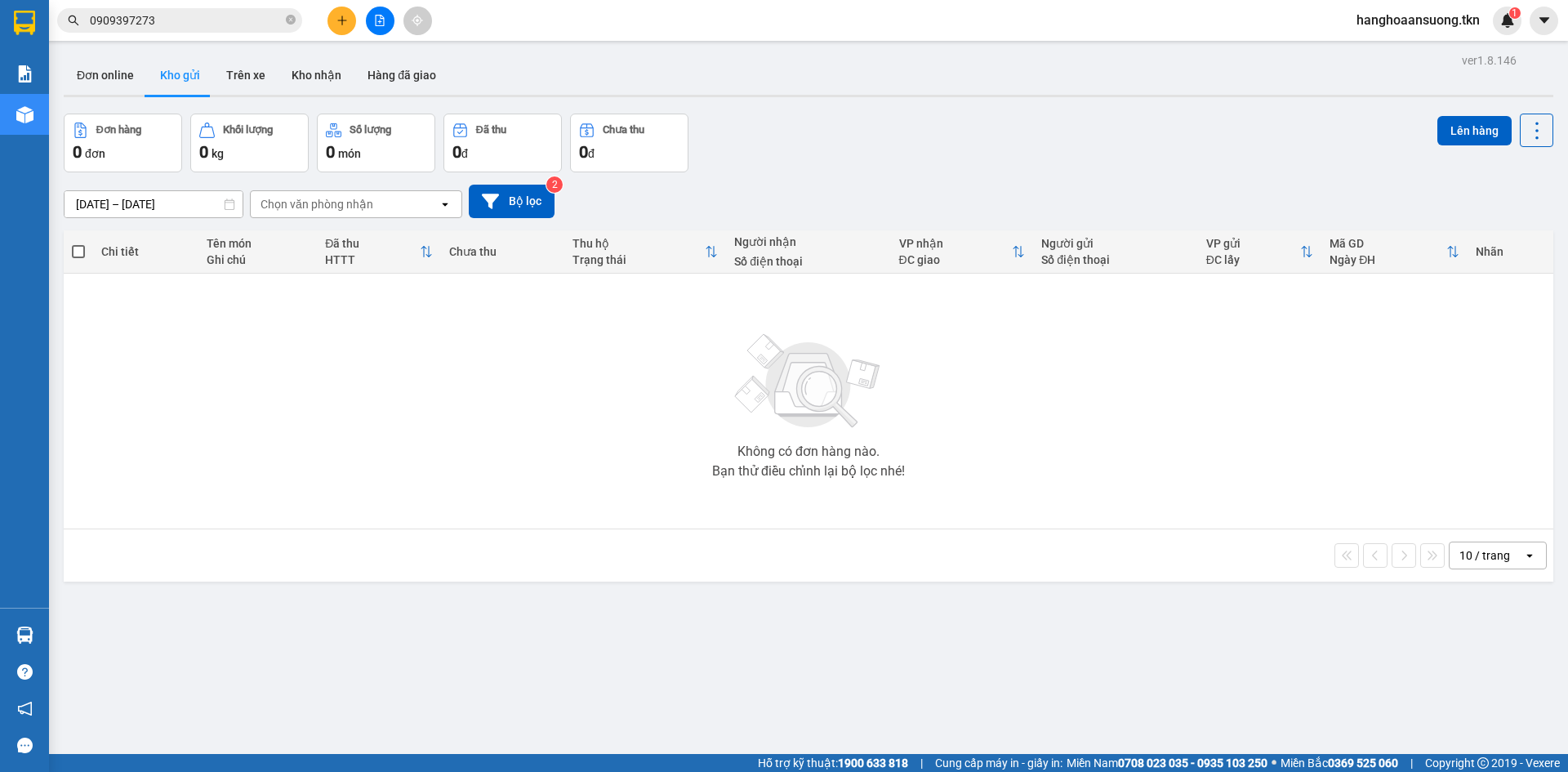
click at [1028, 444] on div "Không có đơn hàng nào. Bạn thử điều chỉnh lại bộ lọc nhé!" at bounding box center [808, 400] width 1474 height 245
click at [181, 19] on input "0909397273" at bounding box center [186, 20] width 193 height 18
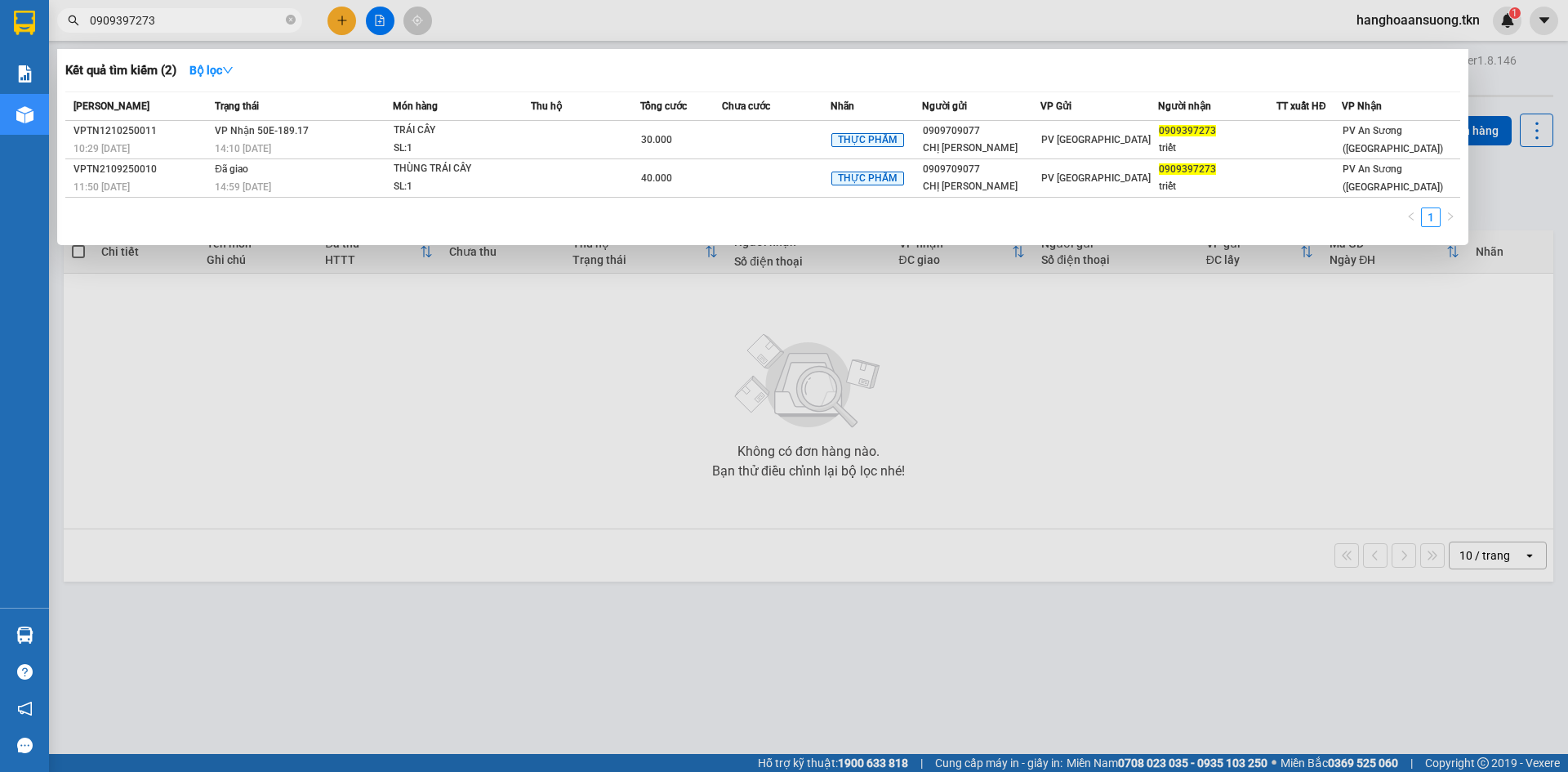
click at [181, 19] on input "0909397273" at bounding box center [186, 20] width 193 height 18
click at [236, 24] on input "0909397273" at bounding box center [186, 20] width 193 height 18
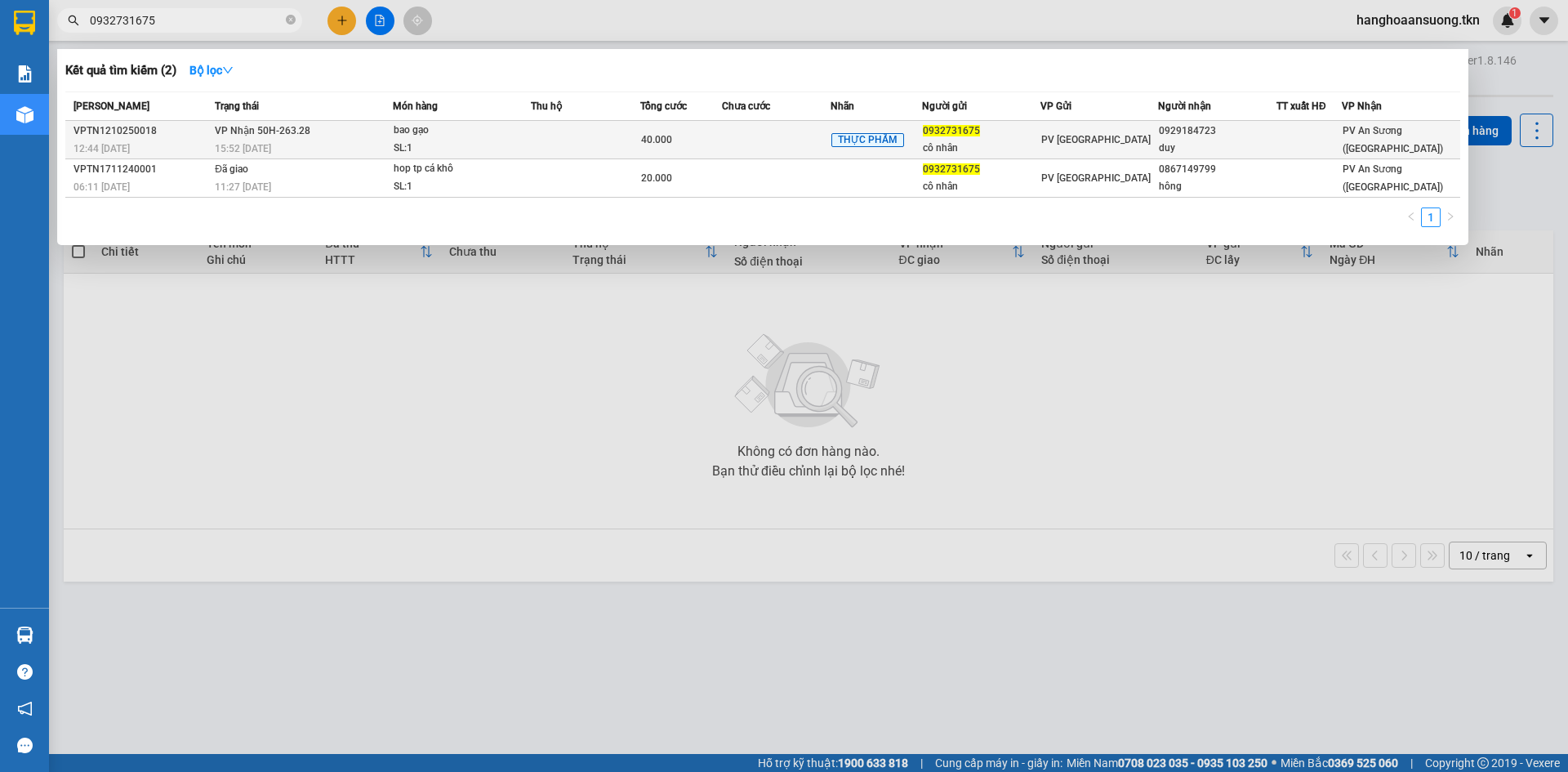
type input "0932731675"
click at [404, 142] on div "SL: 1" at bounding box center [454, 148] width 123 height 18
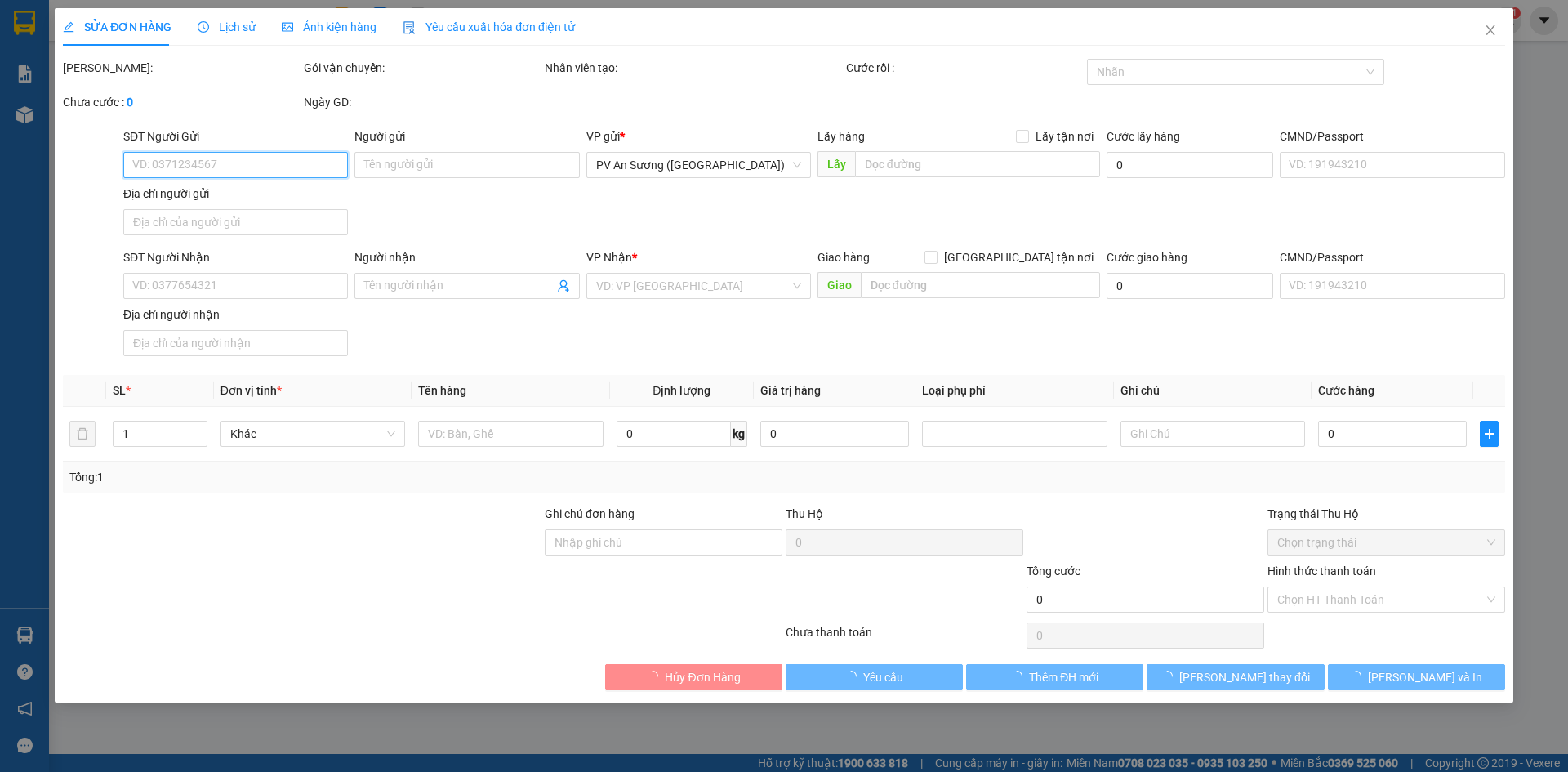
type input "0932731675"
type input "cô nhân"
type input "0929184723"
type input "duy"
type input "40.000"
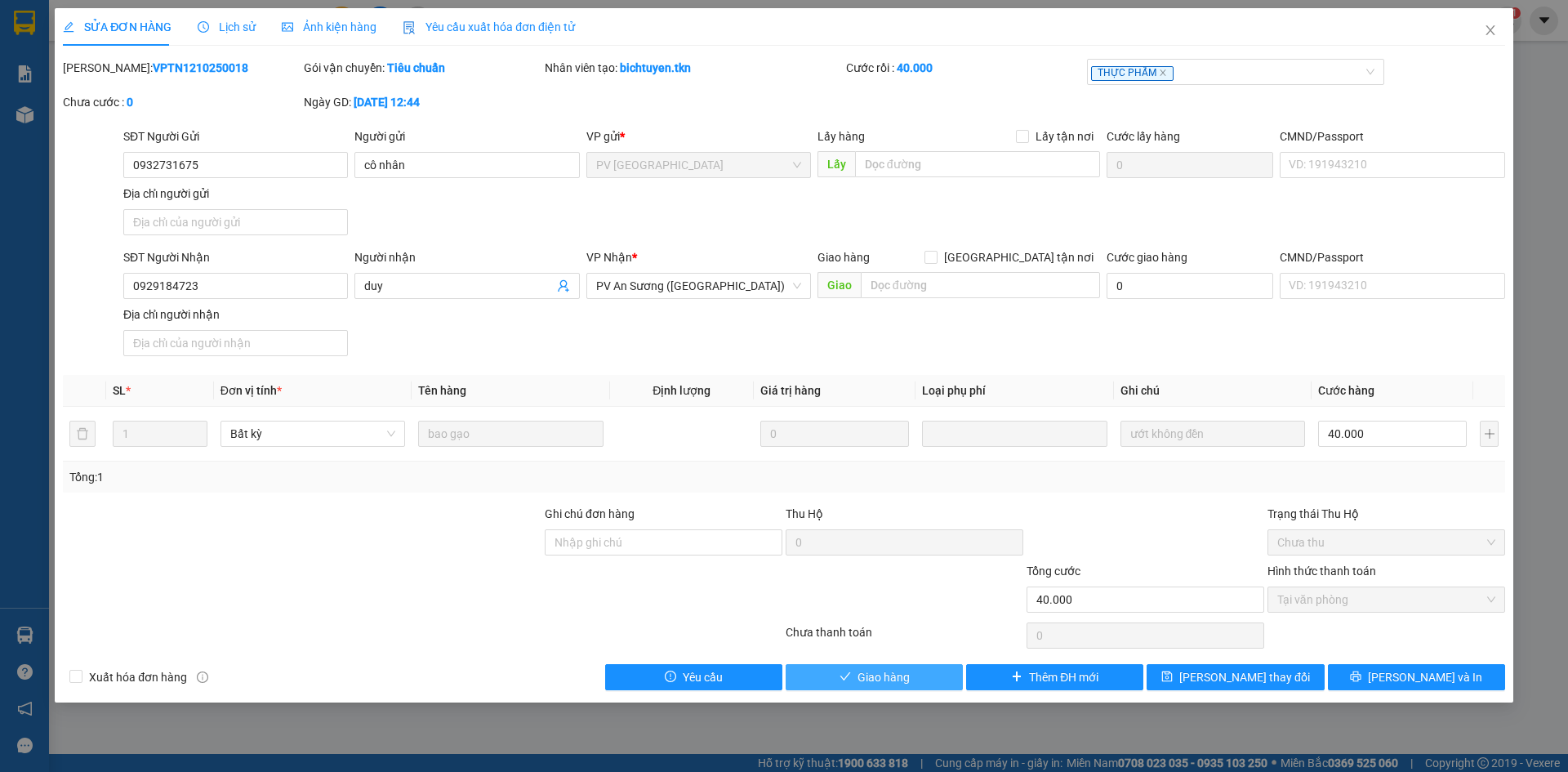
click at [910, 665] on button "Giao hàng" at bounding box center [874, 678] width 177 height 26
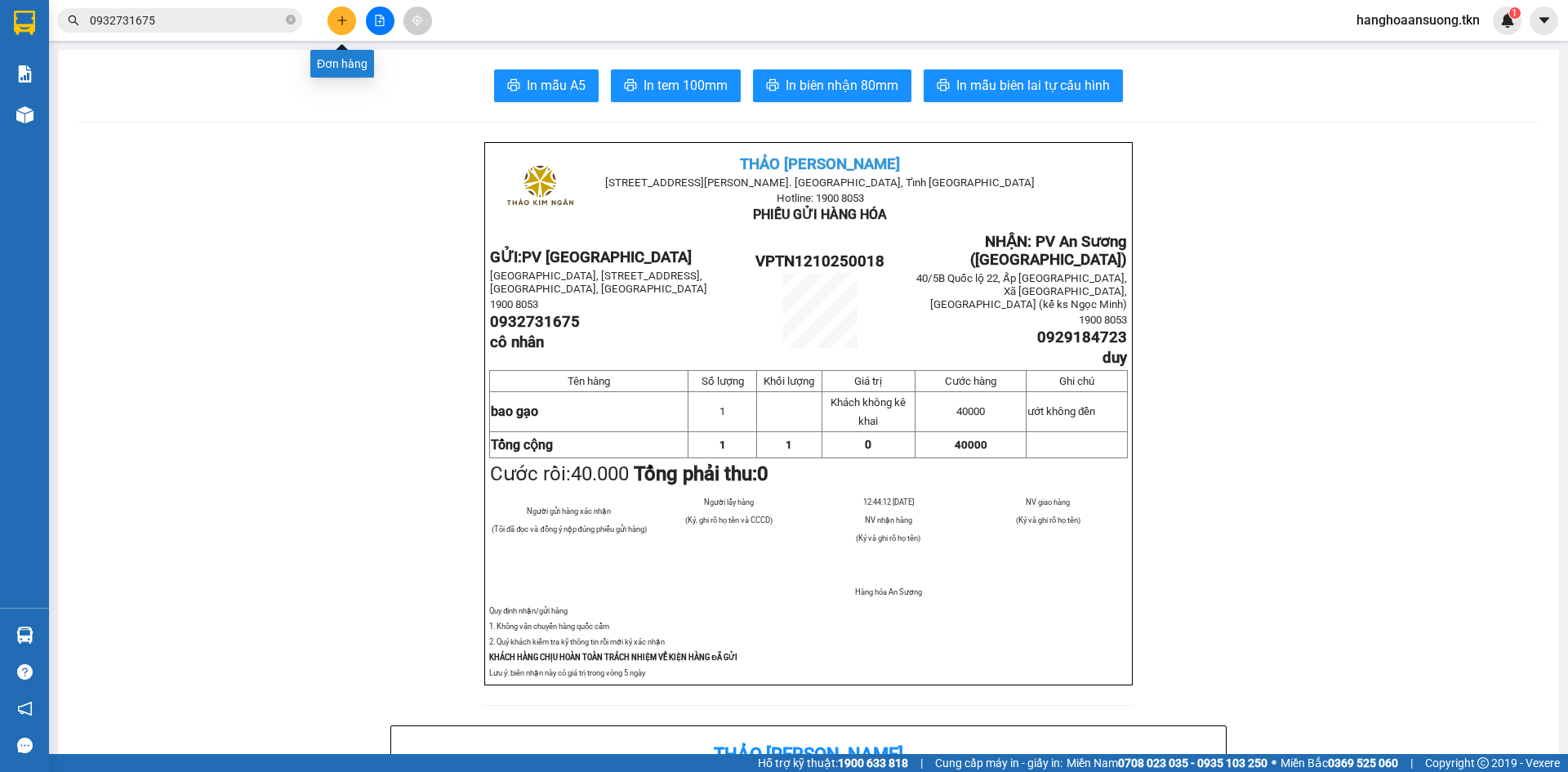
click at [350, 19] on button at bounding box center [342, 20] width 29 height 29
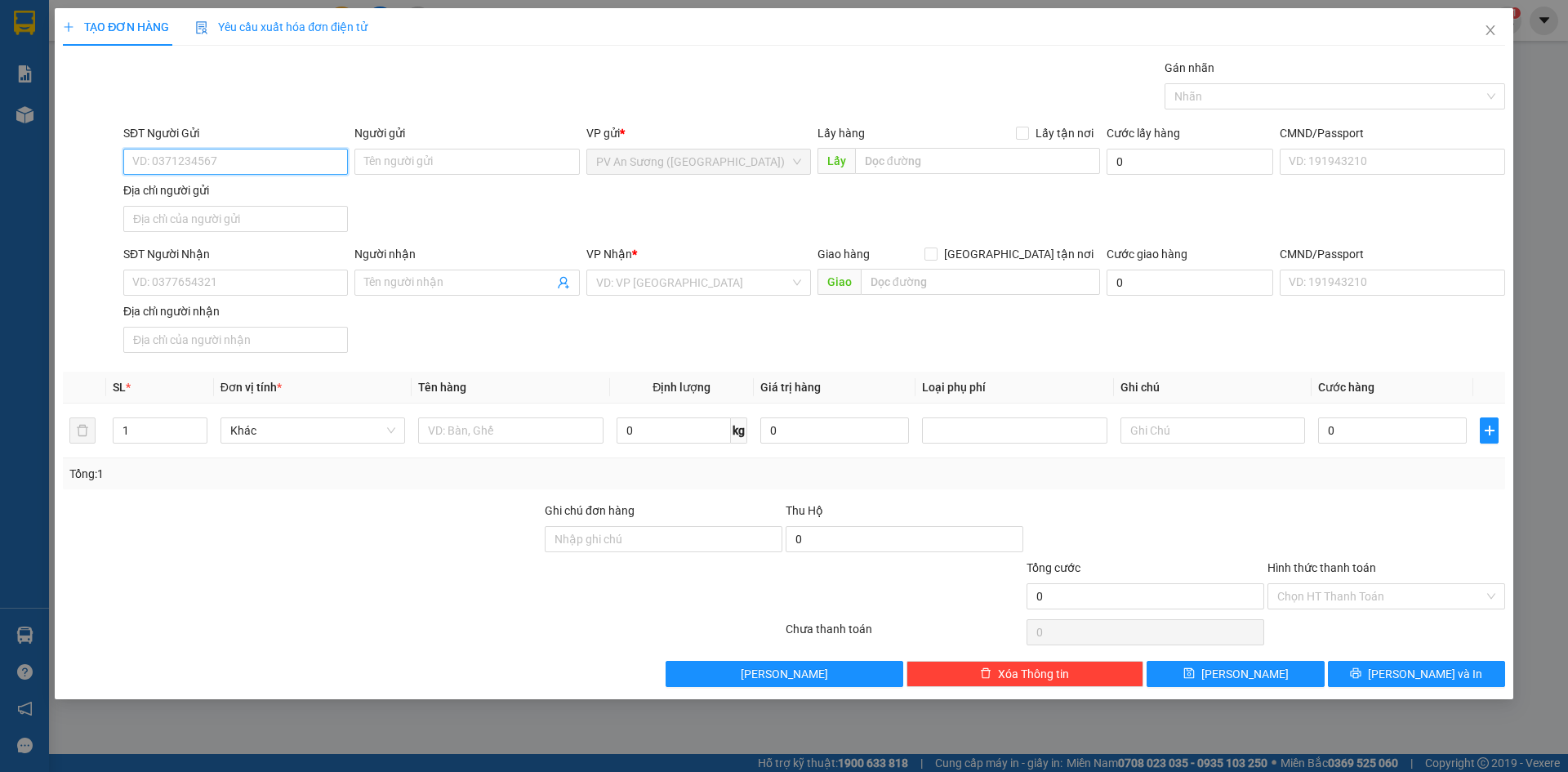
click at [229, 167] on input "SĐT Người Gửi" at bounding box center [235, 161] width 225 height 26
type input "0972315531"
click at [434, 161] on input "Người gửi" at bounding box center [467, 161] width 225 height 26
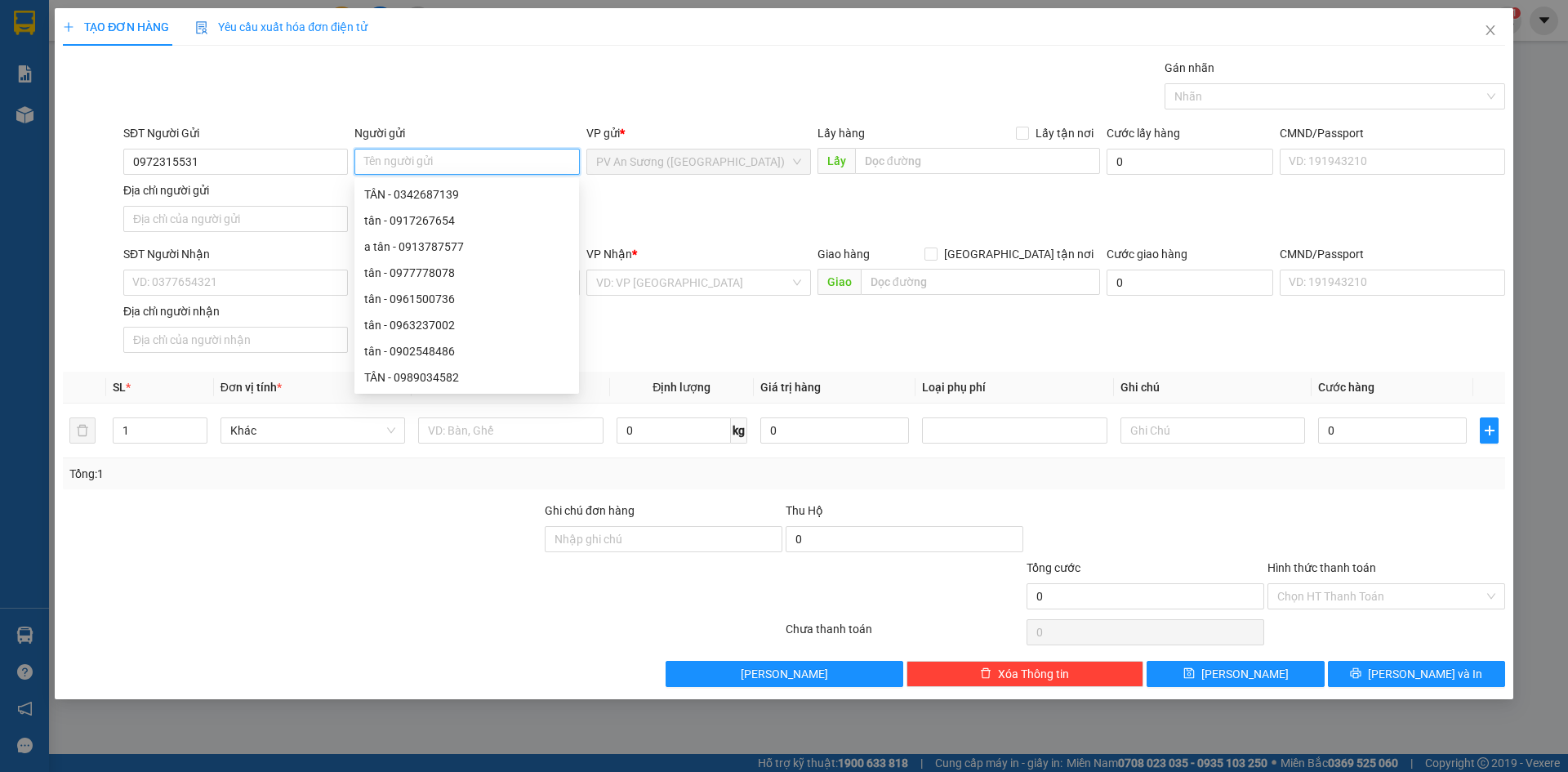
type input "ơ"
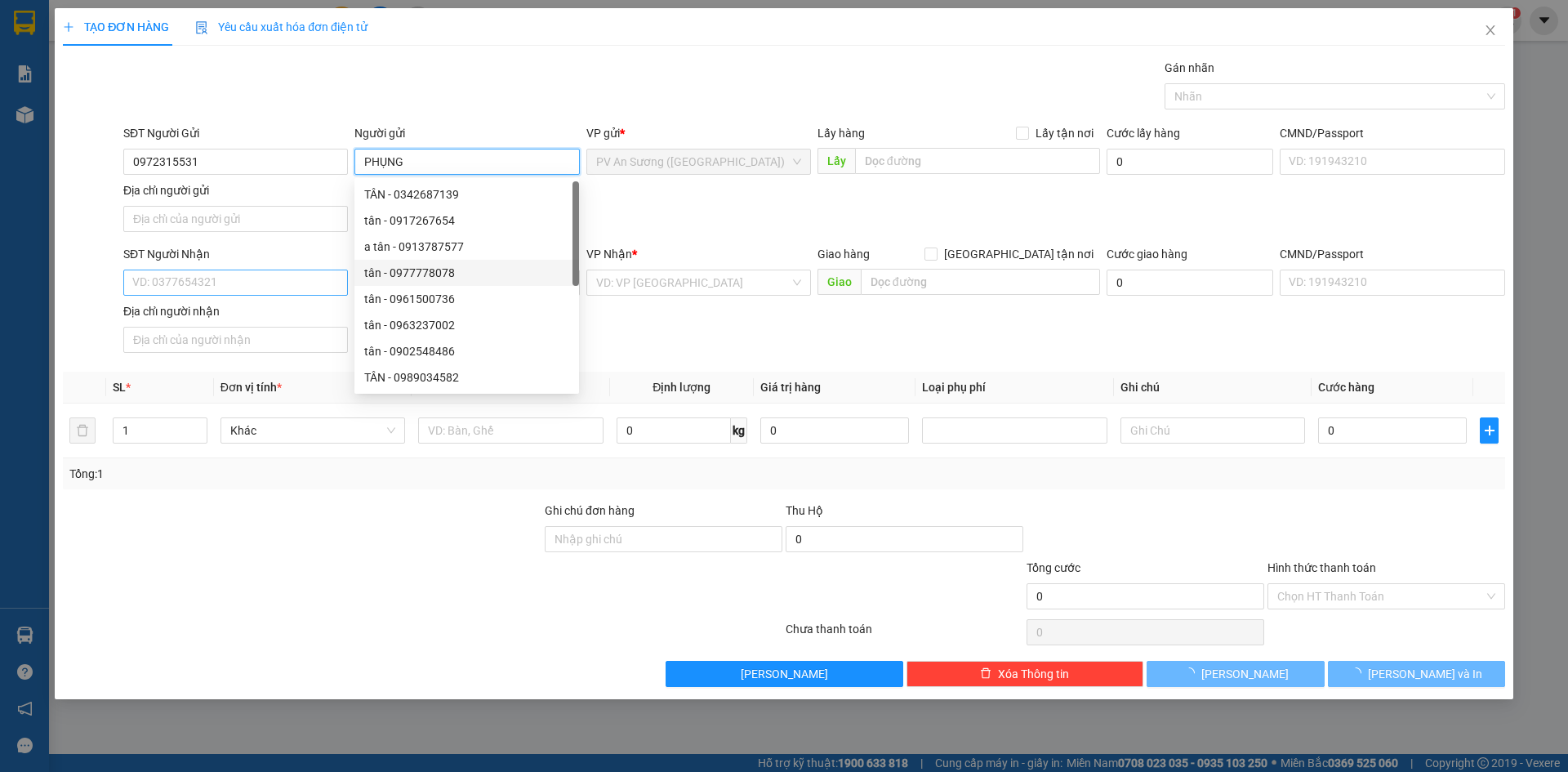
type input "PHỤNG"
click at [229, 277] on input "SĐT Người Nhận" at bounding box center [235, 283] width 225 height 26
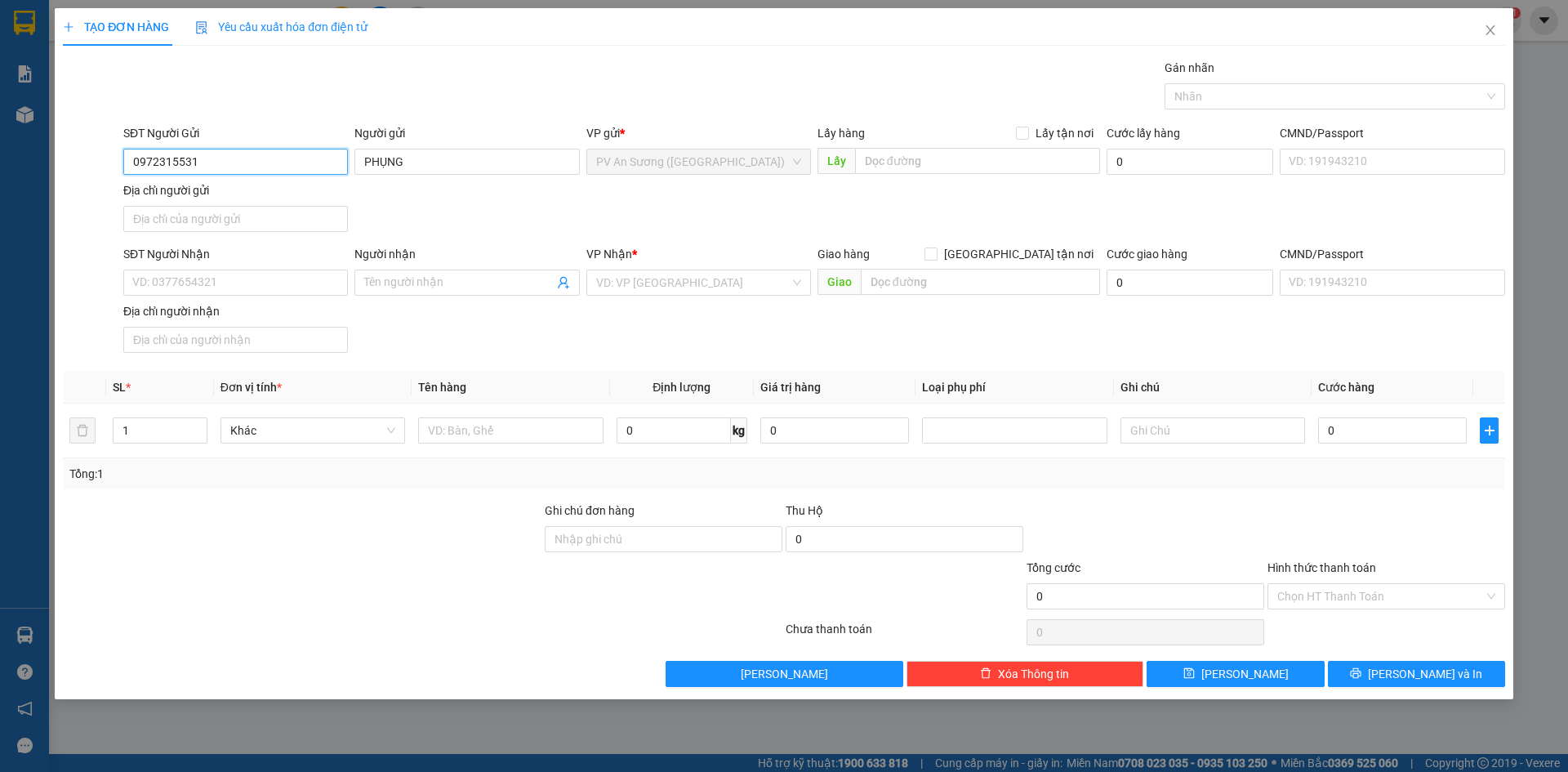
click at [215, 167] on input "0972315531" at bounding box center [235, 161] width 225 height 26
click at [148, 345] on input "Địa chỉ người nhận" at bounding box center [235, 340] width 225 height 26
click at [139, 290] on input "SĐT Người Nhận" at bounding box center [235, 283] width 225 height 26
paste input "0972315531"
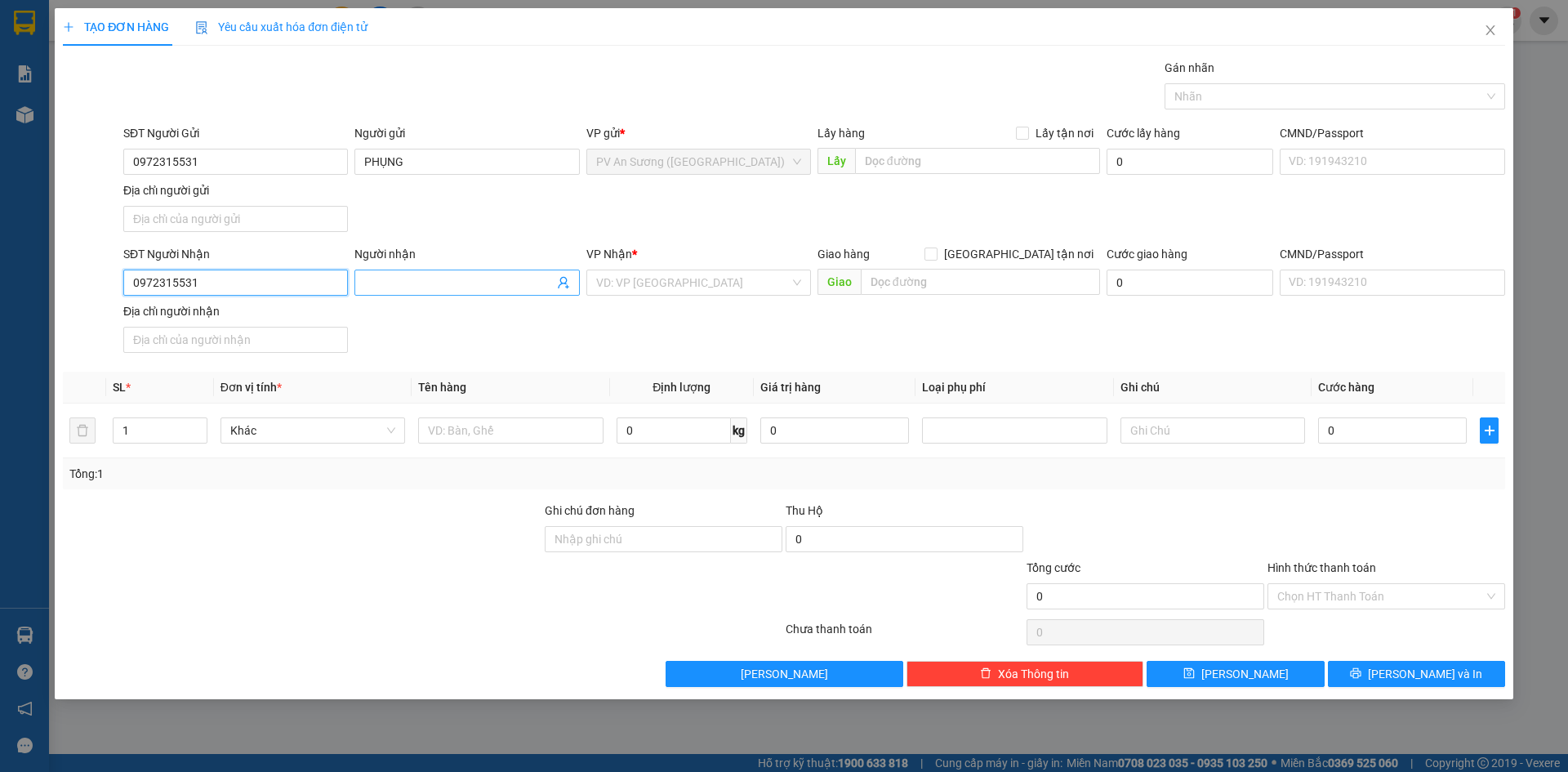
type input "0972315531"
click at [376, 284] on input "Người nhận" at bounding box center [459, 283] width 188 height 18
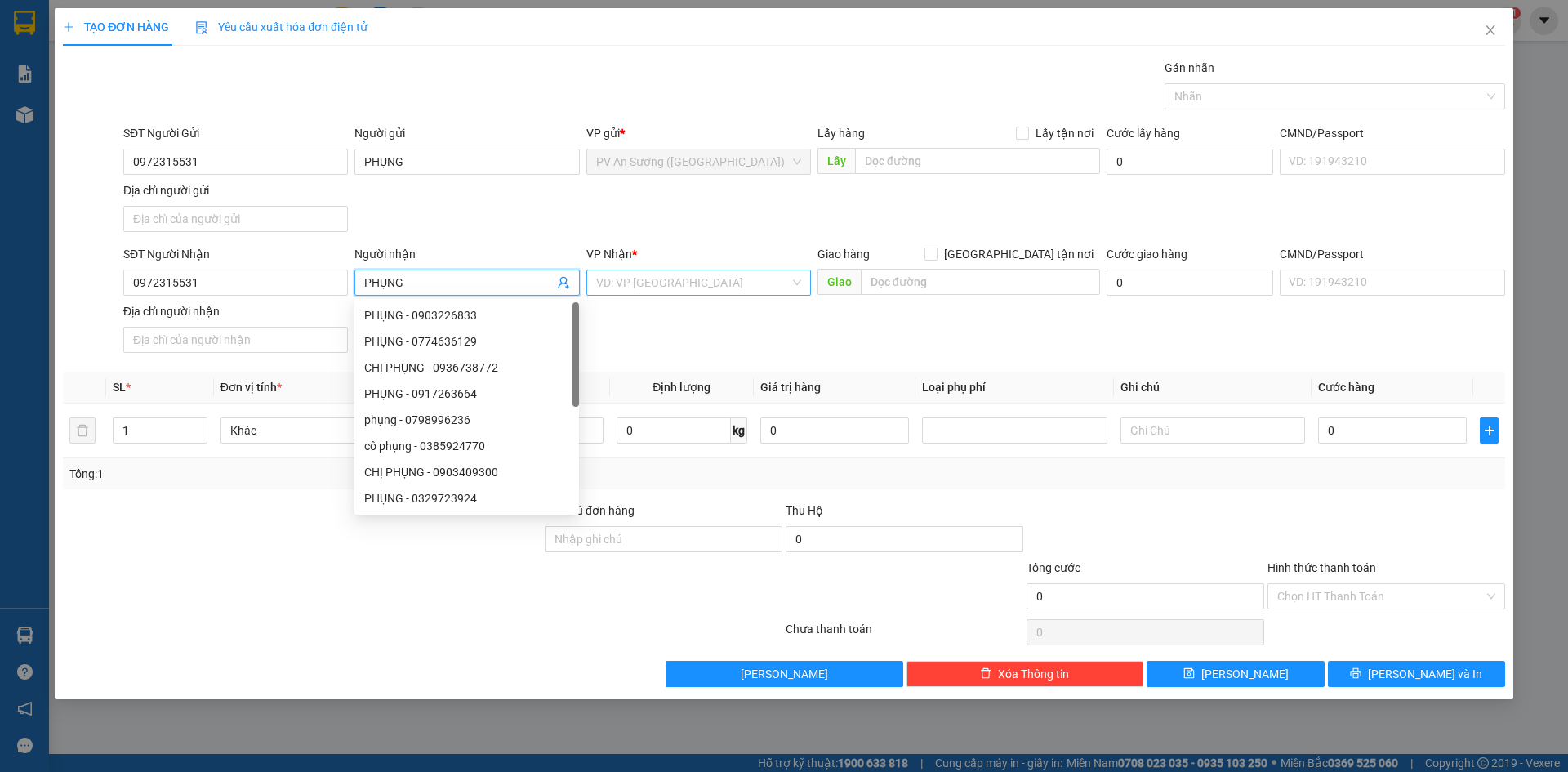
type input "PHỤNG"
click at [696, 290] on input "search" at bounding box center [693, 283] width 194 height 24
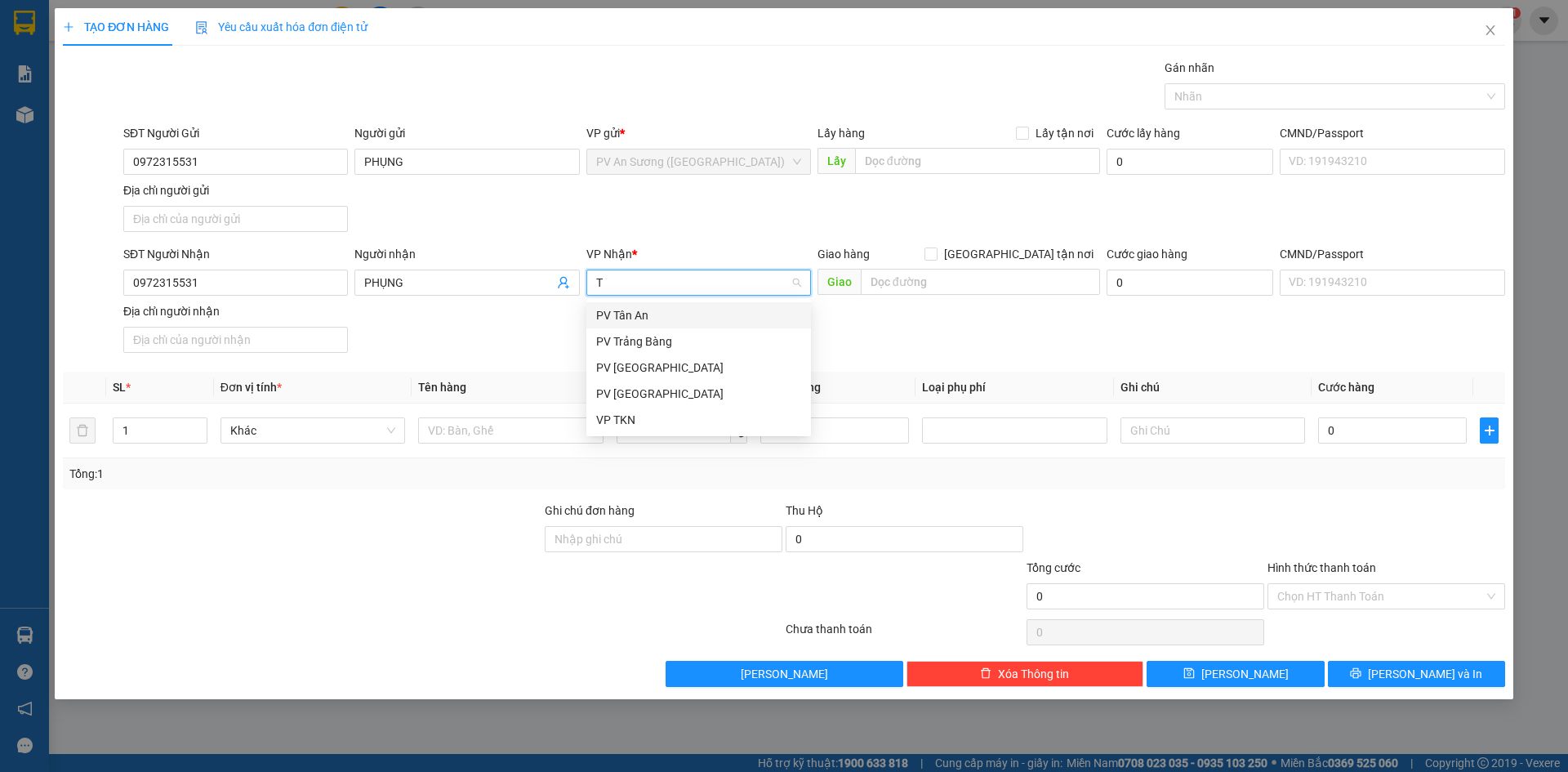
type input "TN"
click at [685, 311] on div "PV [GEOGRAPHIC_DATA]" at bounding box center [699, 315] width 205 height 18
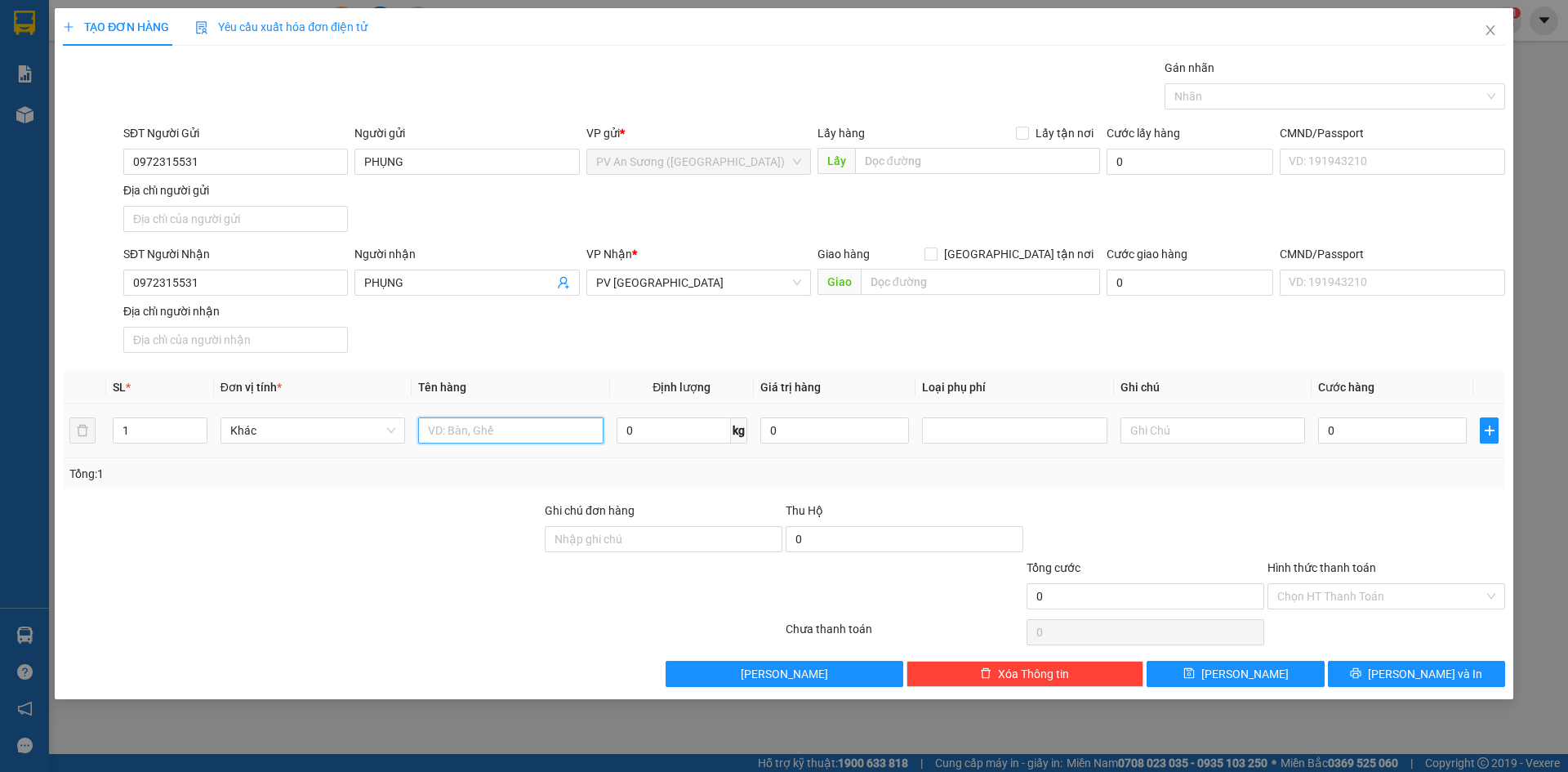
click at [504, 434] on input "text" at bounding box center [511, 431] width 185 height 26
type input "D"
type input "ĐIỆN THOẠI CŨ"
click at [1182, 442] on input "text" at bounding box center [1213, 431] width 185 height 26
type input "HƯ KHÔNG ĐỀN"
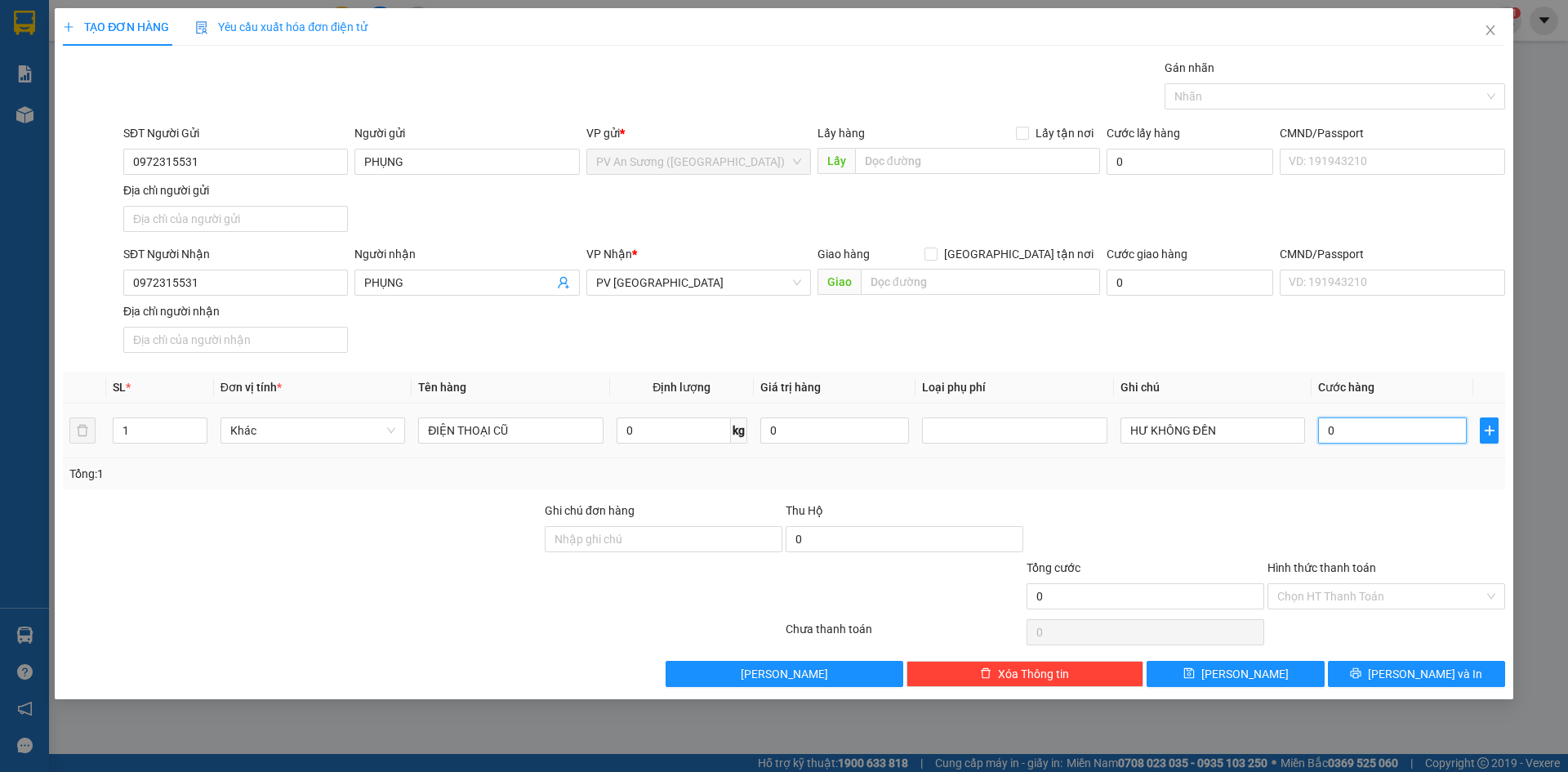
click at [1386, 438] on input "0" at bounding box center [1393, 431] width 148 height 26
type input "5"
type input "50"
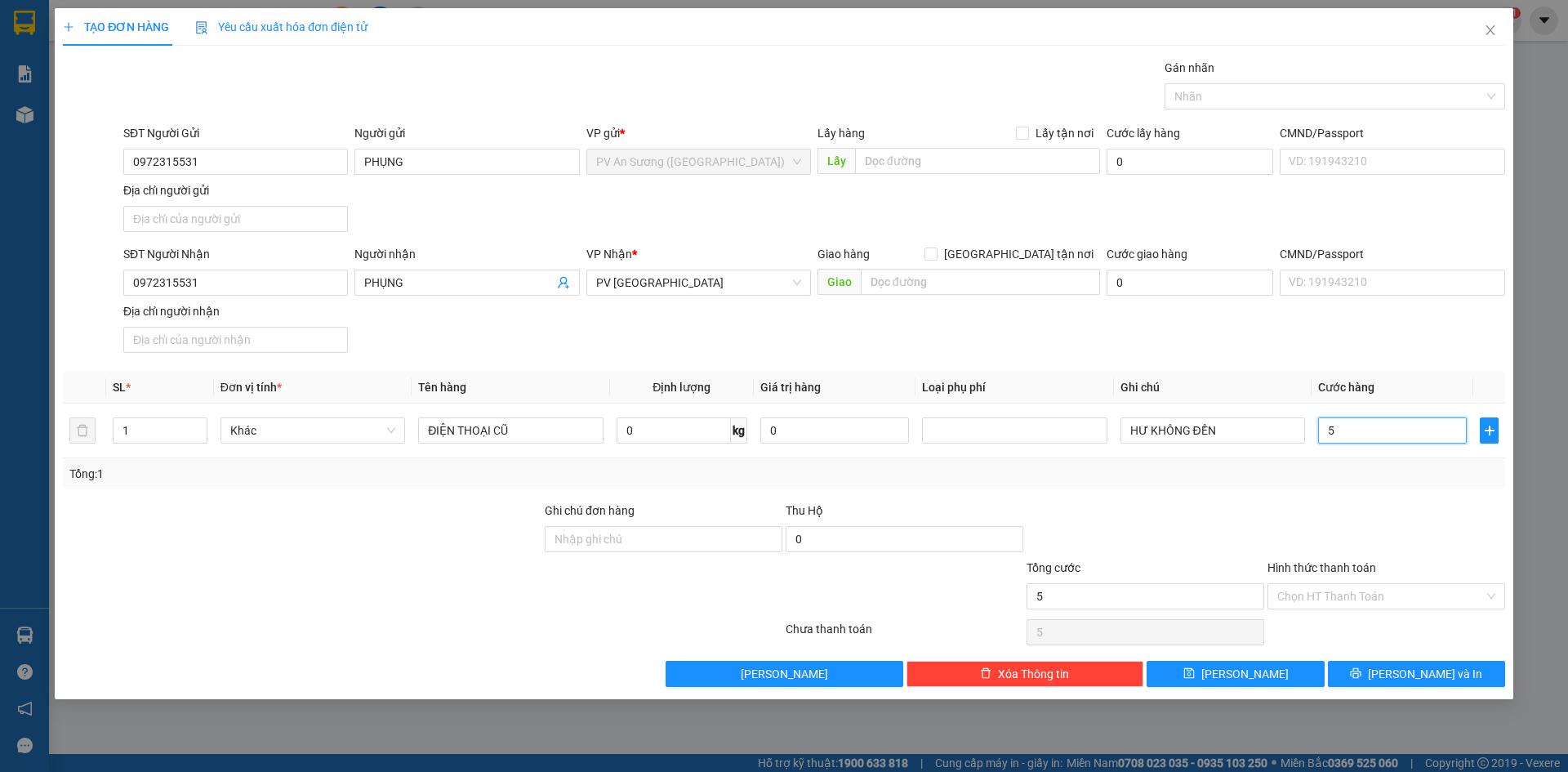
type input "50"
type input "50.000"
click at [1414, 460] on div "Tổng: 1" at bounding box center [784, 474] width 1442 height 31
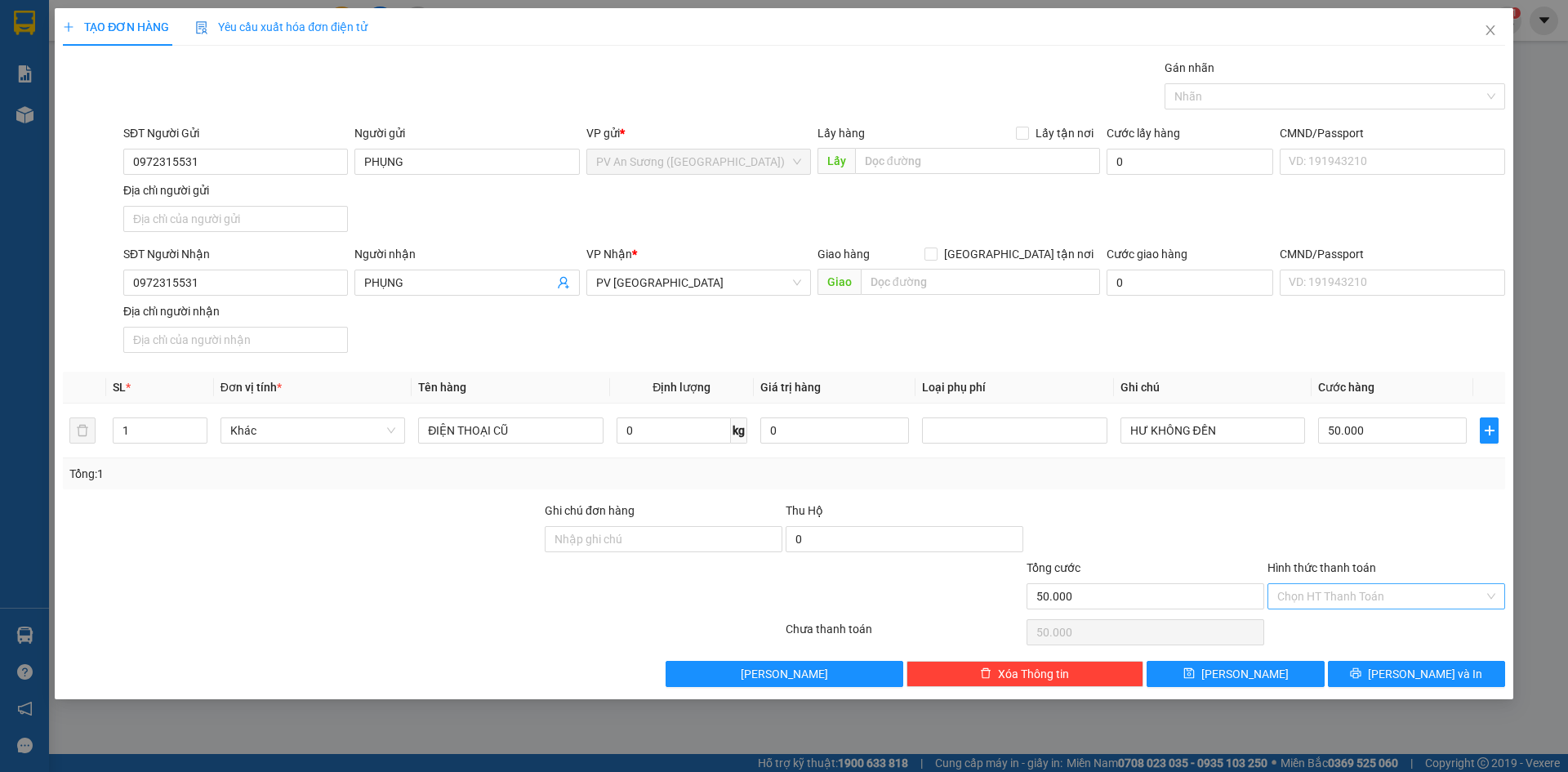
click at [1343, 602] on input "Hình thức thanh toán" at bounding box center [1381, 597] width 207 height 24
click at [1312, 638] on div "Tại văn phòng" at bounding box center [1387, 629] width 218 height 18
type input "0"
click at [1379, 678] on button "[PERSON_NAME] và In" at bounding box center [1416, 674] width 177 height 26
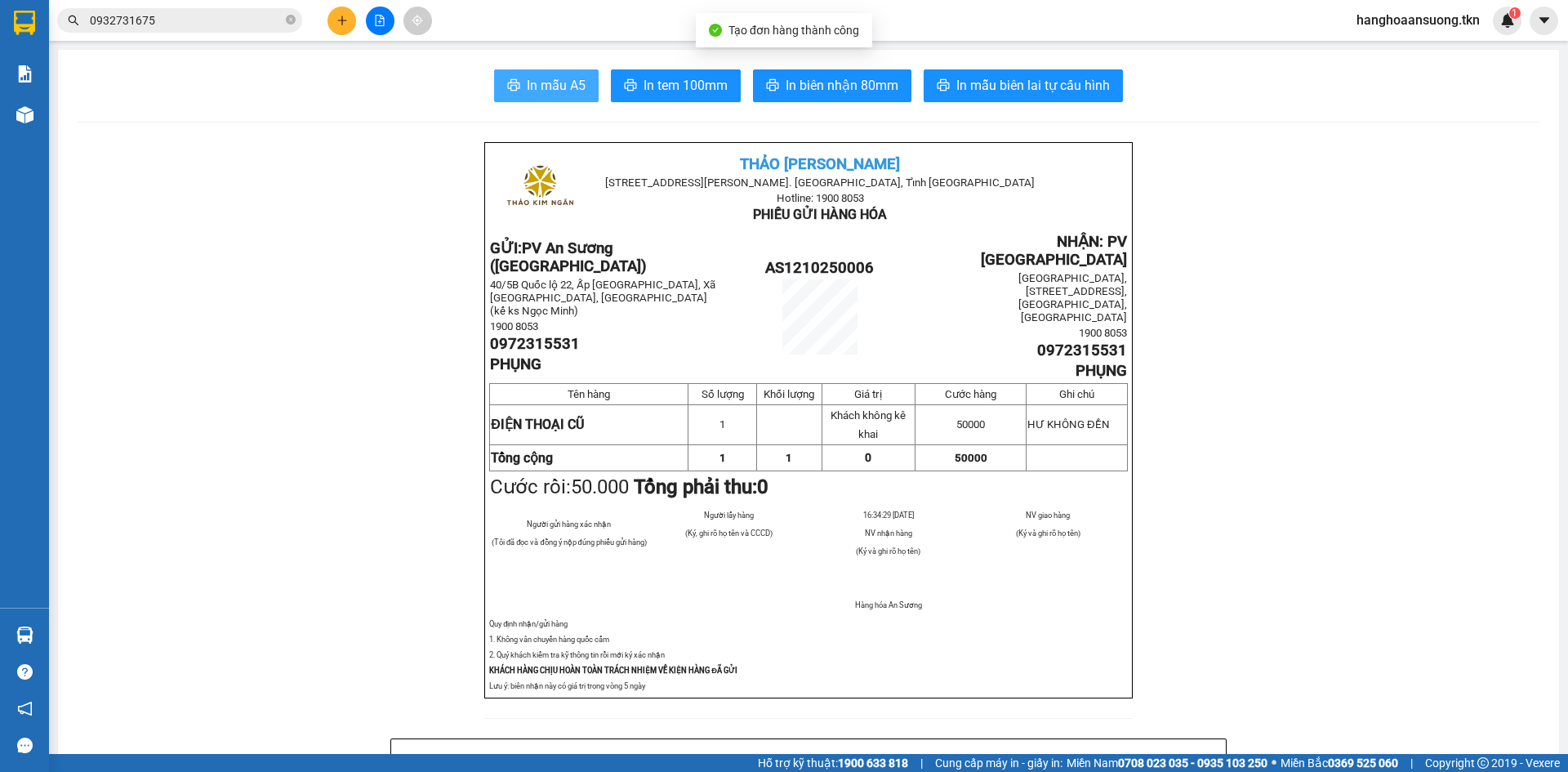
click at [545, 101] on button "In mẫu A5" at bounding box center [547, 85] width 105 height 32
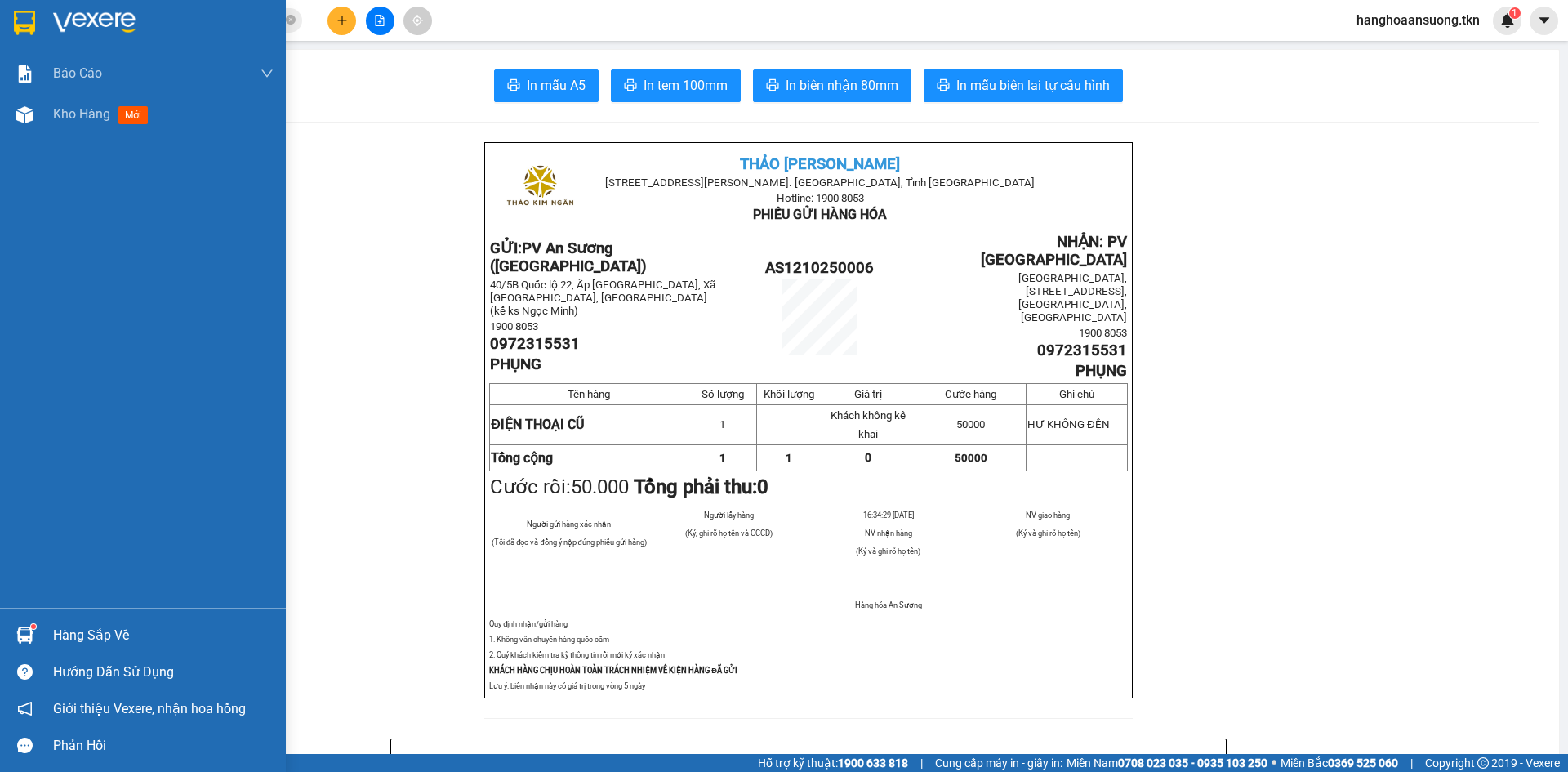
click at [62, 633] on div "Hàng sắp về" at bounding box center [163, 636] width 221 height 24
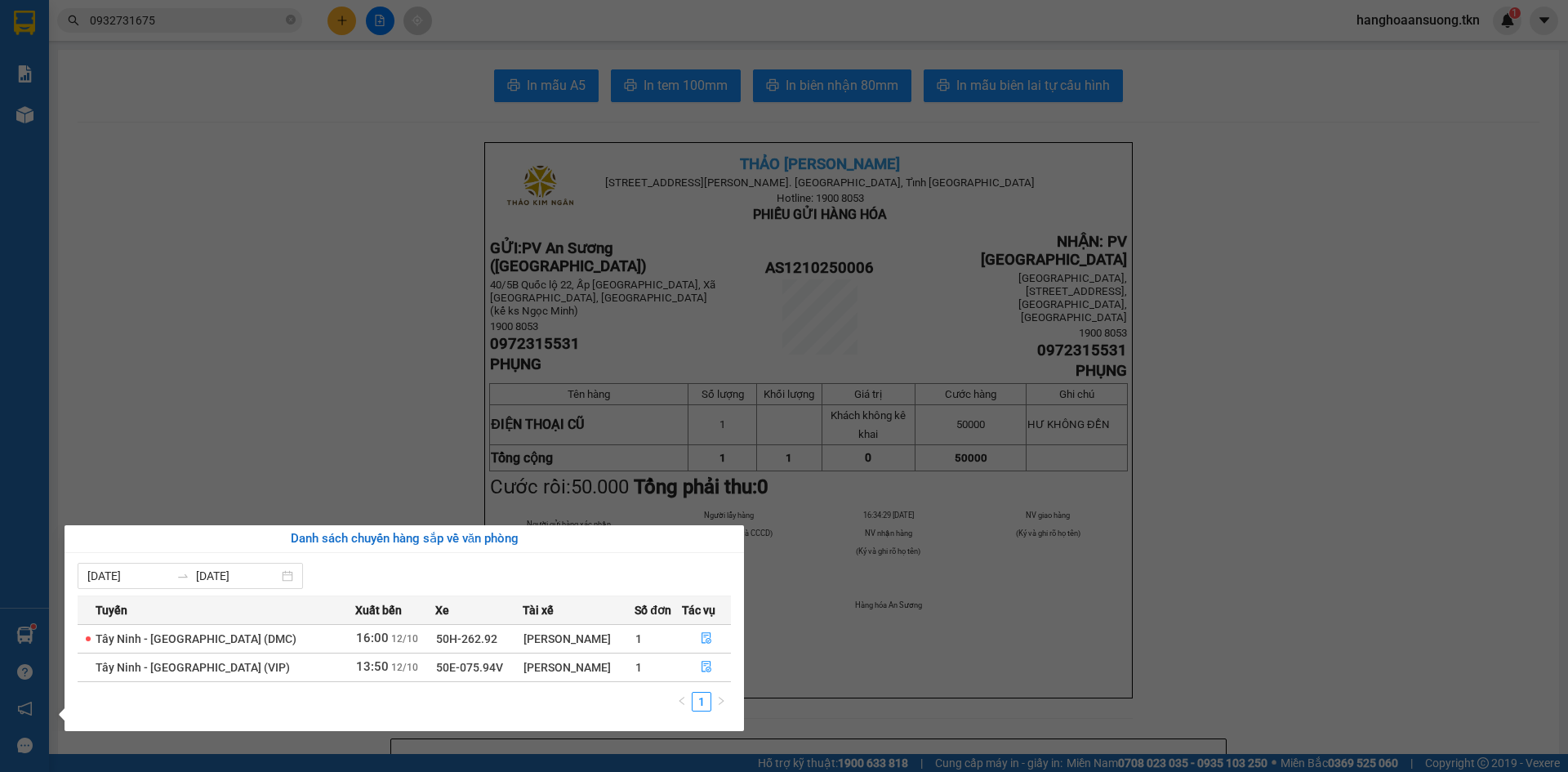
click at [351, 359] on section "Kết quả tìm kiếm ( 2 ) Bộ lọc Mã ĐH Trạng thái Món hàng Thu hộ Tổng cước Chưa c…" at bounding box center [784, 386] width 1568 height 772
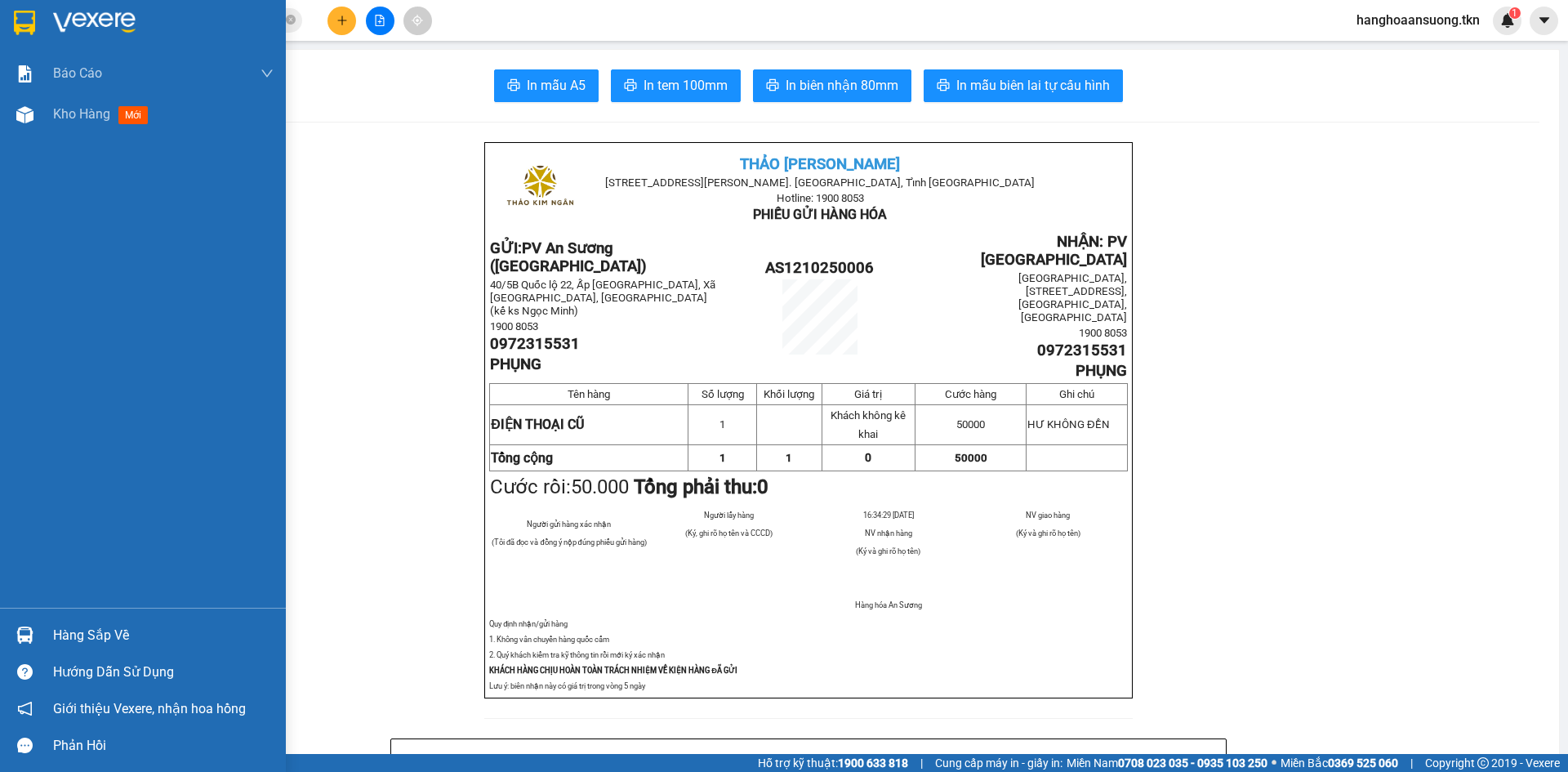
click at [31, 639] on img at bounding box center [25, 635] width 17 height 17
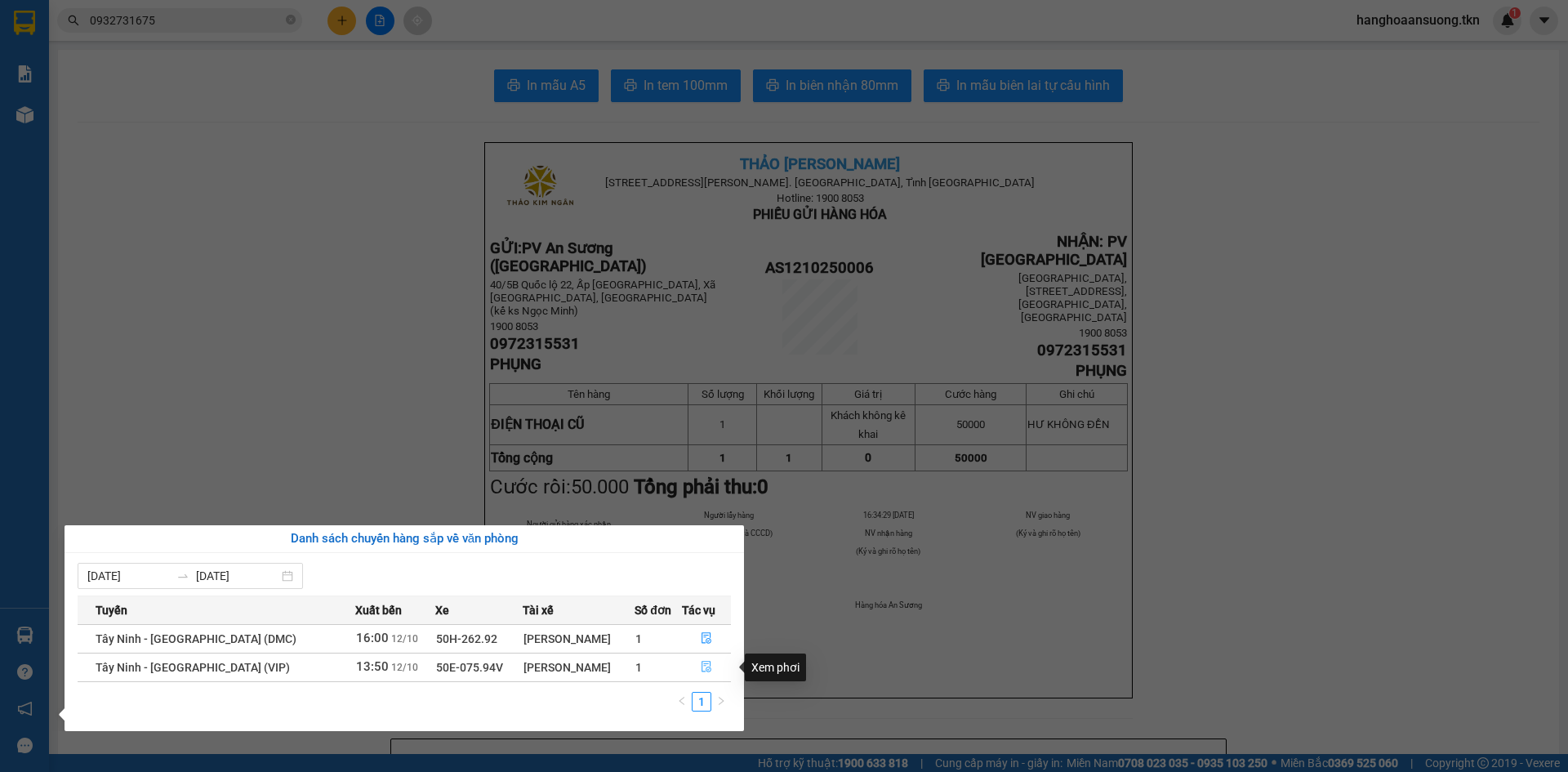
click at [701, 671] on icon "file-done" at bounding box center [706, 666] width 11 height 11
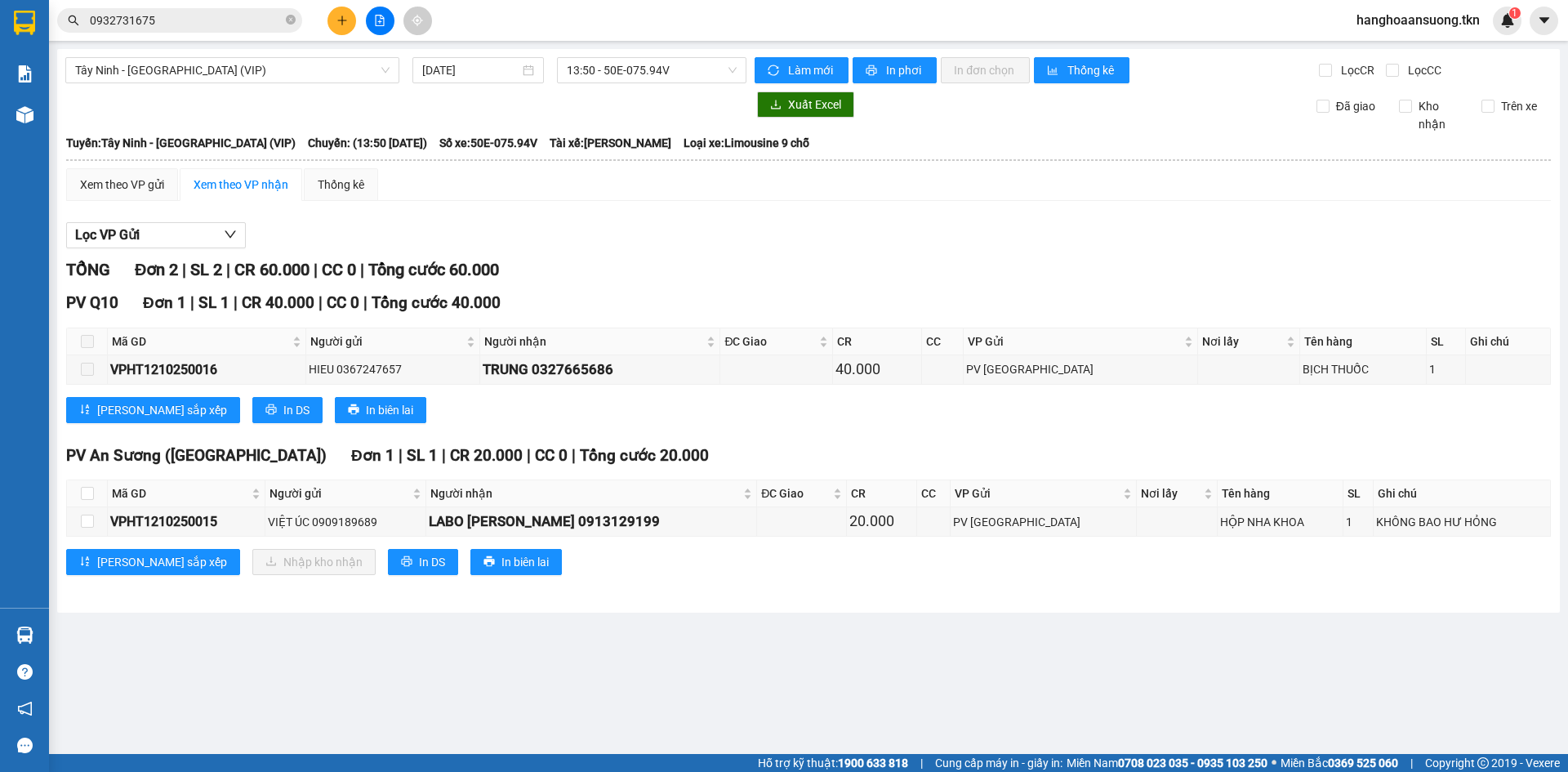
click at [203, 18] on input "0932731675" at bounding box center [186, 20] width 193 height 18
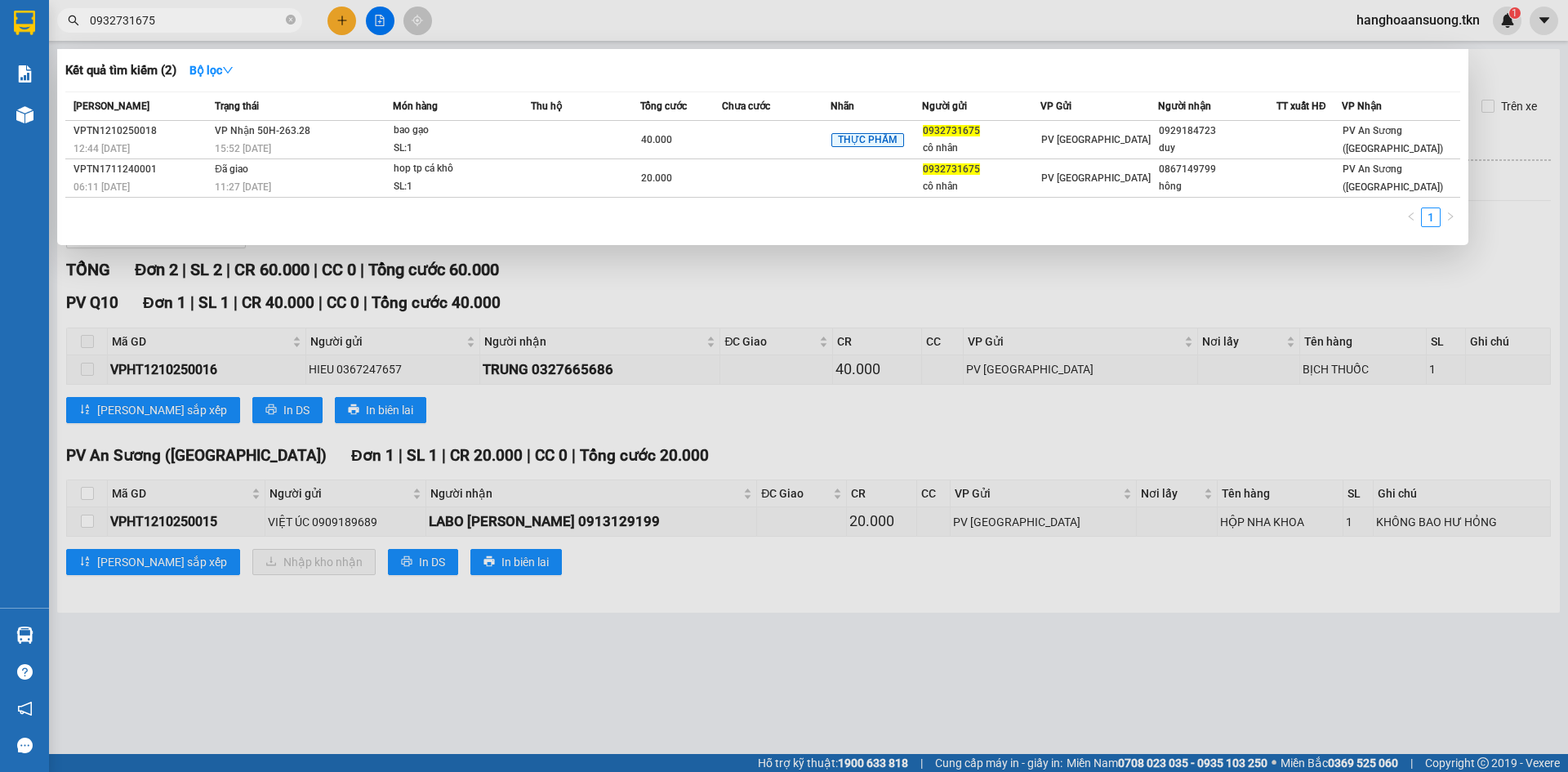
click at [203, 18] on input "0932731675" at bounding box center [186, 20] width 193 height 18
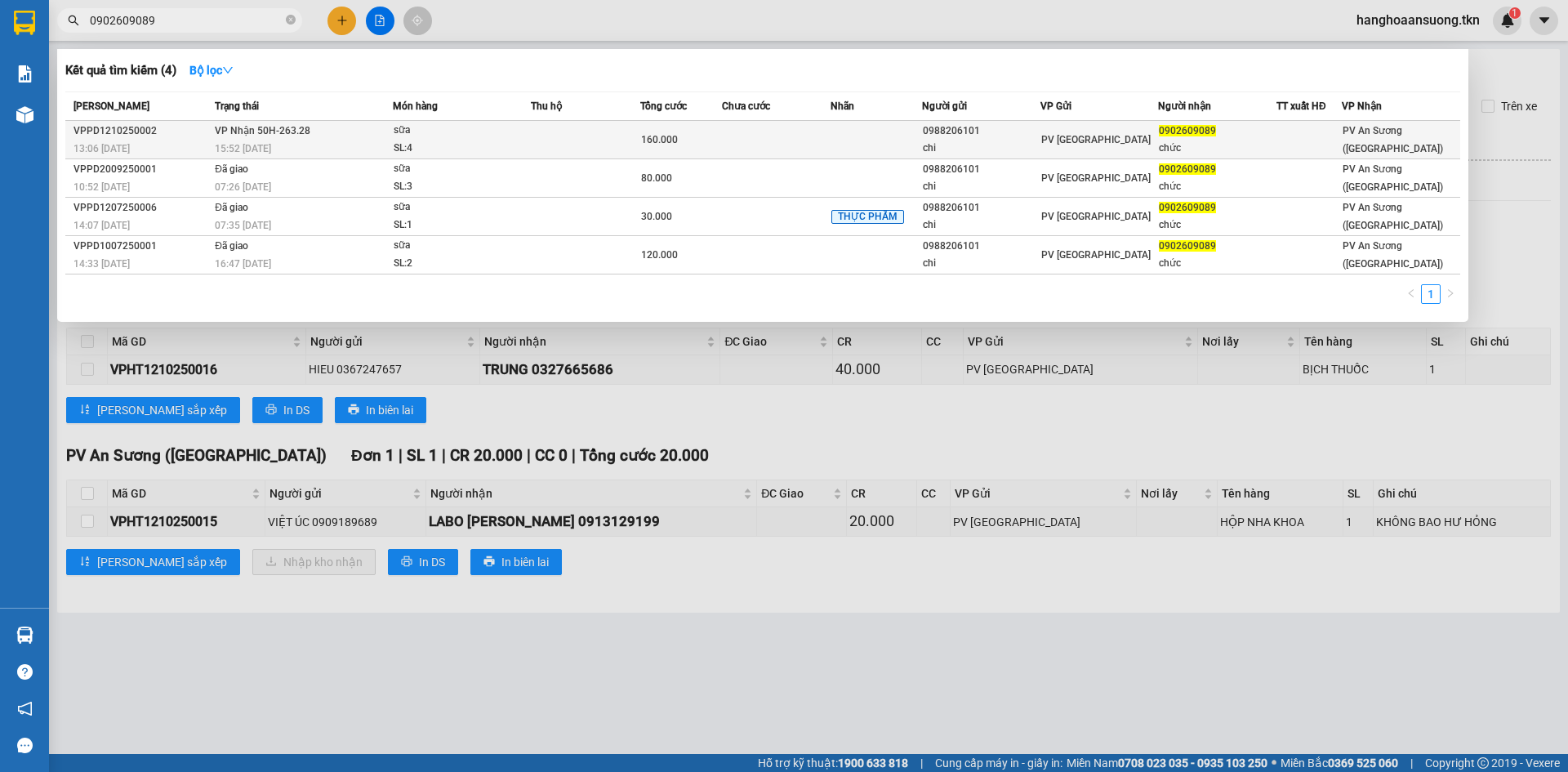
type input "0902609089"
click at [404, 136] on div "sữa" at bounding box center [454, 131] width 123 height 18
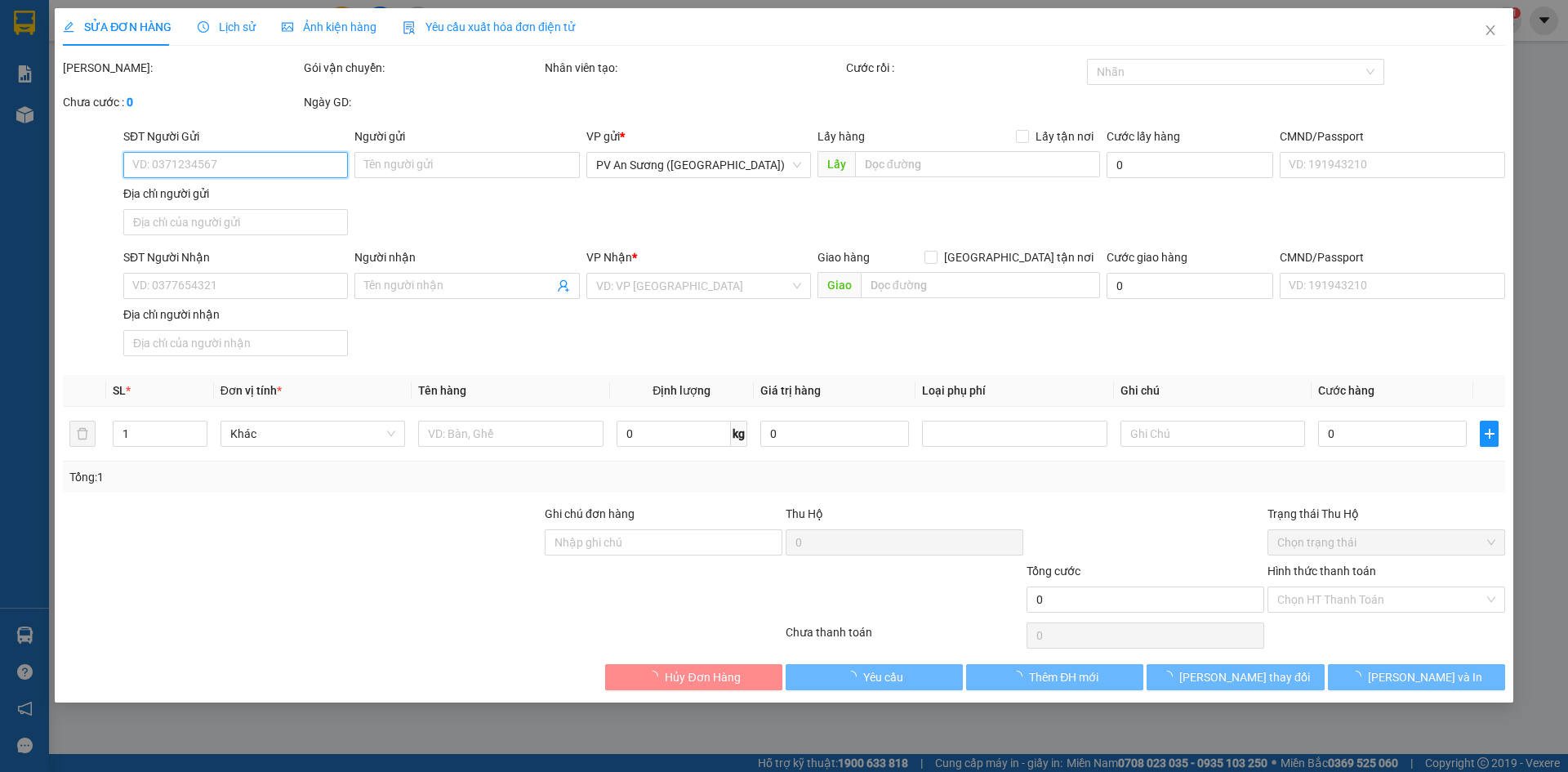
type input "0988206101"
type input "chi"
type input "0902609089"
type input "chức"
type input "160.000"
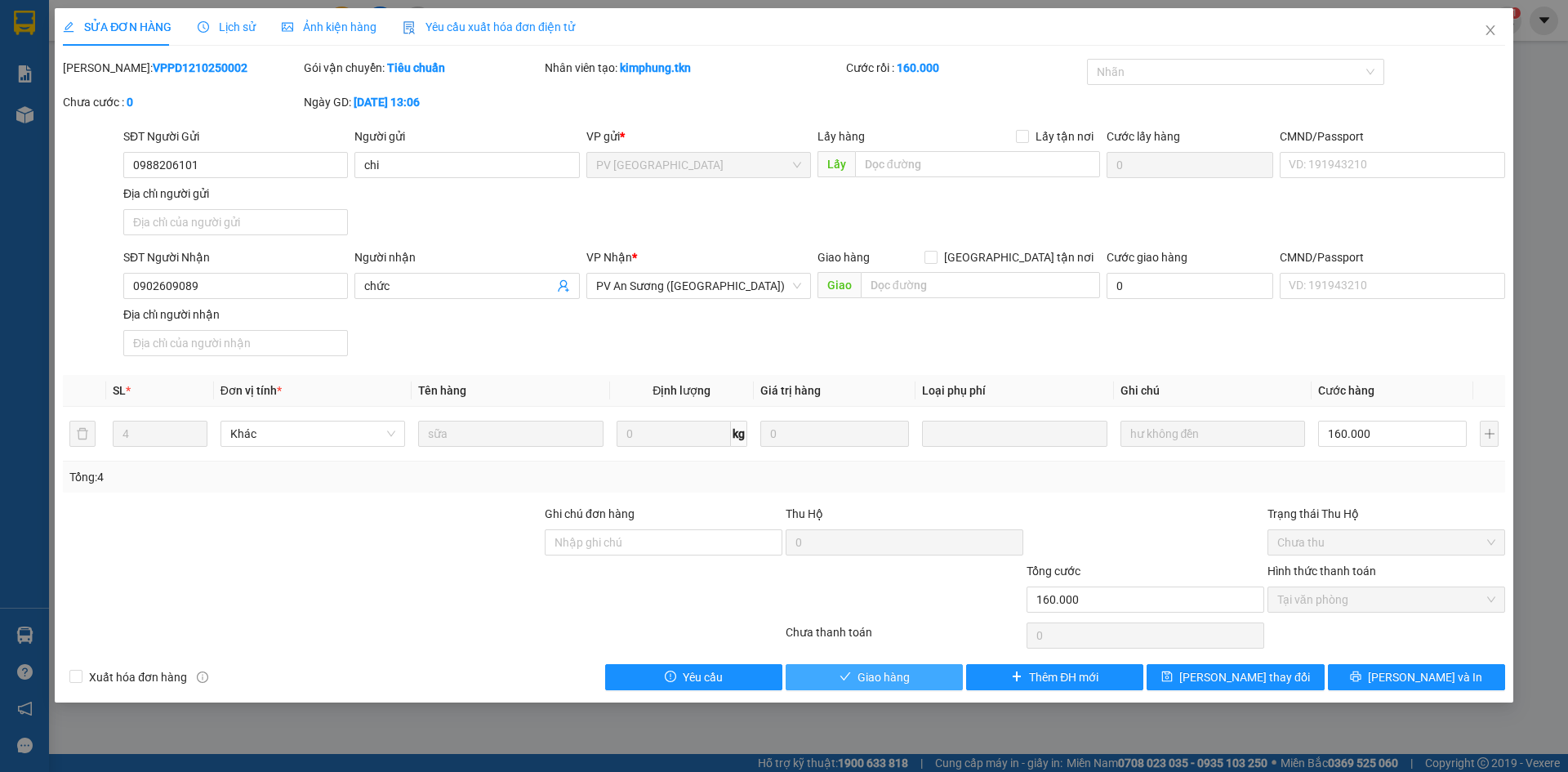
click at [880, 676] on span "Giao hàng" at bounding box center [884, 677] width 52 height 18
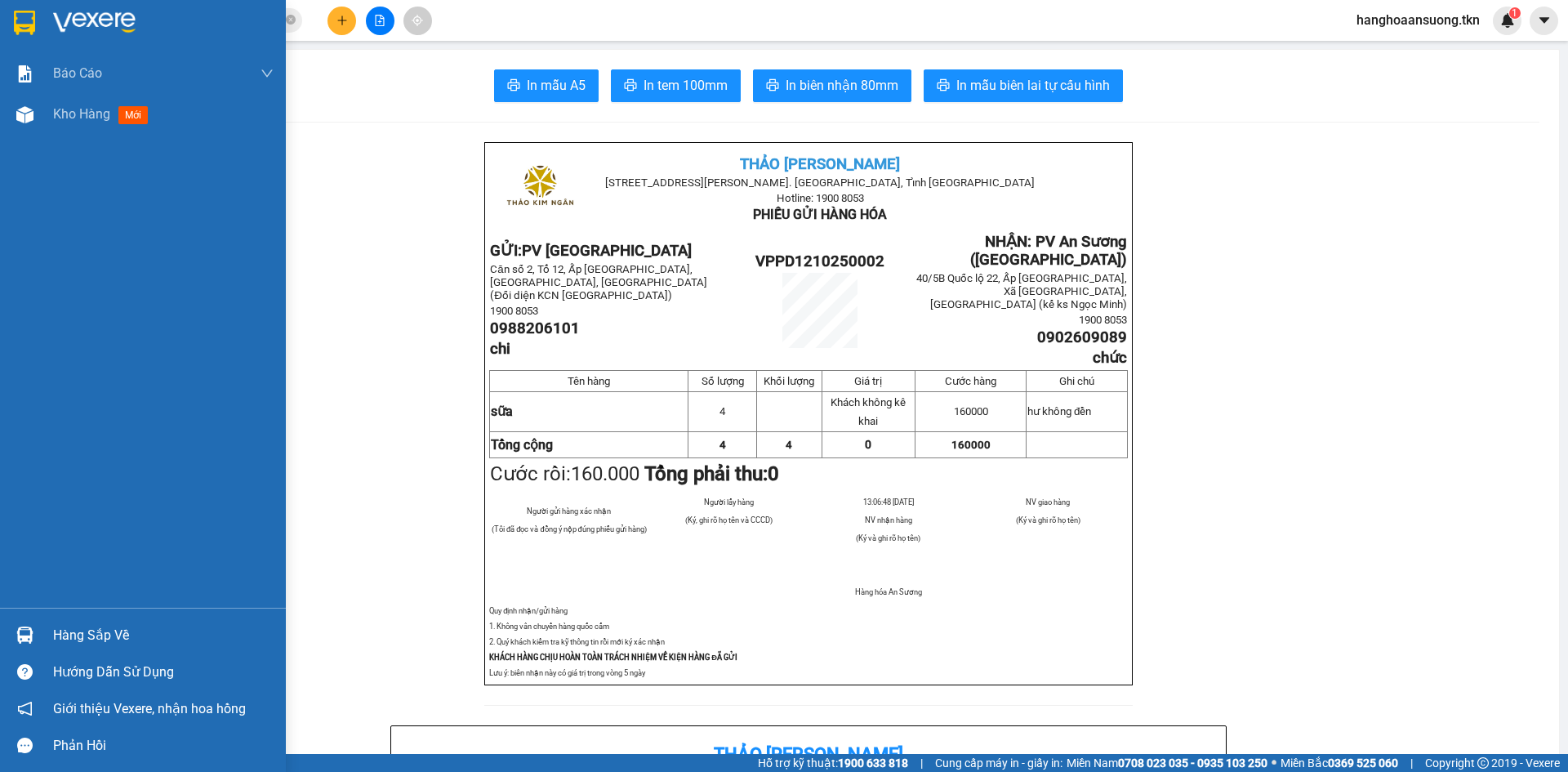
click at [35, 641] on div at bounding box center [24, 635] width 29 height 29
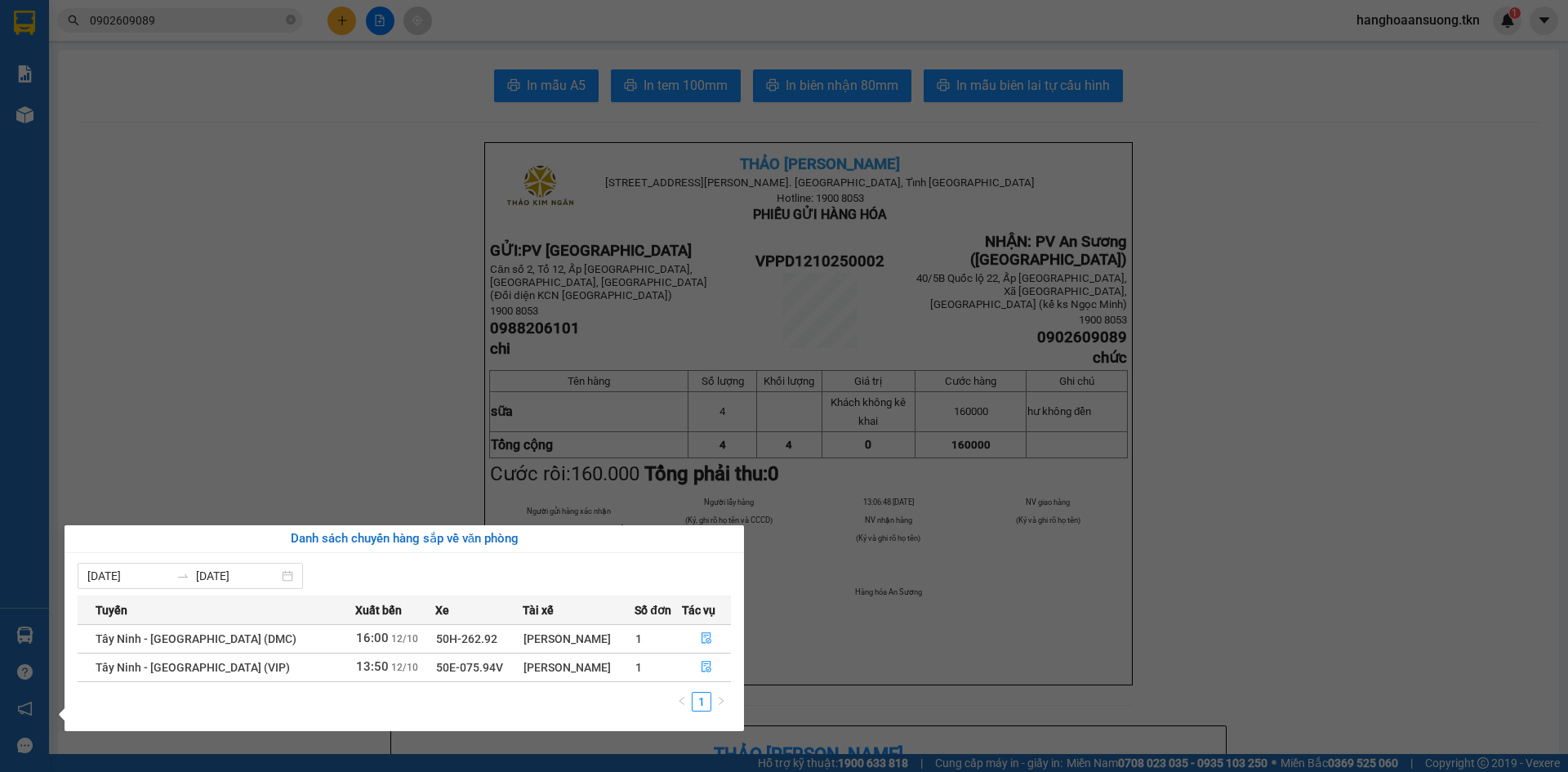
click at [286, 417] on section "Kết quả tìm kiếm ( 4 ) Bộ lọc Mã ĐH Trạng thái Món hàng Thu hộ Tổng cước Chưa c…" at bounding box center [784, 386] width 1568 height 772
